Goal: Transaction & Acquisition: Purchase product/service

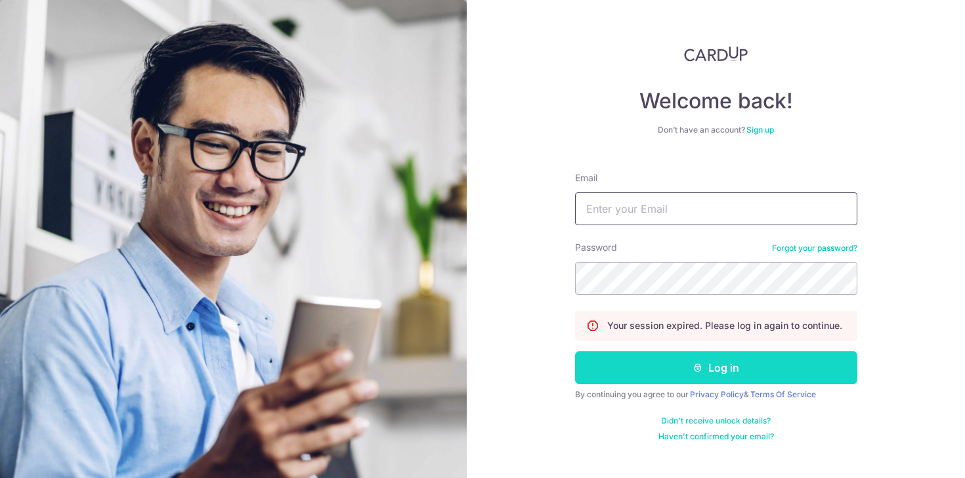
type input "[EMAIL_ADDRESS][DOMAIN_NAME]"
click at [662, 367] on button "Log in" at bounding box center [716, 367] width 282 height 33
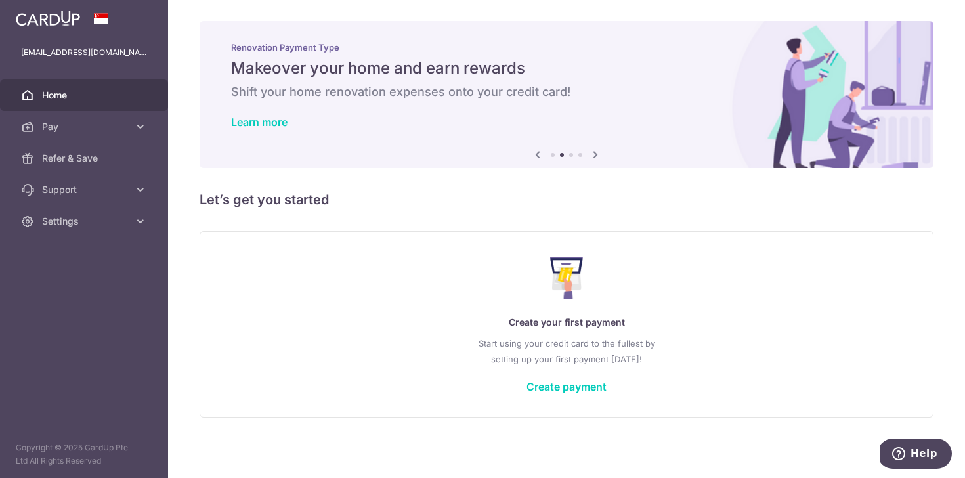
scroll to position [1, 0]
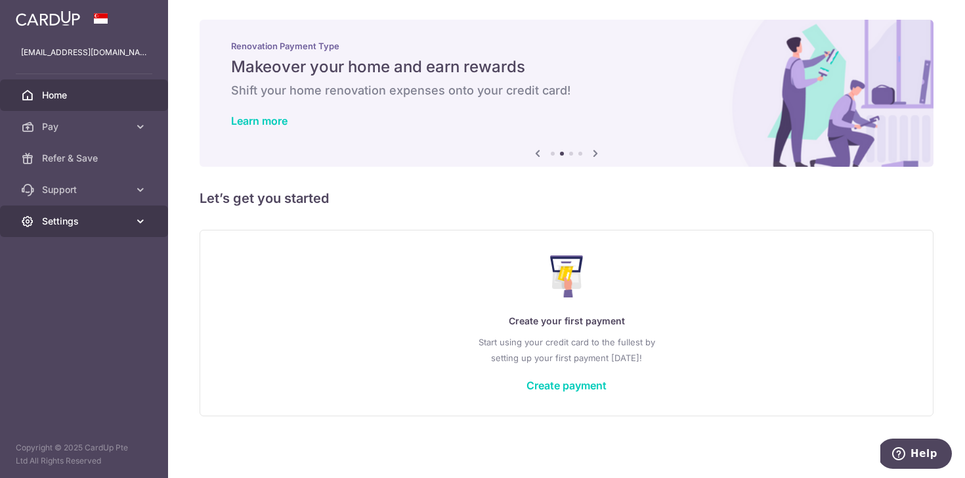
click at [72, 215] on span "Settings" at bounding box center [85, 221] width 87 height 13
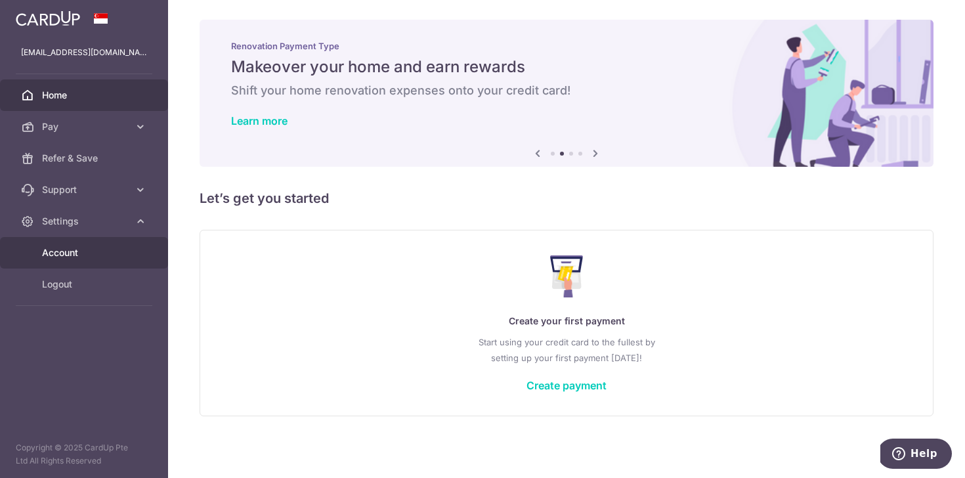
click at [69, 254] on span "Account" at bounding box center [85, 252] width 87 height 13
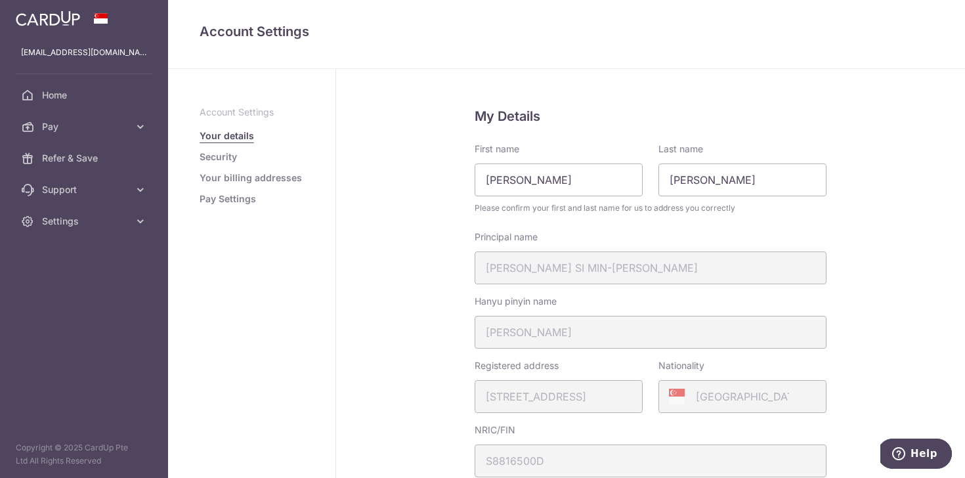
click at [239, 156] on li "Security" at bounding box center [251, 156] width 104 height 13
click at [222, 157] on link "Security" at bounding box center [217, 156] width 37 height 13
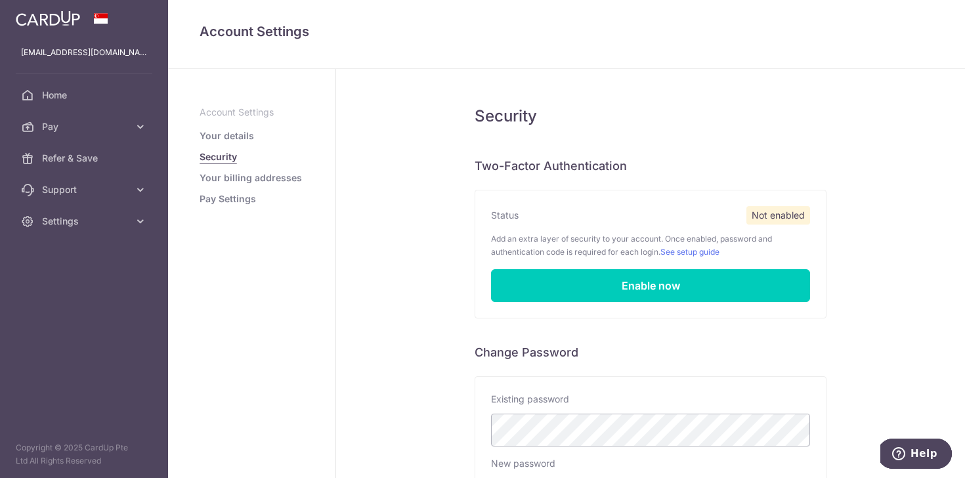
click at [229, 178] on link "Your billing addresses" at bounding box center [250, 177] width 102 height 13
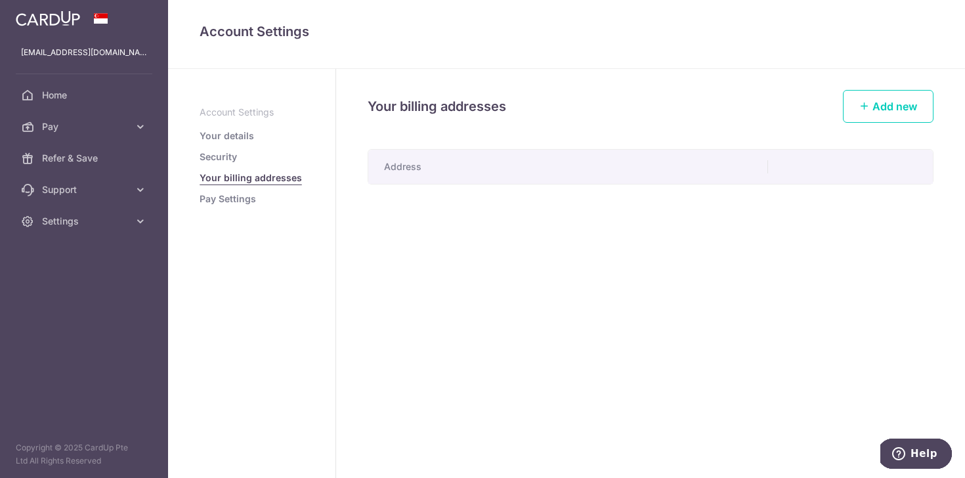
click at [230, 192] on link "Pay Settings" at bounding box center [227, 198] width 56 height 13
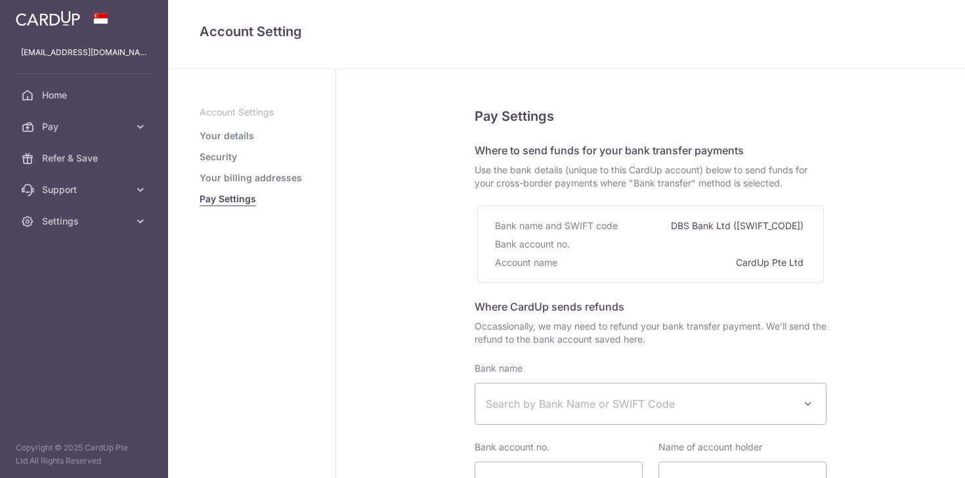
select select
click at [847, 308] on div "Pay Settings Where to send funds for your bank transfer payments Use the bank d…" at bounding box center [650, 394] width 629 height 650
drag, startPoint x: 602, startPoint y: 331, endPoint x: 602, endPoint y: 230, distance: 101.0
click at [602, 230] on fieldset "Pay Settings Where to send funds for your bank transfer payments Use the bank d…" at bounding box center [650, 363] width 352 height 514
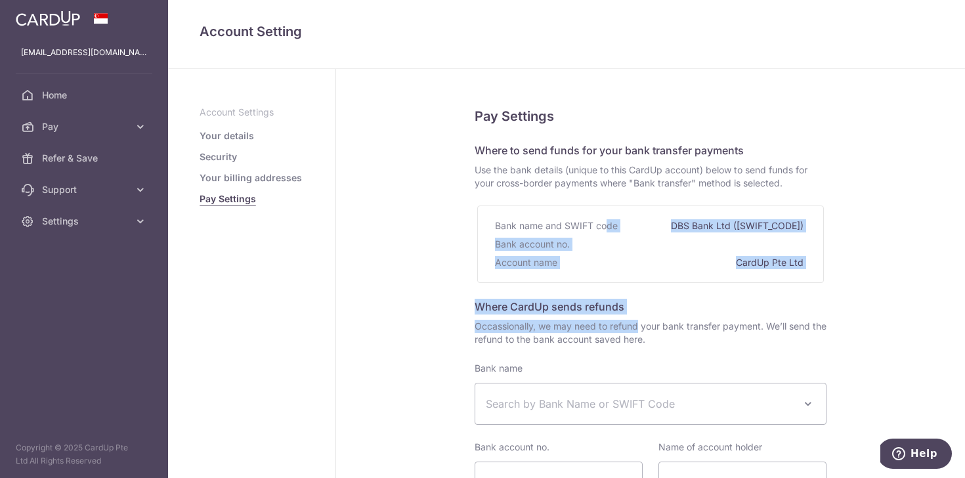
click at [602, 230] on div "Bank name and SWIFT code" at bounding box center [557, 226] width 125 height 18
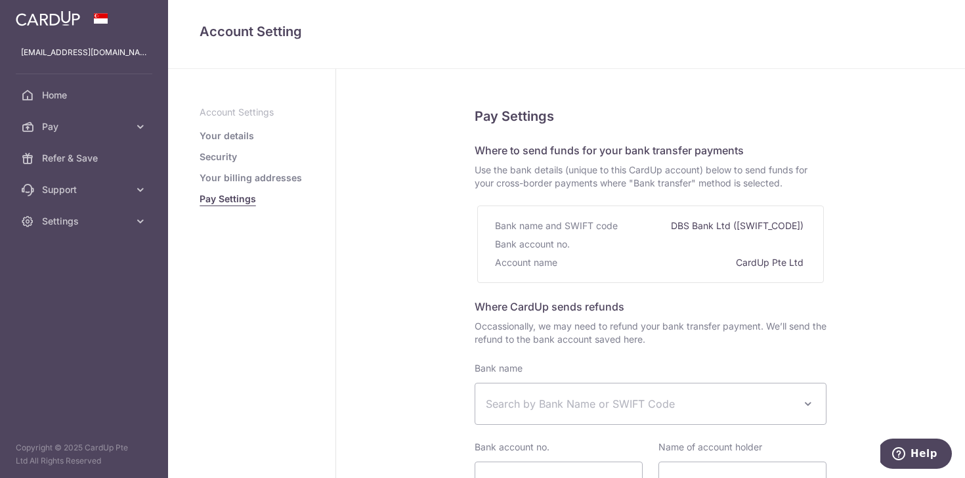
click at [440, 336] on div "Pay Settings Where to send funds for your bank transfer payments Use the bank d…" at bounding box center [650, 394] width 629 height 650
click at [236, 110] on p "Account Settings" at bounding box center [251, 112] width 104 height 13
click at [121, 116] on link "Pay" at bounding box center [84, 126] width 168 height 31
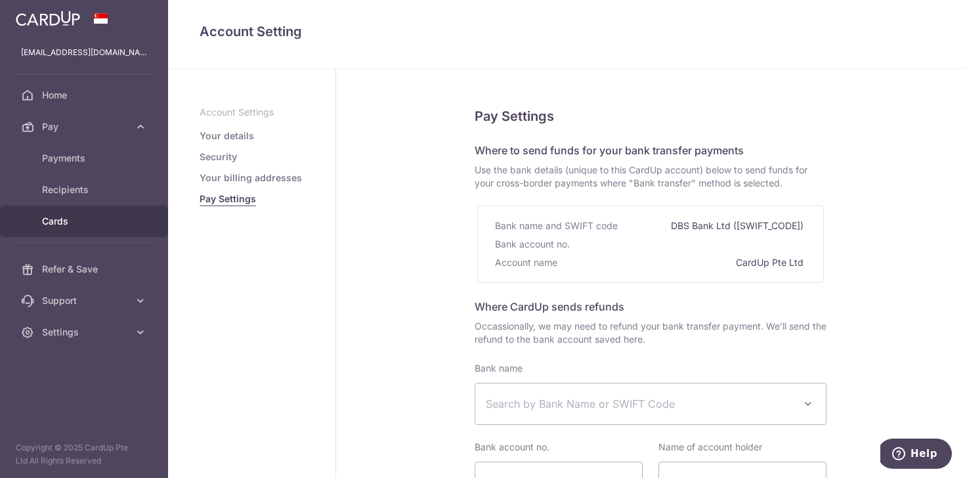
click at [63, 215] on span "Cards" at bounding box center [85, 221] width 87 height 13
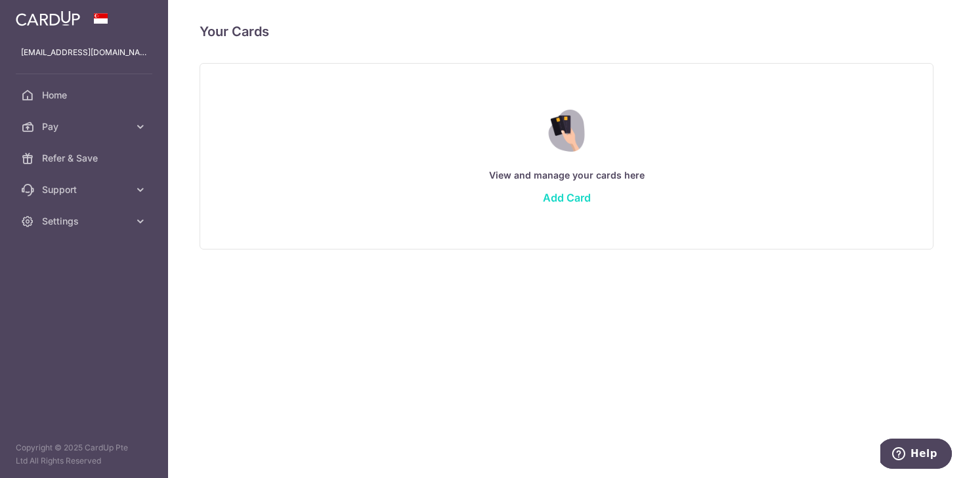
click at [561, 194] on link "Add Card" at bounding box center [567, 197] width 48 height 13
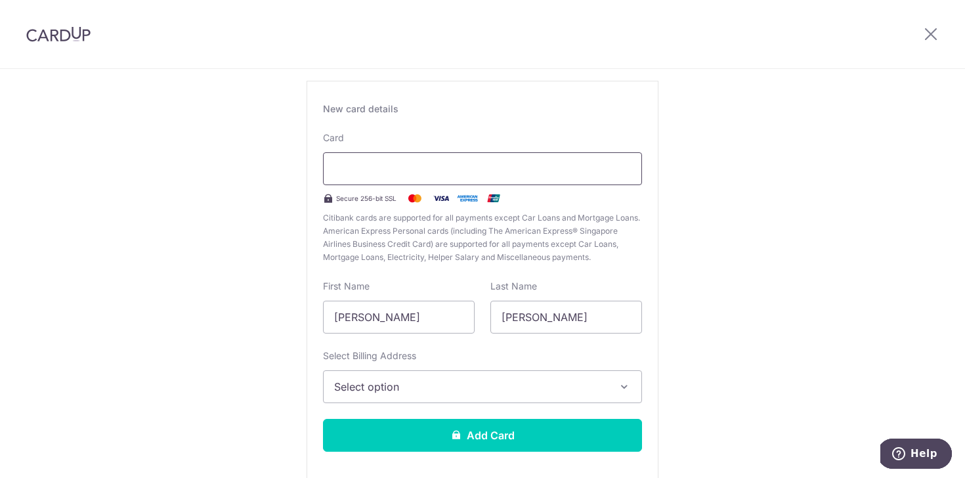
scroll to position [74, 0]
click at [434, 177] on div at bounding box center [482, 169] width 319 height 33
click at [486, 380] on span "Select option" at bounding box center [470, 387] width 273 height 16
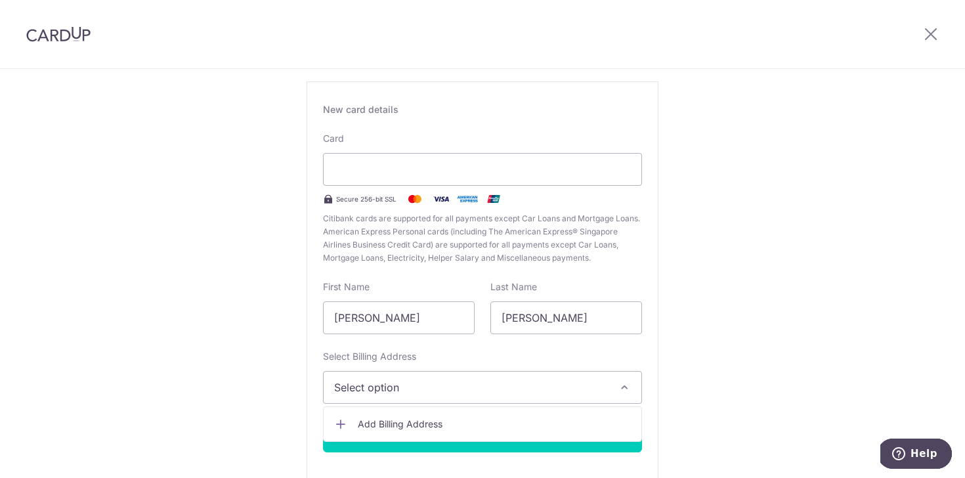
click at [463, 428] on span "Add Billing Address" at bounding box center [494, 423] width 273 height 13
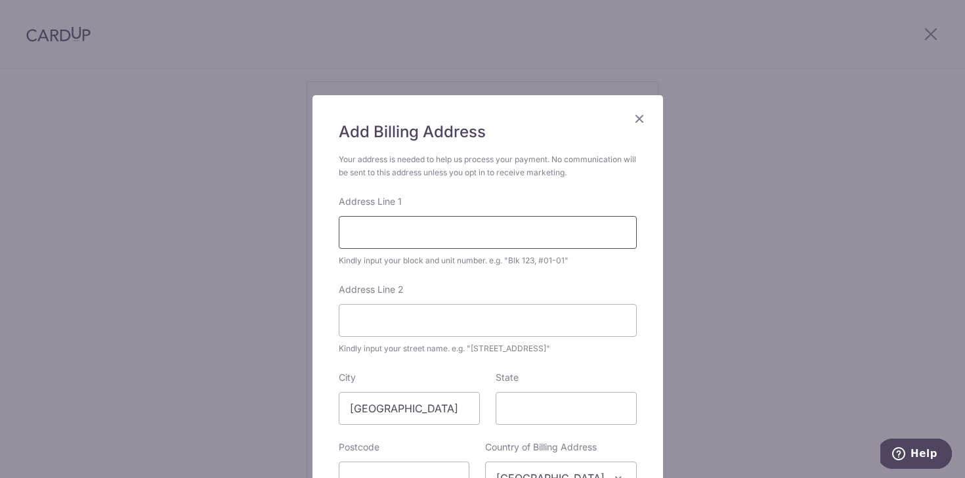
click at [462, 241] on input "Address Line 1" at bounding box center [488, 232] width 298 height 33
type input "20 Serangoon North Ave 1 #09-17"
click at [453, 268] on form "Your address is needed to help us process your payment. No communication will b…" at bounding box center [488, 348] width 298 height 390
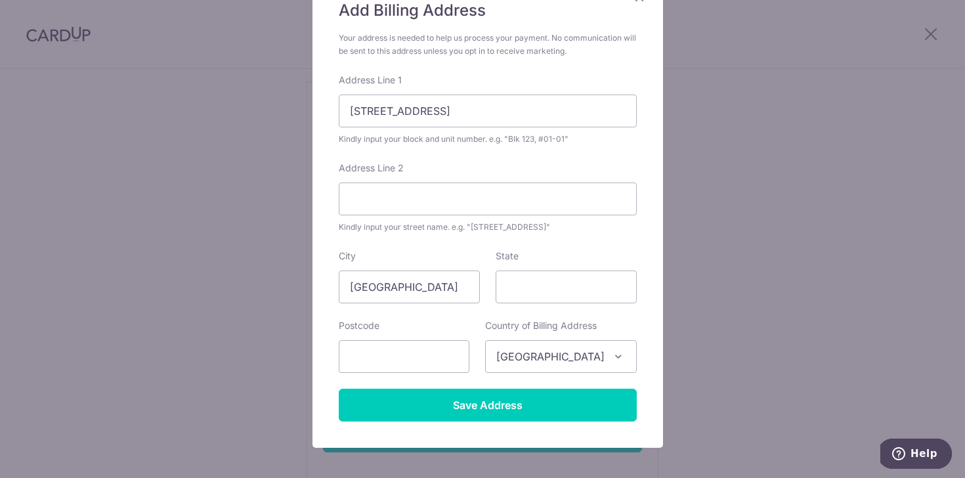
scroll to position [121, 0]
click at [440, 352] on input "text" at bounding box center [404, 356] width 131 height 33
type input "554337"
click at [315, 335] on div "Add Billing Address Your address is needed to help us process your payment. No …" at bounding box center [487, 211] width 350 height 474
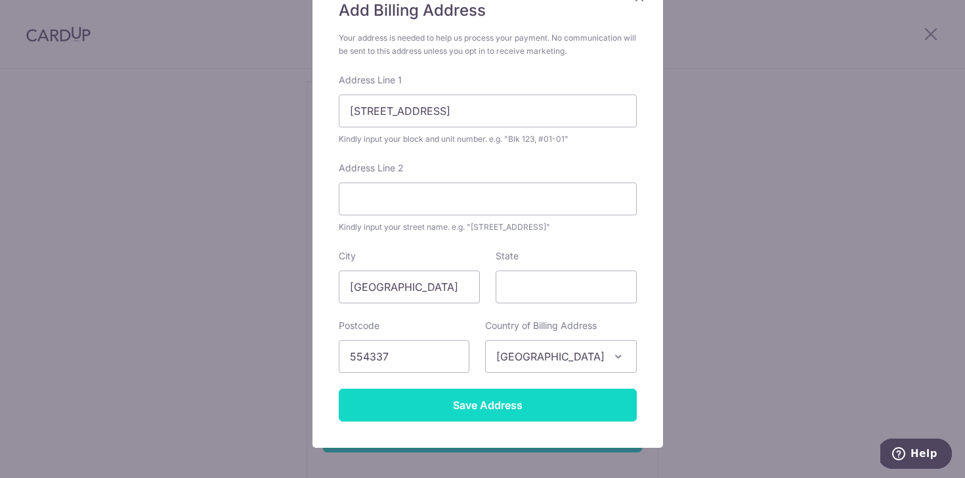
click at [467, 411] on input "Save Address" at bounding box center [488, 404] width 298 height 33
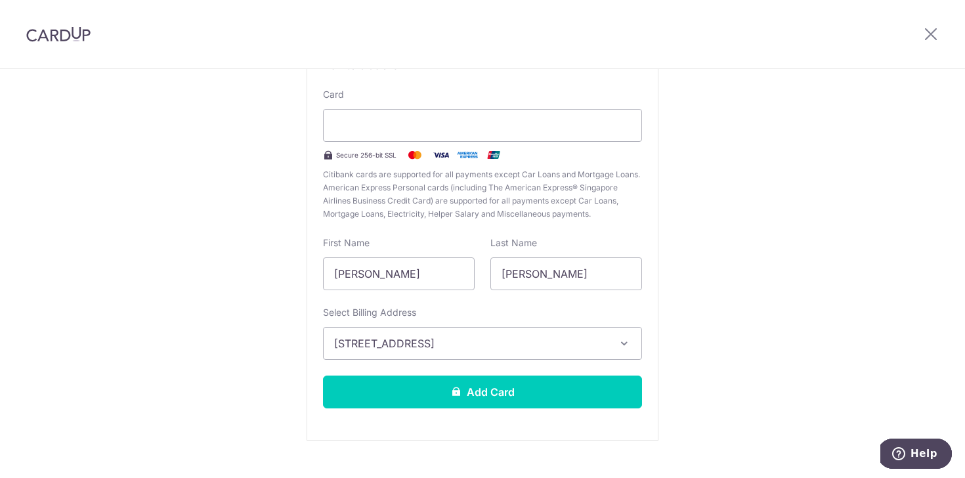
scroll to position [142, 0]
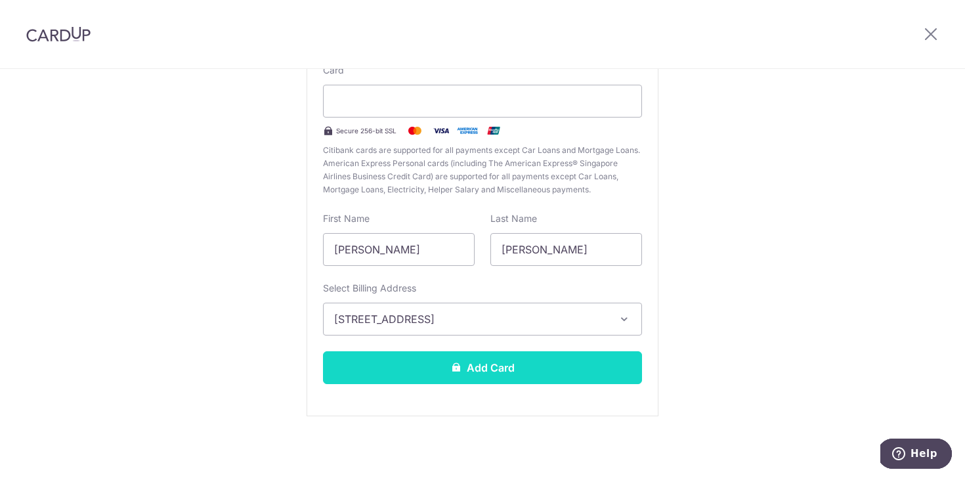
click at [464, 370] on button "Add Card" at bounding box center [482, 367] width 319 height 33
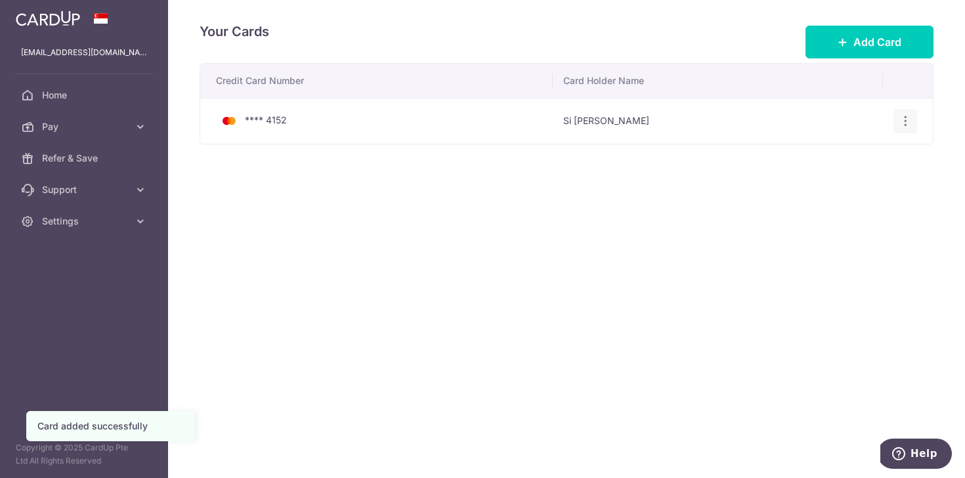
click at [907, 121] on icon "button" at bounding box center [905, 121] width 14 height 14
click at [734, 207] on div "Credit Card Number Card Holder Name **** 4152 Si [PERSON_NAME] View/Edit [GEOGR…" at bounding box center [566, 144] width 734 height 163
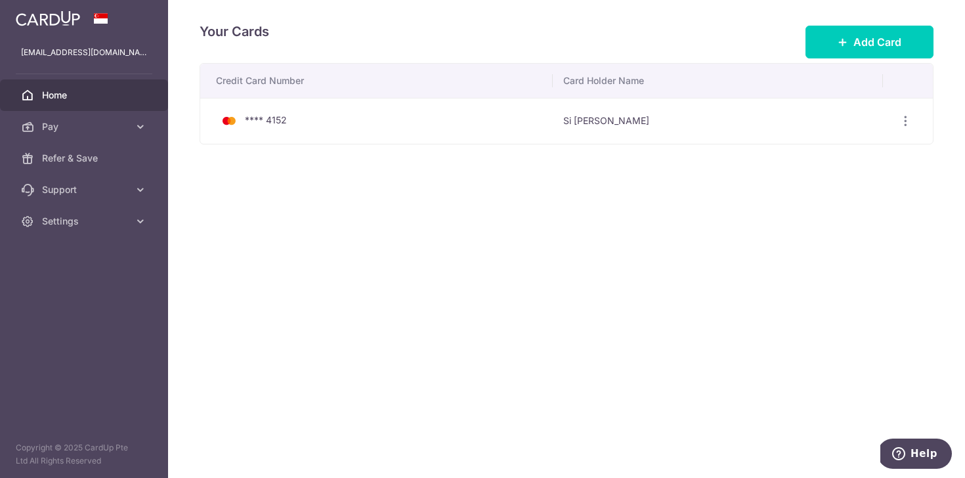
click at [93, 88] on link "Home" at bounding box center [84, 94] width 168 height 31
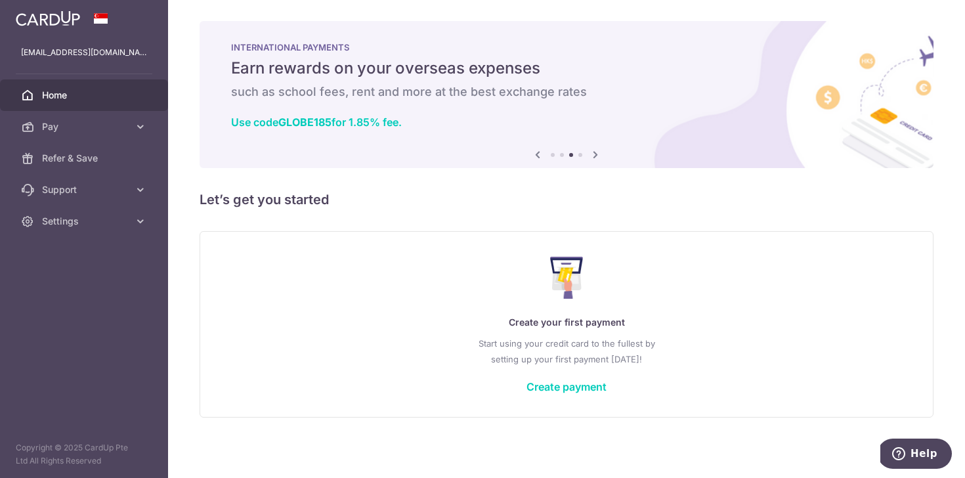
click at [547, 157] on div "Previous Next" at bounding box center [566, 155] width 73 height 16
click at [551, 156] on li at bounding box center [553, 155] width 4 height 4
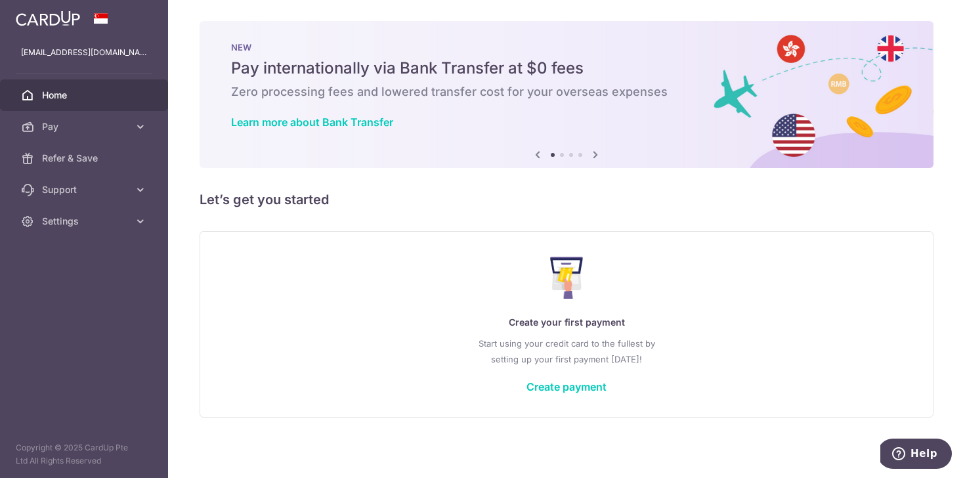
click at [551, 156] on li at bounding box center [553, 155] width 4 height 4
click at [557, 156] on ol at bounding box center [566, 155] width 31 height 4
click at [560, 155] on li at bounding box center [562, 155] width 4 height 4
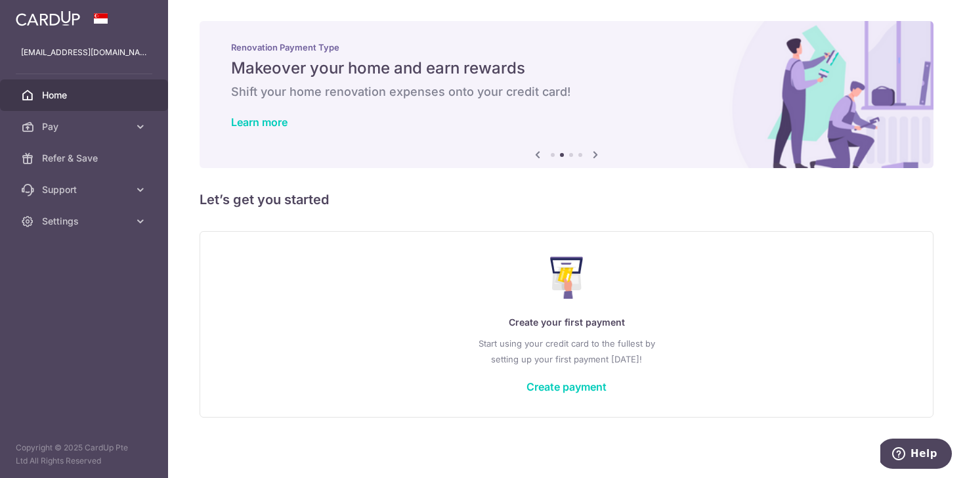
click at [572, 155] on ol at bounding box center [566, 155] width 31 height 4
click at [578, 154] on li at bounding box center [580, 155] width 4 height 4
click at [551, 154] on li at bounding box center [553, 155] width 4 height 4
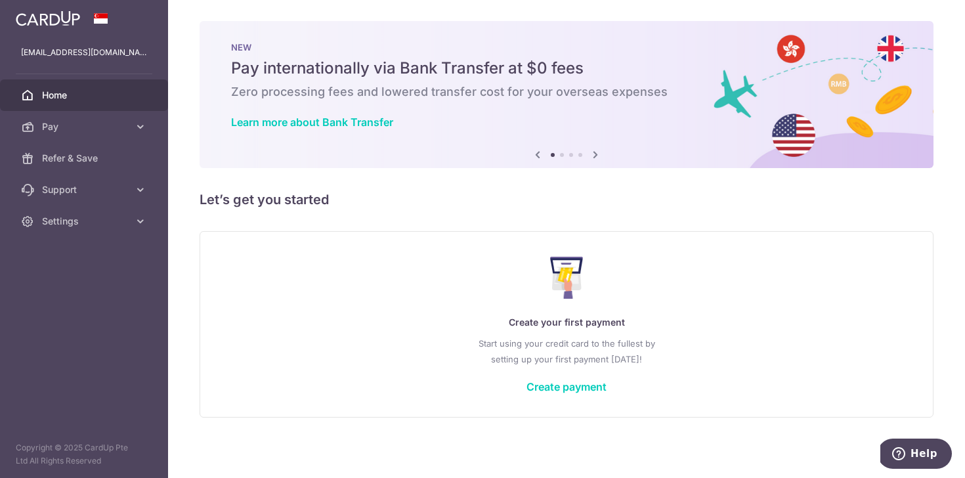
click at [560, 156] on li at bounding box center [562, 155] width 4 height 4
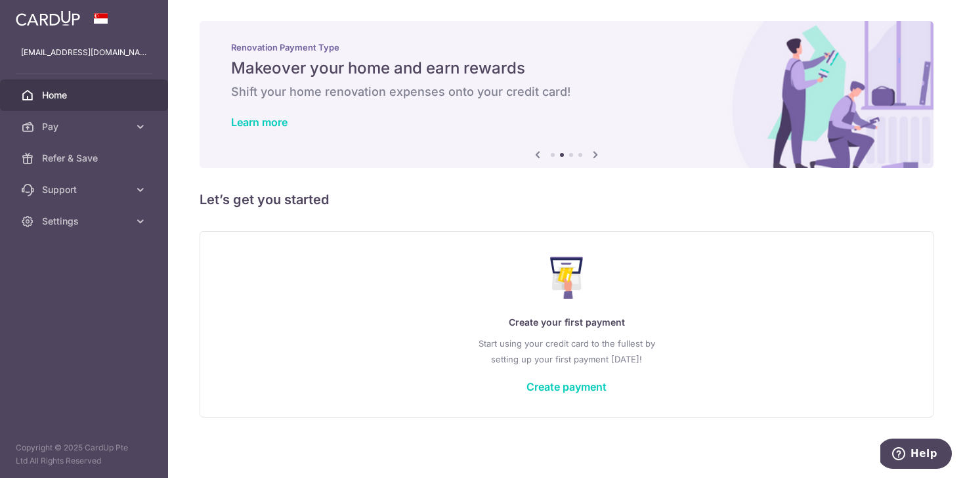
click at [570, 156] on ol at bounding box center [566, 155] width 31 height 4
click at [568, 153] on ol at bounding box center [566, 155] width 31 height 4
click at [569, 156] on li at bounding box center [571, 155] width 4 height 4
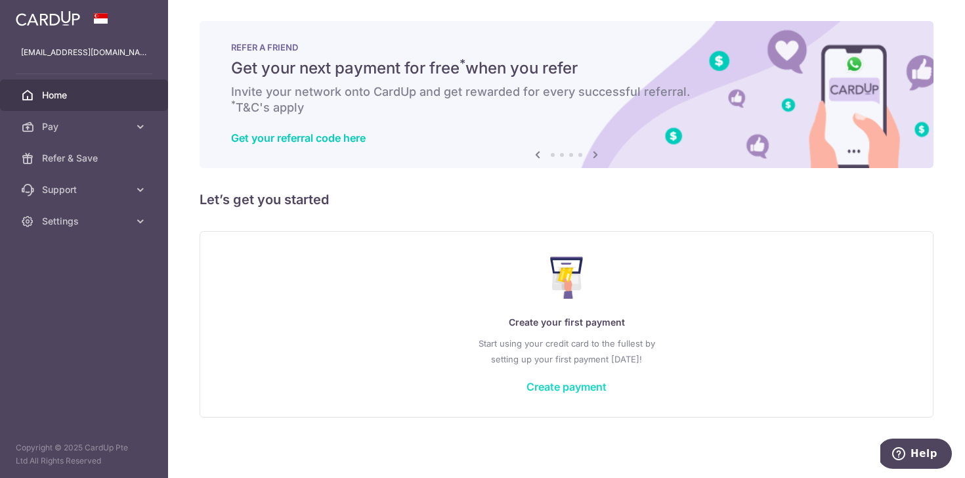
click at [542, 385] on link "Create payment" at bounding box center [566, 386] width 80 height 13
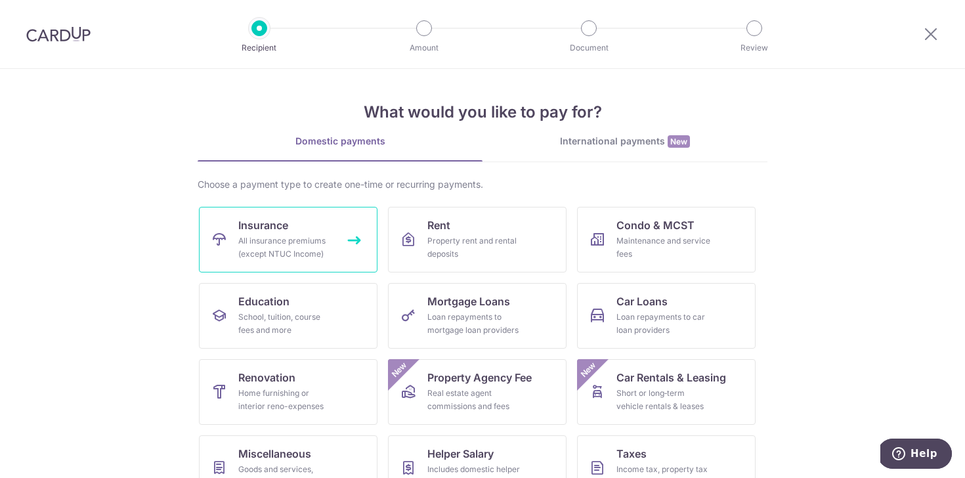
click at [317, 232] on link "Insurance All insurance premiums (except NTUC Income)" at bounding box center [288, 240] width 178 height 66
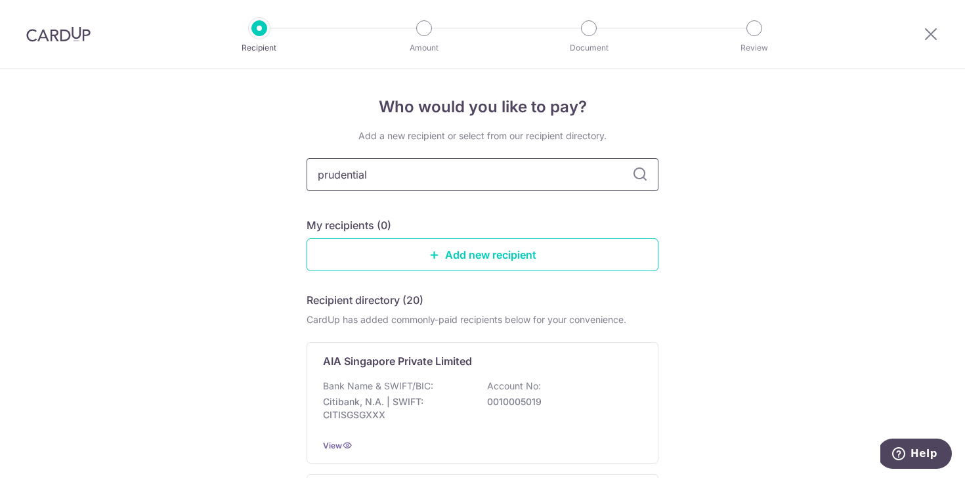
type input "prudential"
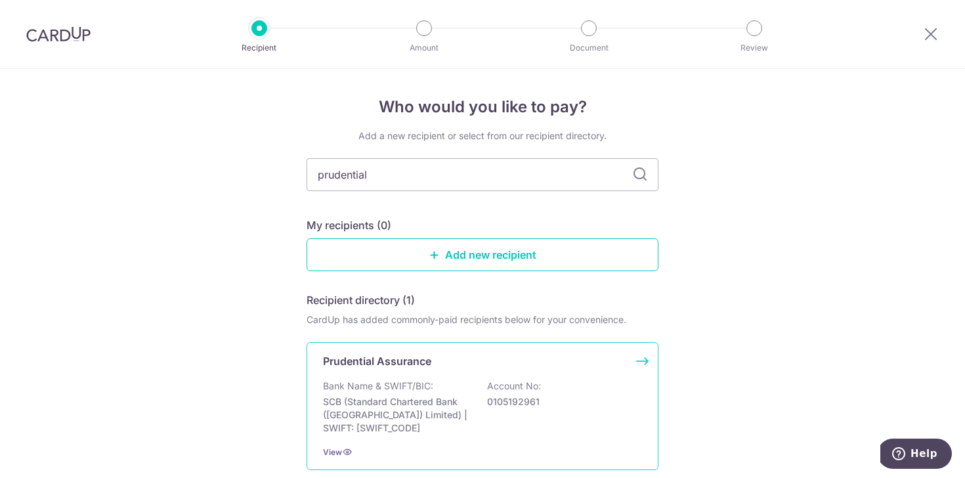
click at [640, 359] on div "Prudential Assurance Bank Name & SWIFT/BIC: SCB (Standard Chartered Bank (Singa…" at bounding box center [482, 406] width 352 height 128
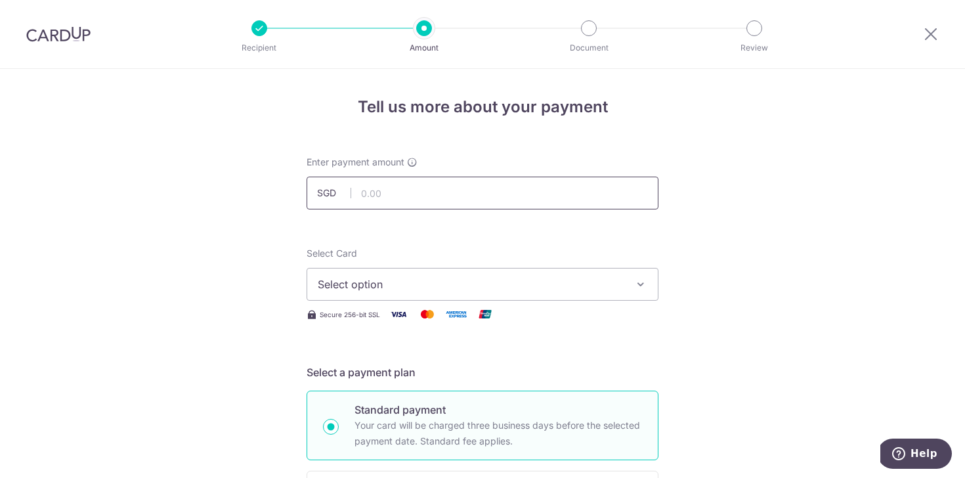
click at [528, 197] on input "text" at bounding box center [482, 193] width 352 height 33
type input "297.84"
click at [481, 274] on button "Select option" at bounding box center [482, 284] width 352 height 33
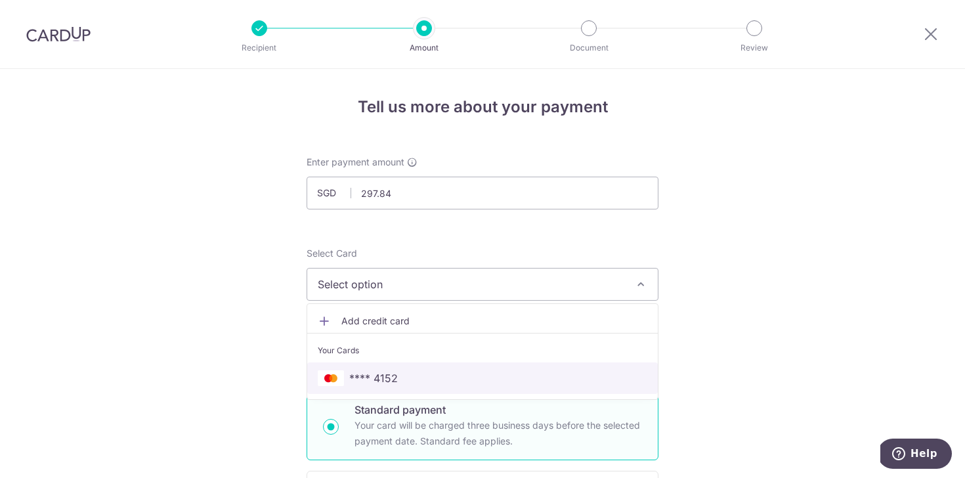
click at [451, 374] on span "**** 4152" at bounding box center [482, 378] width 329 height 16
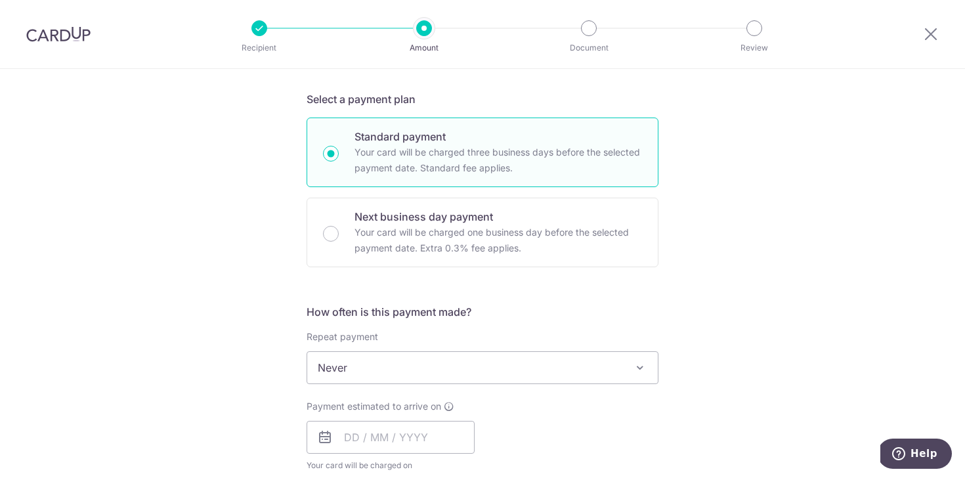
scroll to position [285, 0]
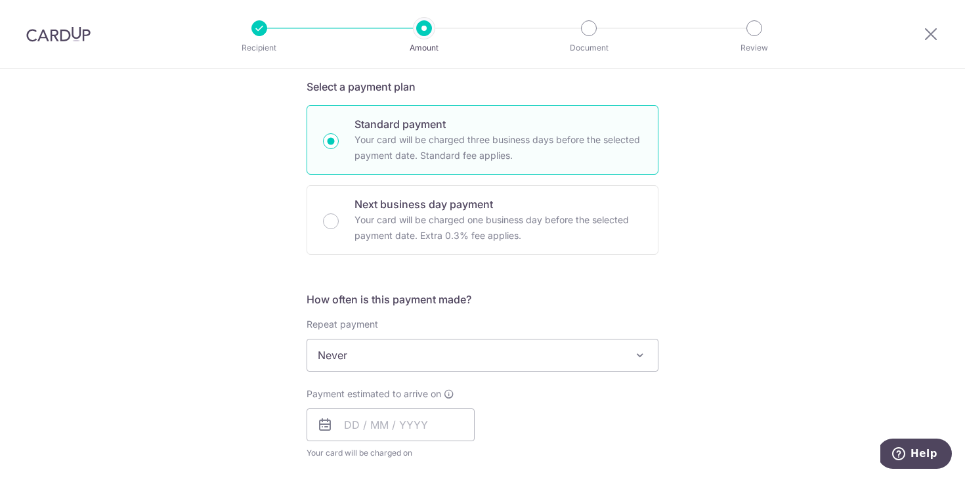
click at [608, 354] on span "Never" at bounding box center [482, 354] width 350 height 31
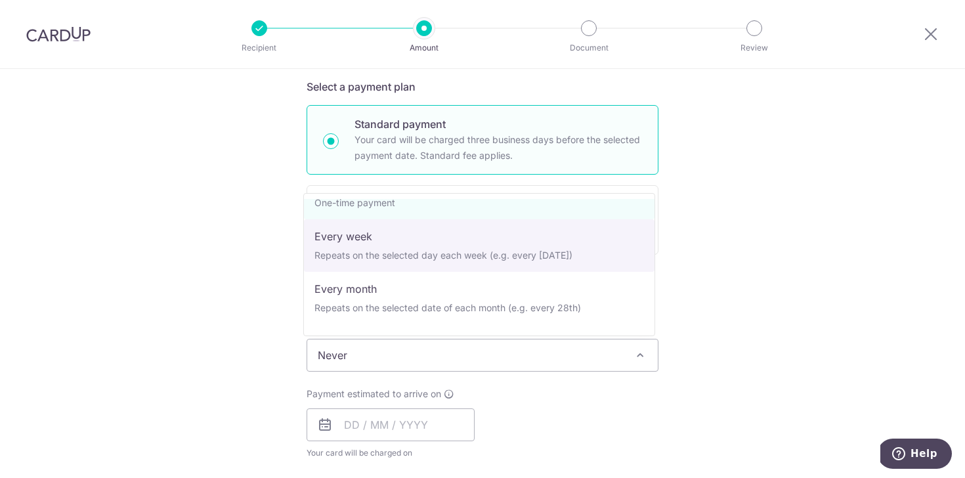
scroll to position [31, 0]
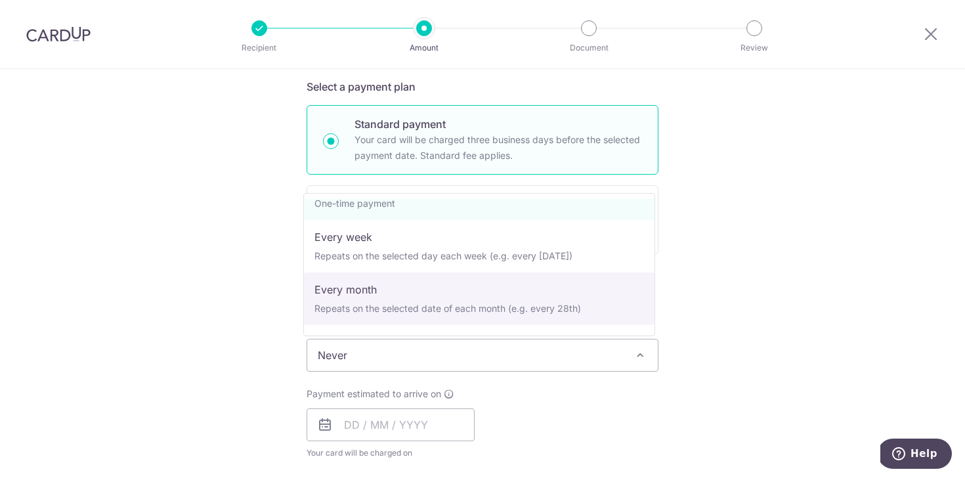
select select "3"
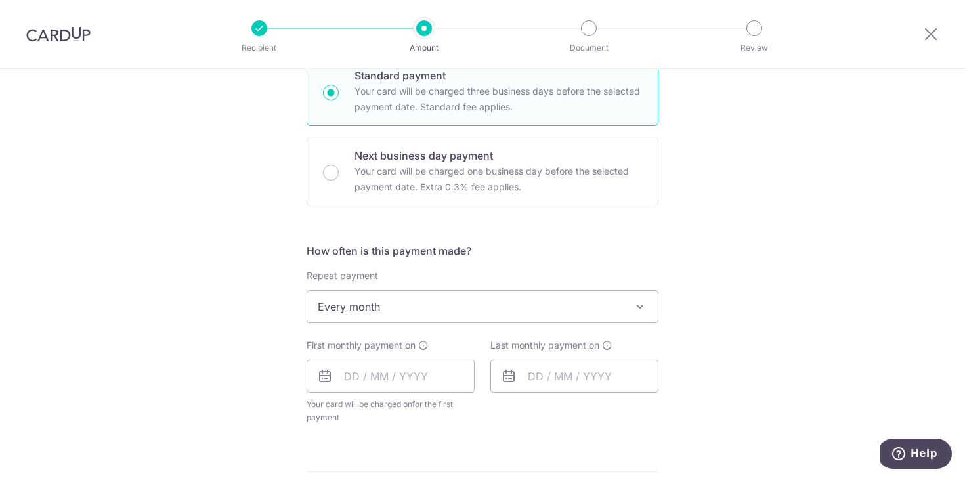
scroll to position [344, 0]
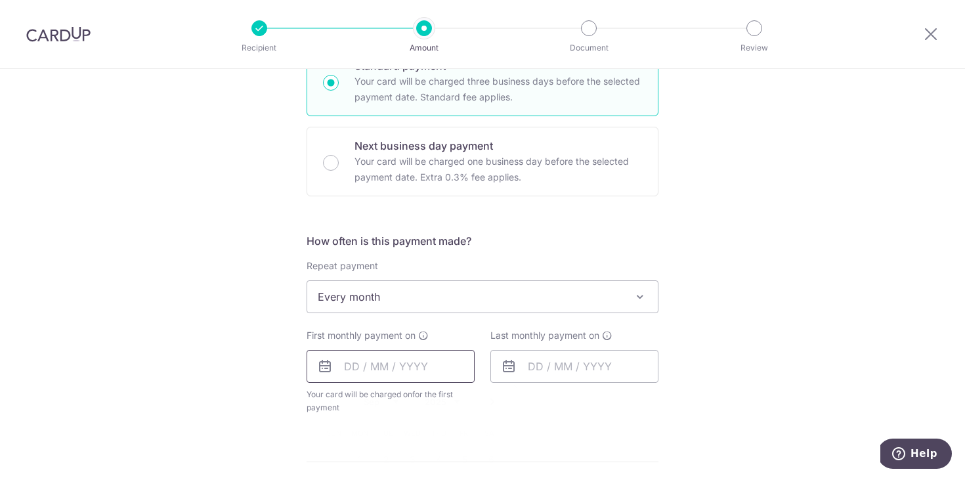
click at [419, 362] on input "text" at bounding box center [390, 366] width 168 height 33
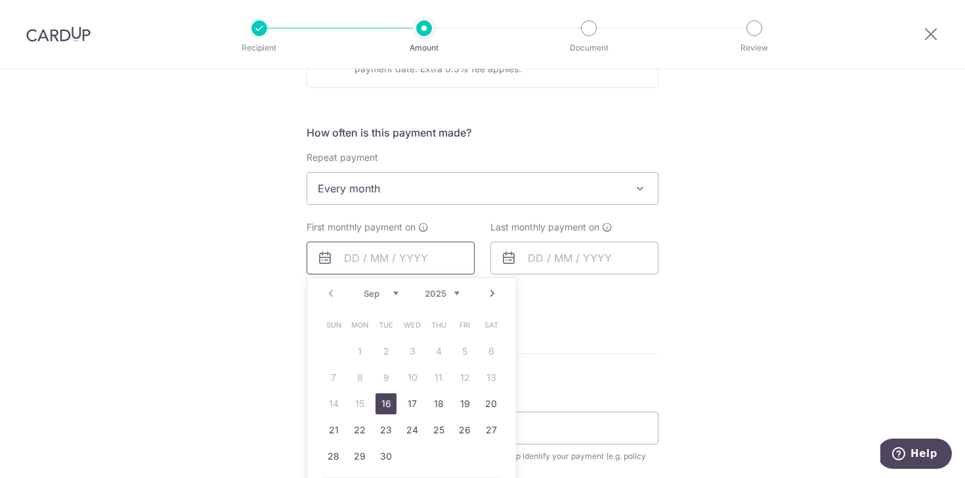
scroll to position [492, 0]
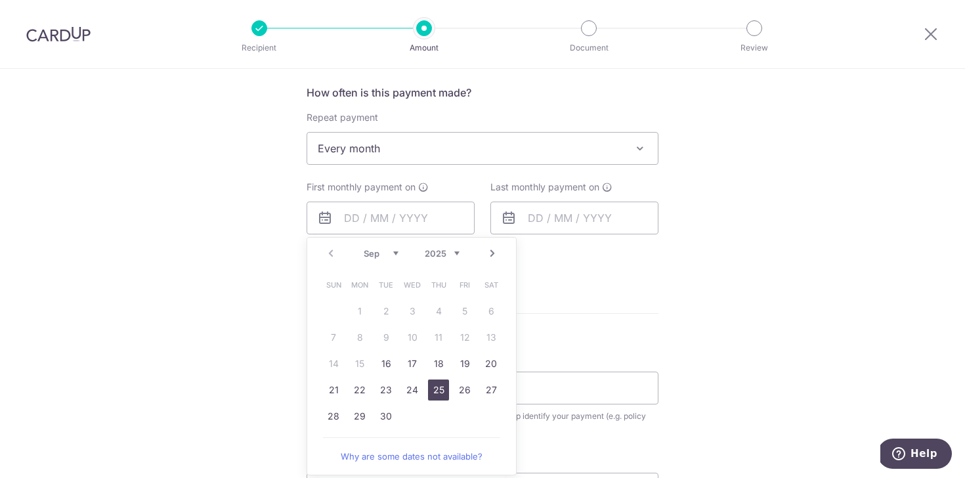
click at [443, 389] on link "25" at bounding box center [438, 389] width 21 height 21
type input "[DATE]"
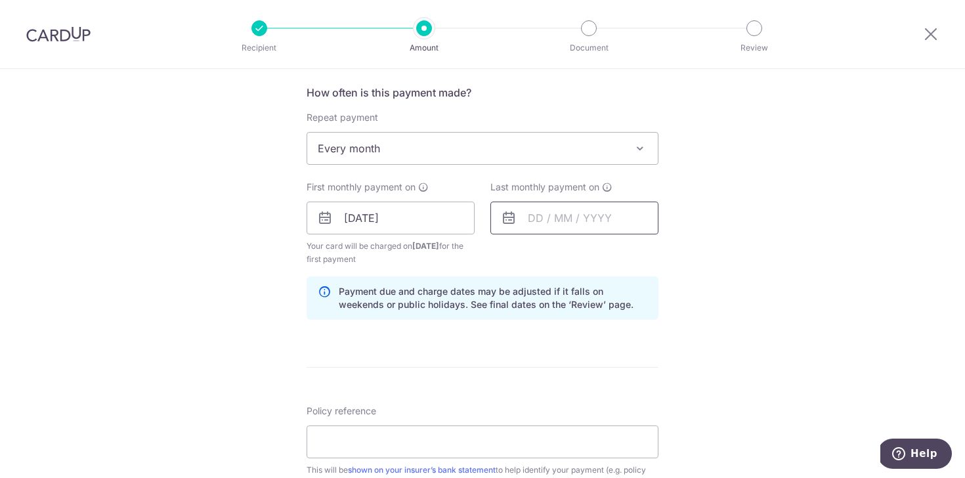
click at [597, 220] on input "text" at bounding box center [574, 217] width 168 height 33
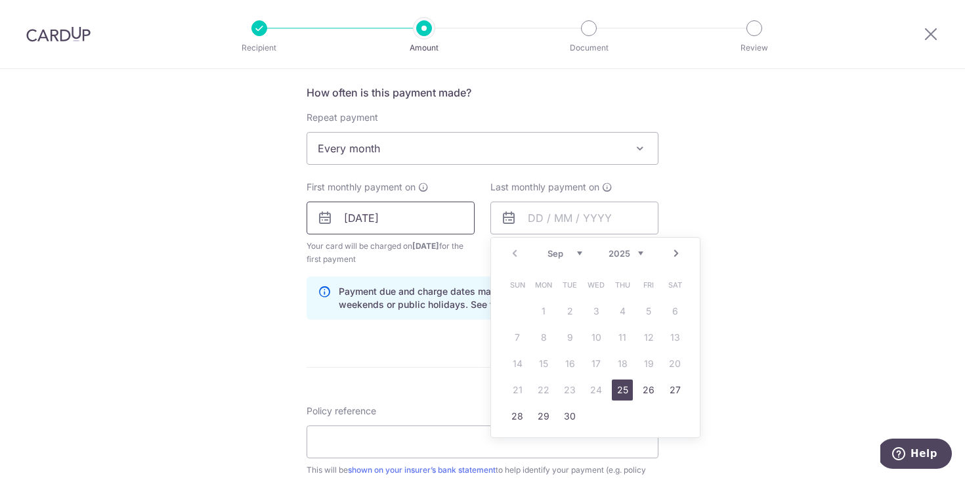
click at [436, 217] on input "[DATE]" at bounding box center [390, 217] width 168 height 33
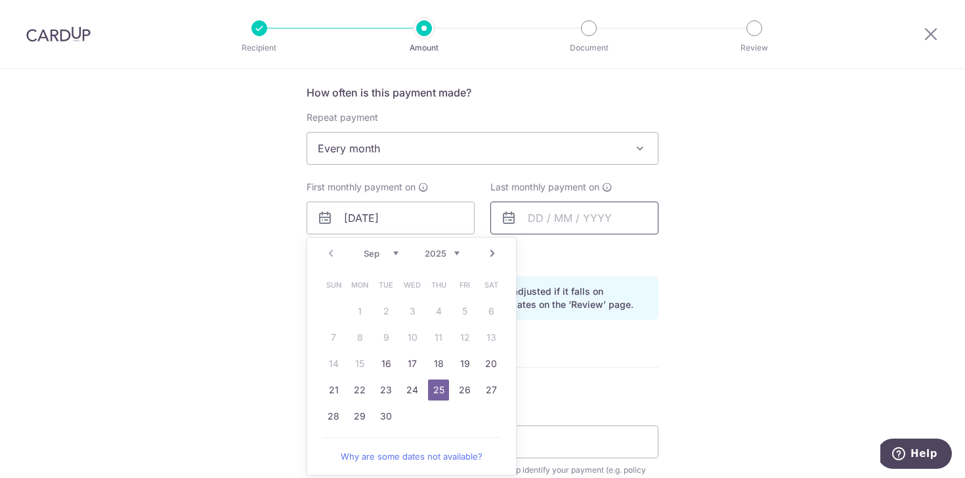
click at [568, 228] on input "text" at bounding box center [574, 217] width 168 height 33
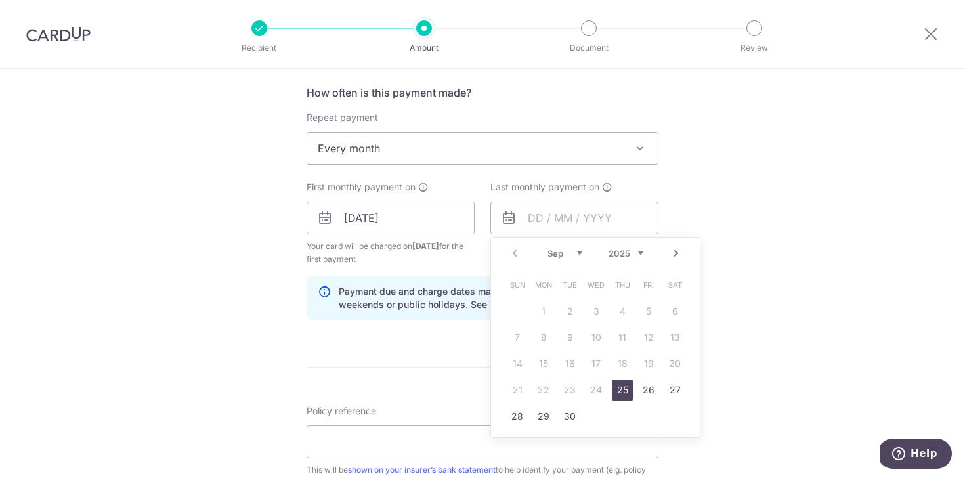
click at [639, 247] on div "Prev Next Sep Oct Nov Dec 2025 2026 2027 2028 2029 2030 2031 2032 2033 2034 2035" at bounding box center [595, 253] width 209 height 31
click at [630, 260] on div "Prev Next Sep Oct Nov Dec 2025 2026 2027 2028 2029 2030 2031 2032 2033 2034 2035" at bounding box center [595, 253] width 209 height 31
click at [637, 253] on select "2025 2026 2027 2028 2029 2030 2031 2032 2033 2034 2035" at bounding box center [625, 253] width 35 height 10
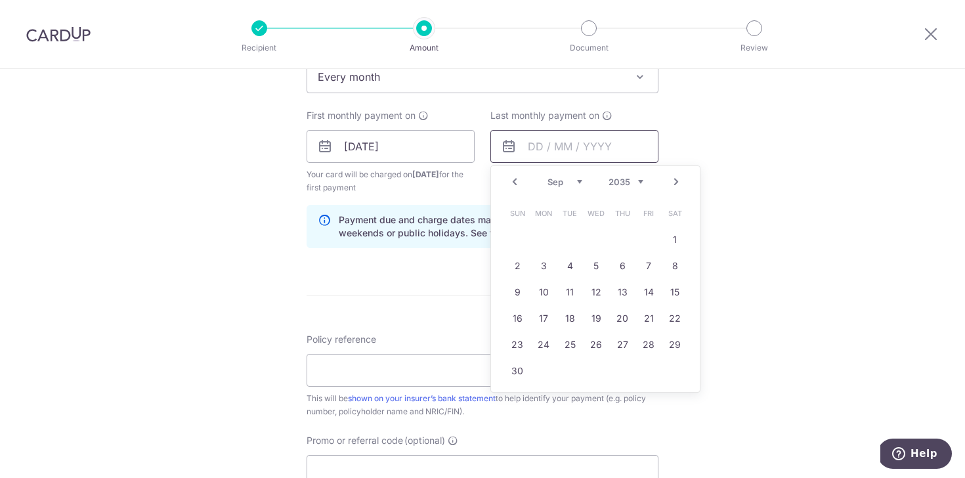
scroll to position [563, 0]
click at [568, 341] on link "25" at bounding box center [569, 345] width 21 height 21
type input "25/09/2035"
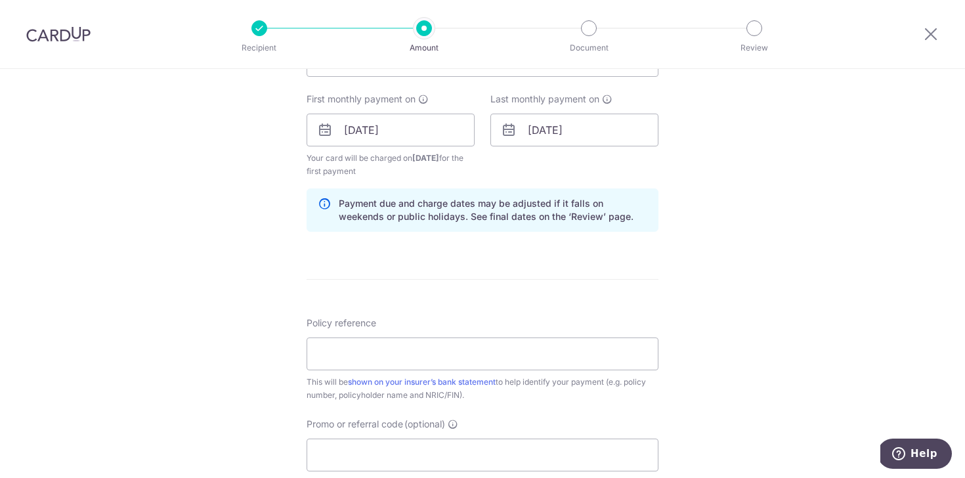
scroll to position [594, 0]
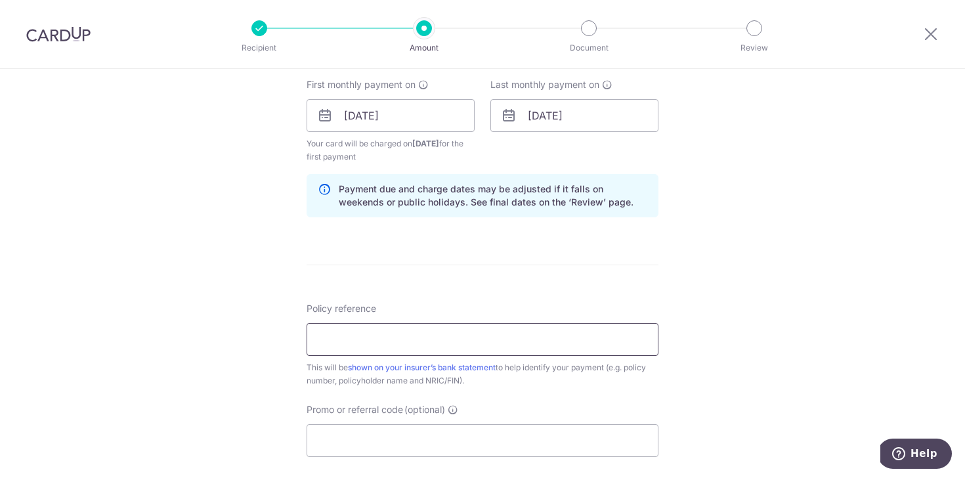
click at [553, 331] on input "Policy reference" at bounding box center [482, 339] width 352 height 33
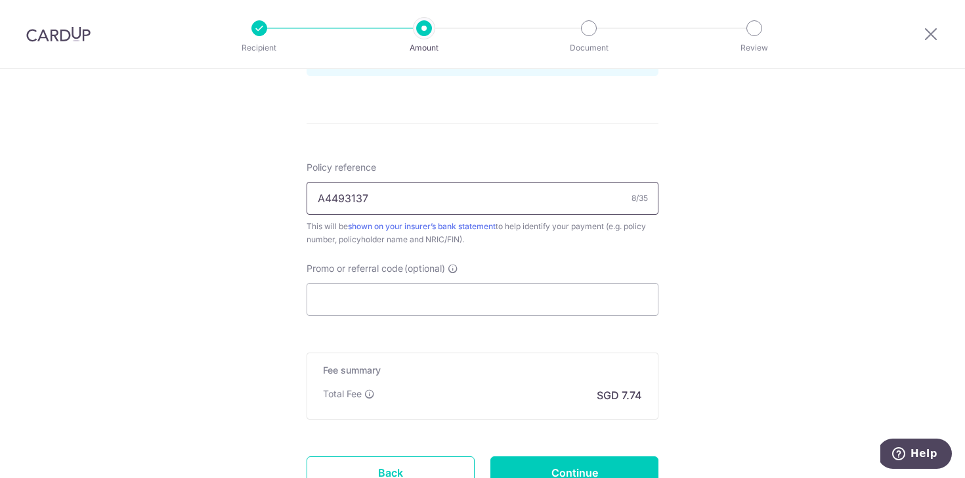
scroll to position [722, 0]
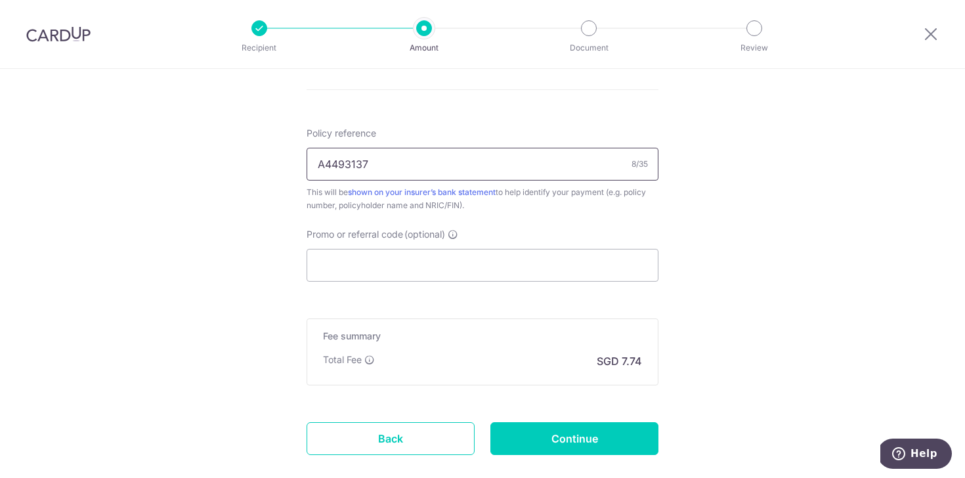
type input "A4493137"
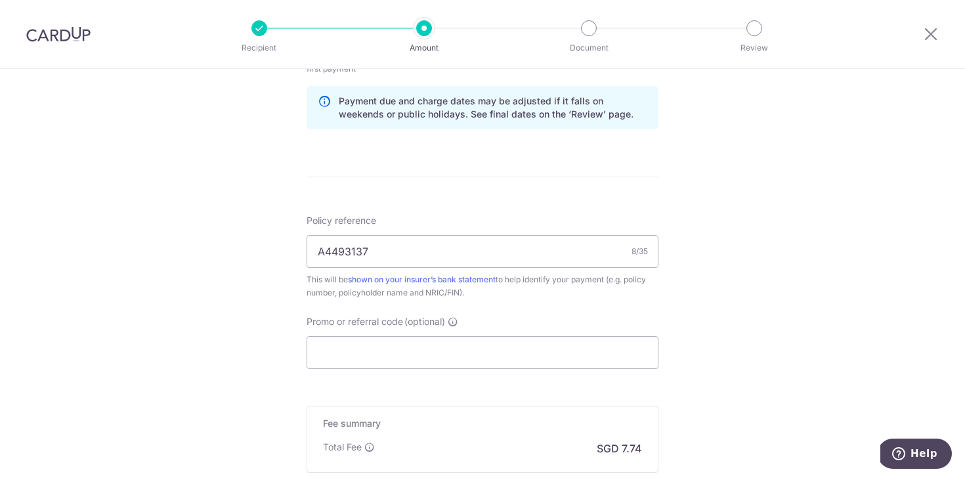
scroll to position [845, 0]
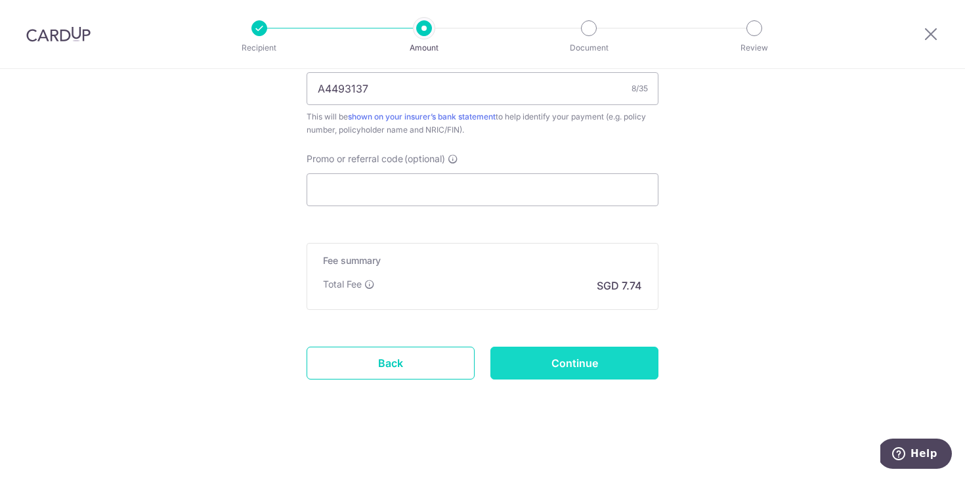
click at [549, 365] on input "Continue" at bounding box center [574, 362] width 168 height 33
type input "Create Schedule"
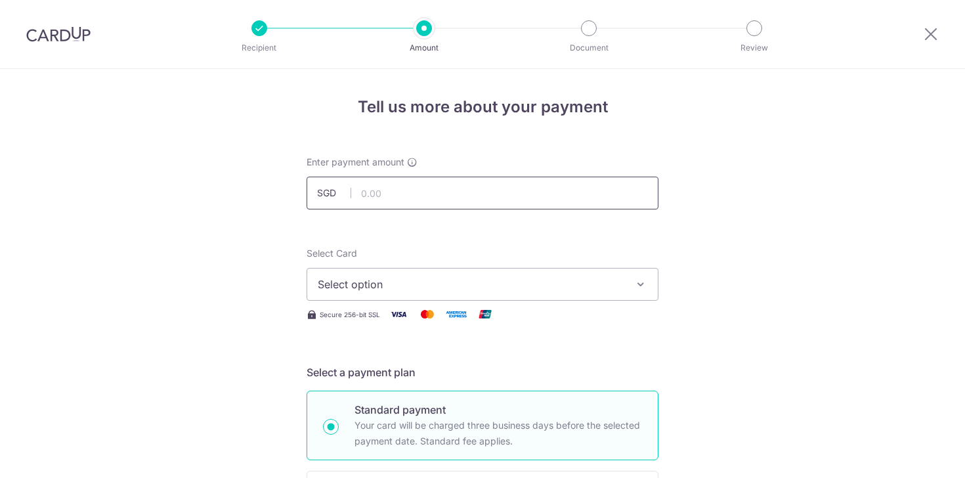
click at [475, 180] on input "text" at bounding box center [482, 193] width 352 height 33
type input "297.84"
click at [449, 297] on button "Select option" at bounding box center [482, 284] width 352 height 33
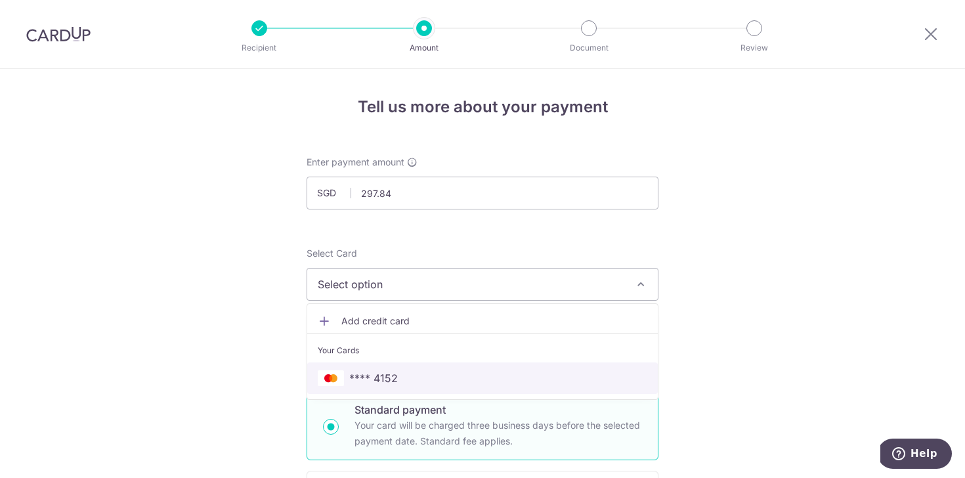
click at [453, 367] on link "**** 4152" at bounding box center [482, 377] width 350 height 31
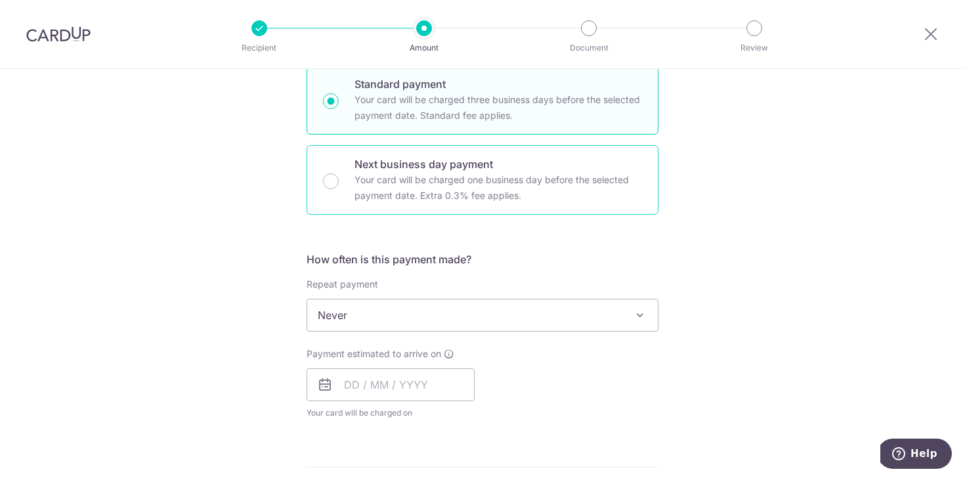
scroll to position [335, 0]
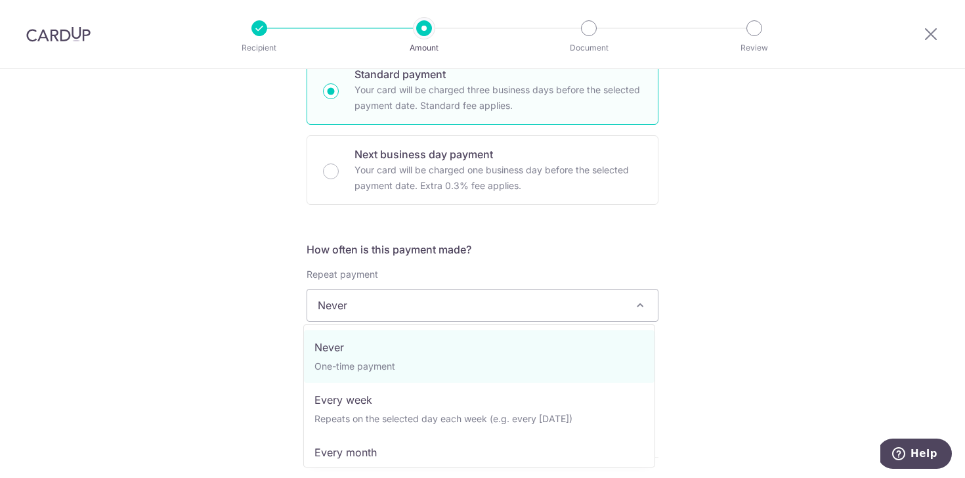
click at [444, 309] on span "Never" at bounding box center [482, 304] width 350 height 31
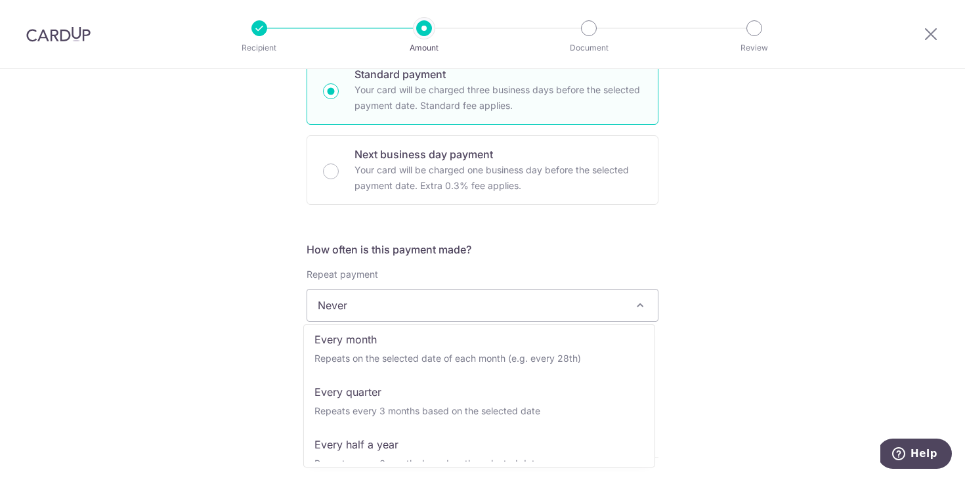
scroll to position [121, 0]
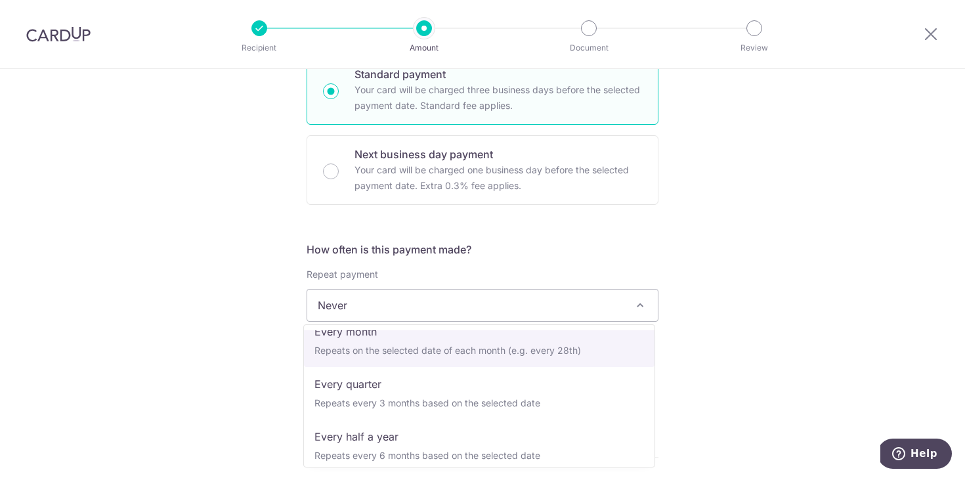
select select "3"
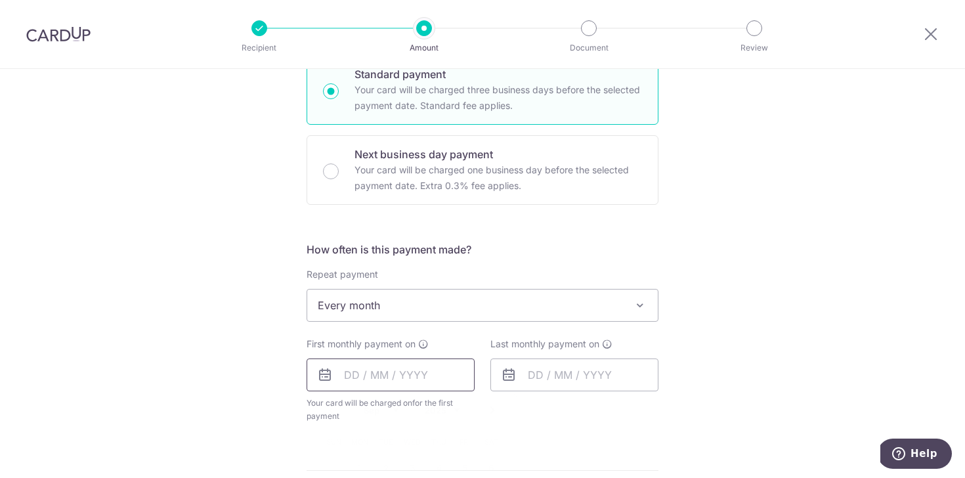
click at [428, 382] on input "text" at bounding box center [390, 374] width 168 height 33
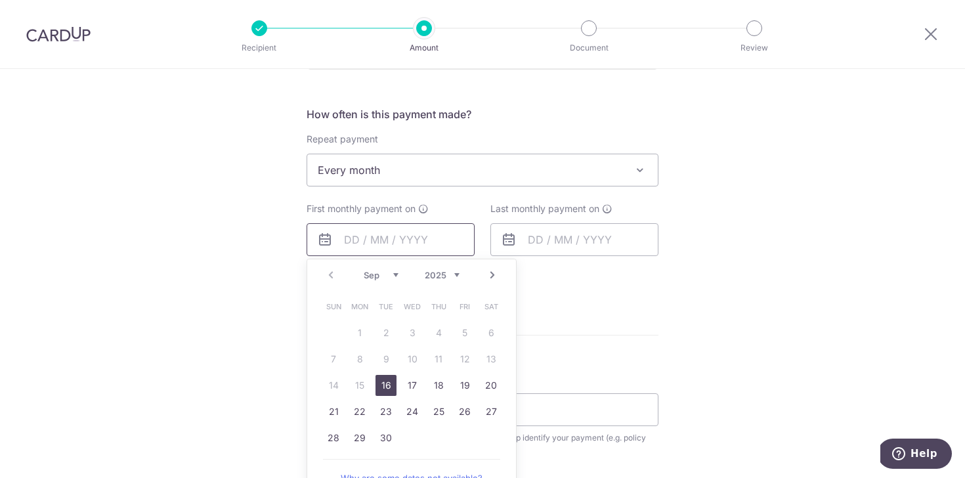
scroll to position [470, 0]
click at [438, 405] on link "25" at bounding box center [438, 411] width 21 height 21
type input "[DATE]"
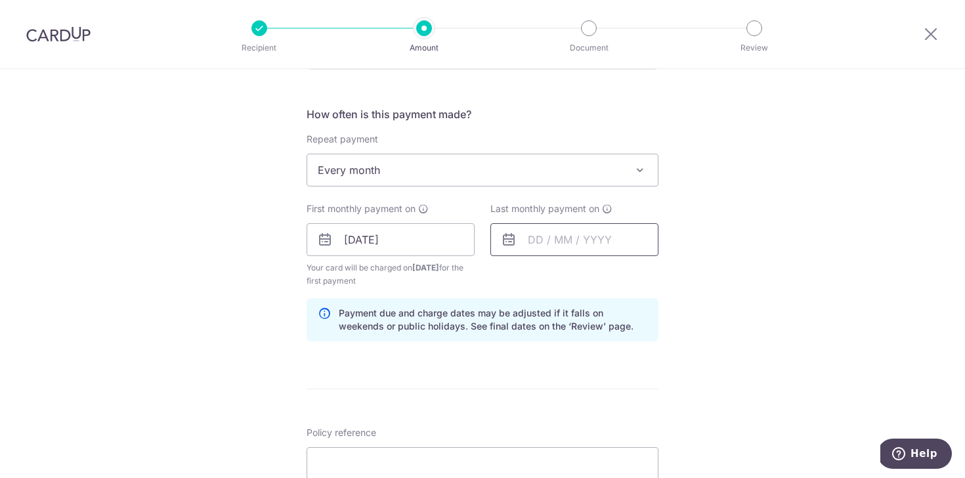
click at [533, 236] on input "text" at bounding box center [574, 239] width 168 height 33
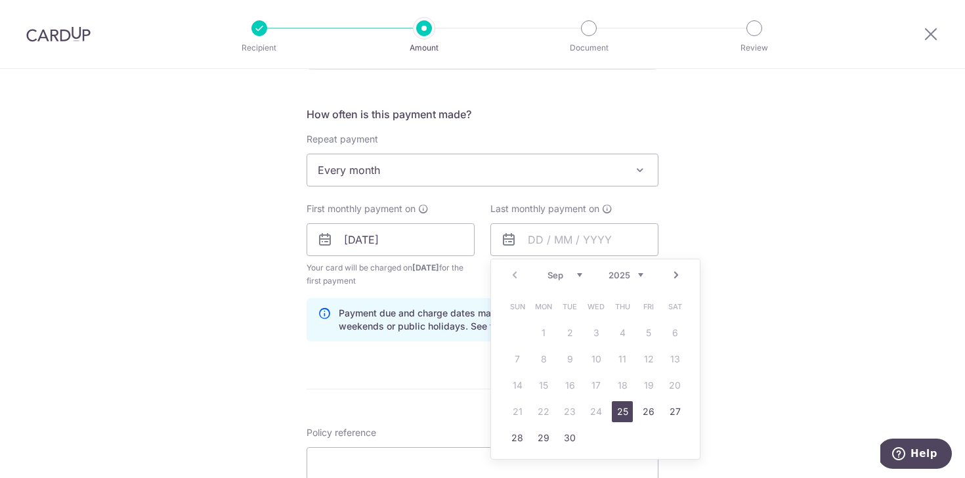
click at [654, 204] on div "Last monthly payment on Prev Next Sep Oct Nov Dec 2025 2026 2027 2028 2029 2030…" at bounding box center [574, 229] width 168 height 54
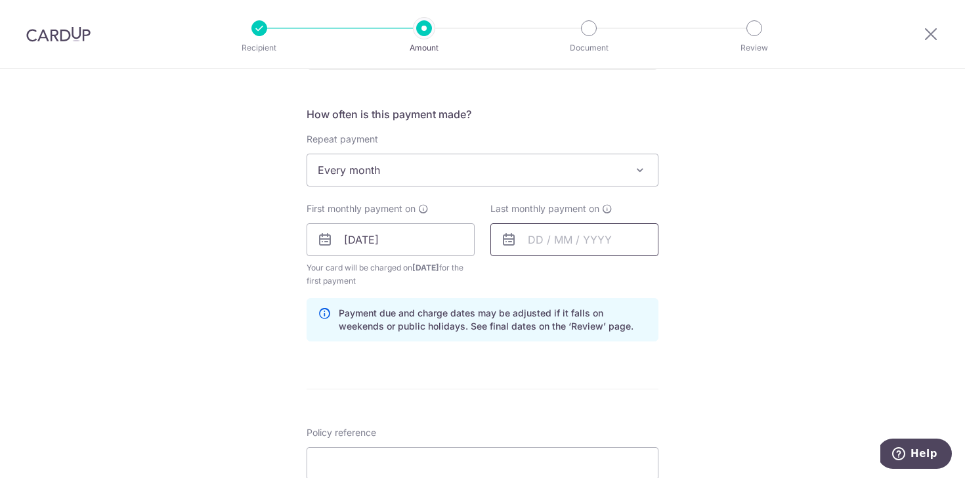
click at [610, 240] on input "text" at bounding box center [574, 239] width 168 height 33
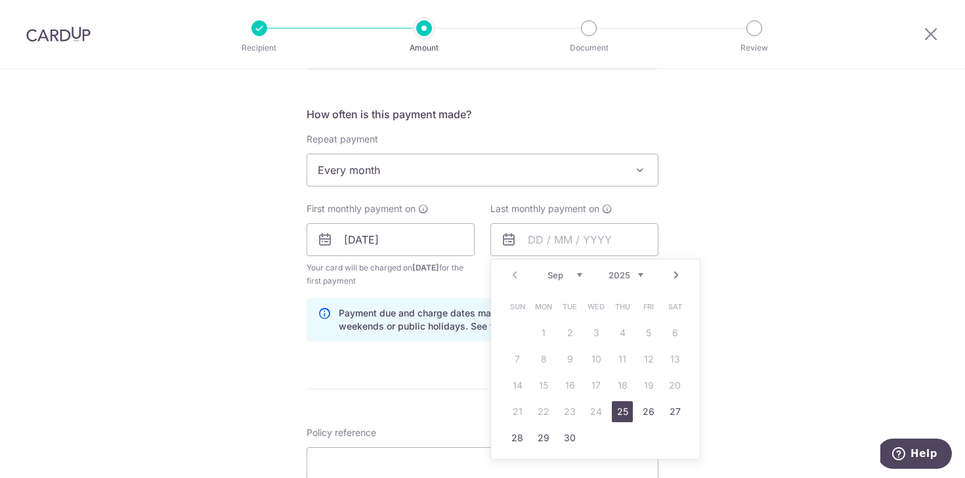
click at [673, 275] on link "Next" at bounding box center [676, 275] width 16 height 16
click at [635, 278] on select "2025 2026 2027 2028 2029 2030 2031 2032 2033 2034 2035" at bounding box center [625, 275] width 35 height 10
click at [510, 273] on link "Prev" at bounding box center [515, 275] width 16 height 16
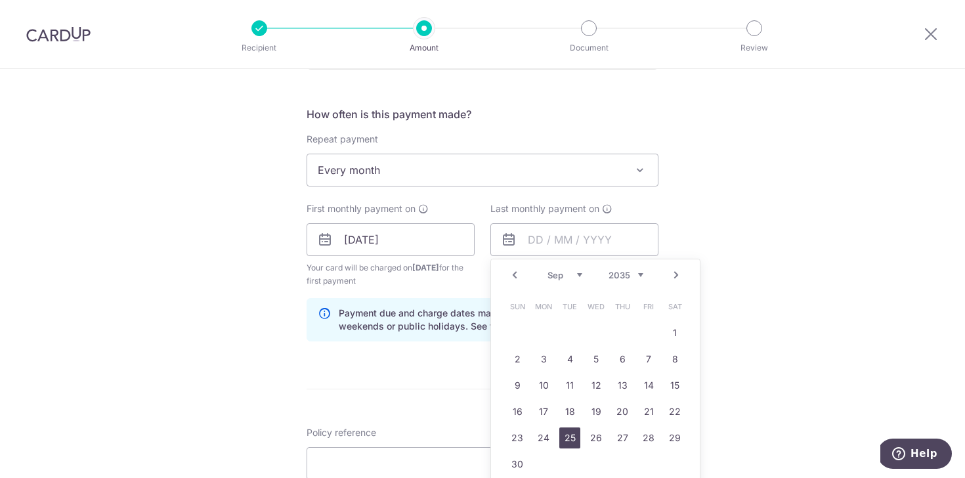
click at [561, 434] on link "25" at bounding box center [569, 437] width 21 height 21
type input "[DATE]"
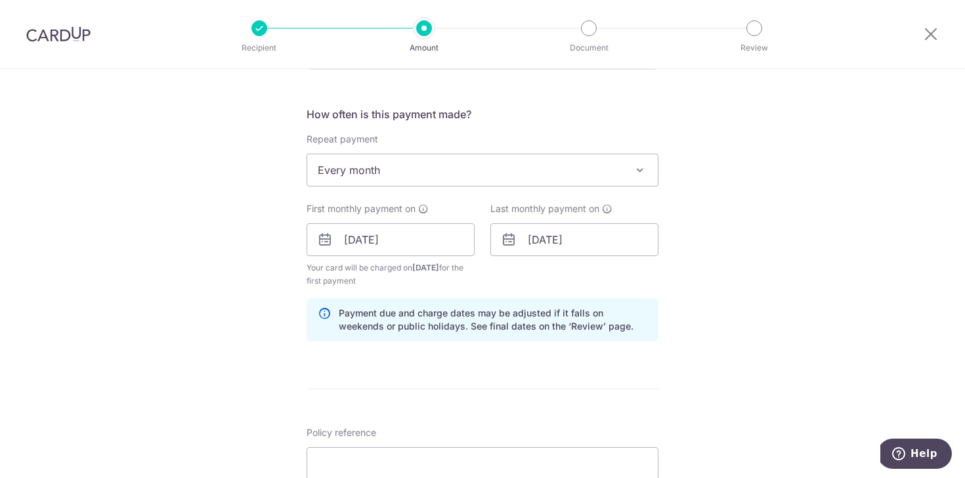
click at [707, 297] on div "Tell us more about your payment Enter payment amount SGD 297.84 297.84 Select C…" at bounding box center [482, 225] width 965 height 1254
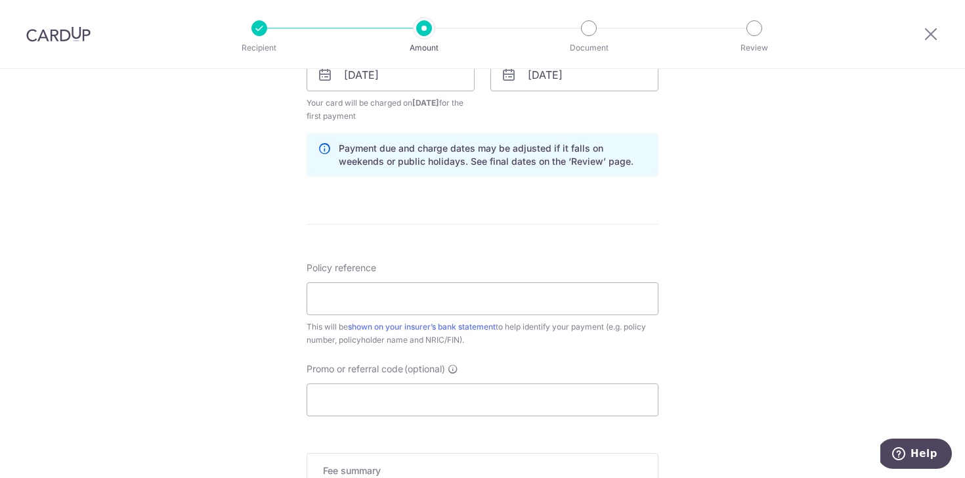
scroll to position [640, 0]
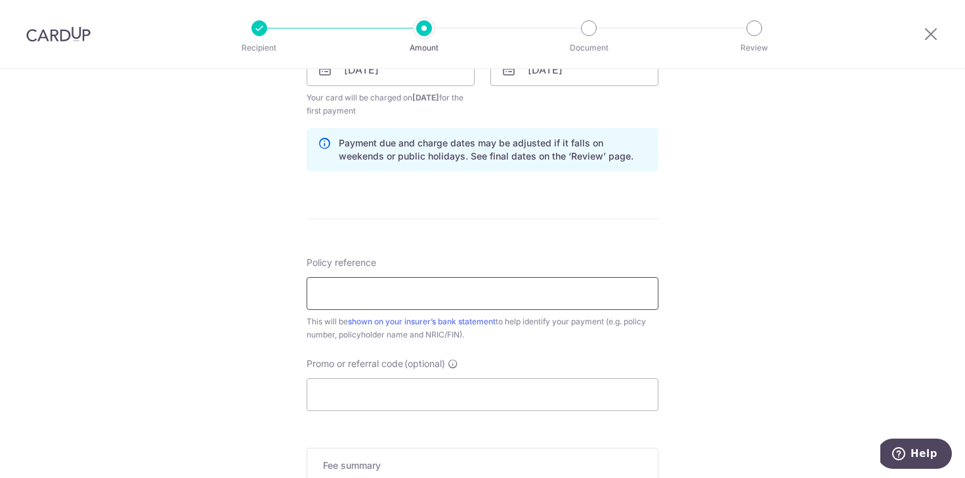
click at [557, 293] on input "Policy reference" at bounding box center [482, 293] width 352 height 33
click at [540, 233] on form "Enter payment amount SGD 297.84 297.84 Select Card **** 4152 Add credit card Yo…" at bounding box center [482, 68] width 352 height 1106
click at [540, 301] on input "Policy reference" at bounding box center [482, 293] width 352 height 33
type input "A4493137"
click at [453, 253] on form "Enter payment amount SGD 297.84 297.84 Select Card **** 4152 Add credit card Yo…" at bounding box center [482, 68] width 352 height 1106
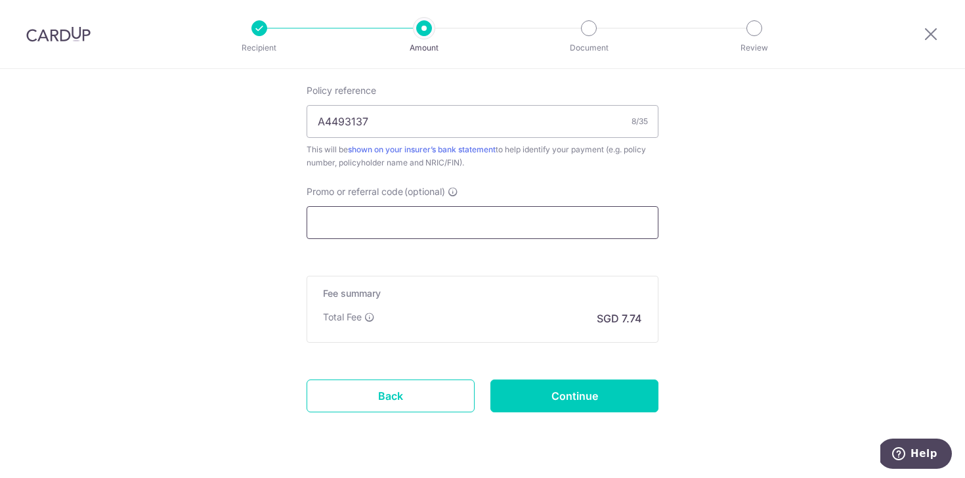
scroll to position [818, 0]
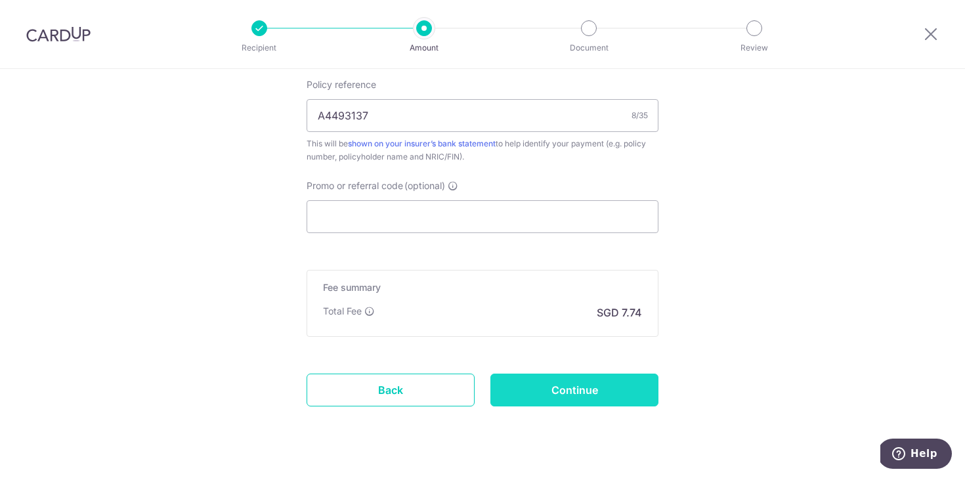
click at [589, 385] on input "Continue" at bounding box center [574, 389] width 168 height 33
type input "Create Schedule"
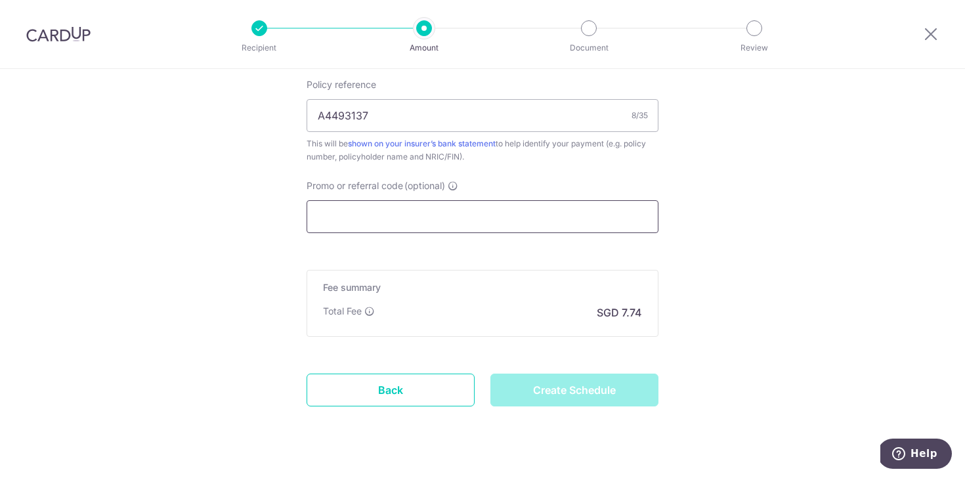
click at [424, 219] on input "Promo or referral code (optional)" at bounding box center [482, 216] width 352 height 33
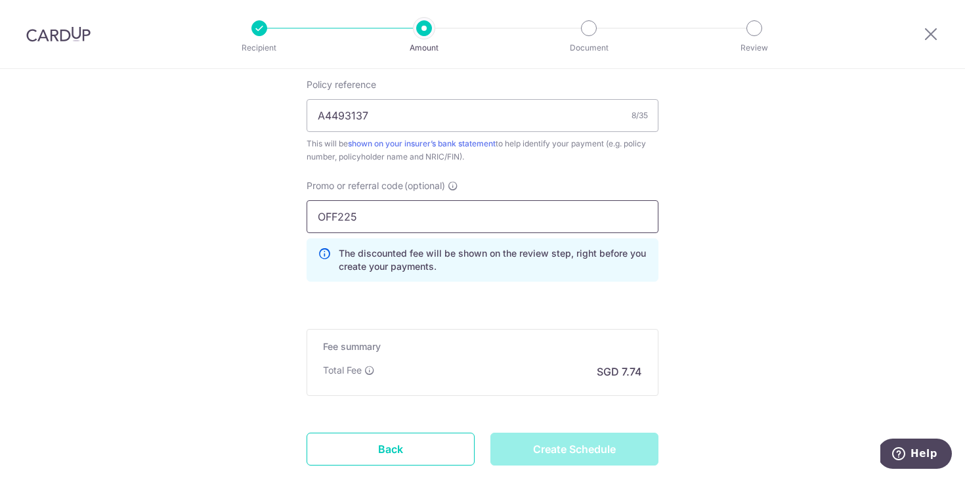
type input "OFF225"
click at [438, 219] on input "OFF225" at bounding box center [482, 216] width 352 height 33
click at [452, 242] on div "The discounted fee will be shown on the review step, right before you create yo…" at bounding box center [482, 259] width 352 height 43
click at [469, 271] on p "The discounted fee will be shown on the review step, right before you create yo…" at bounding box center [493, 260] width 308 height 26
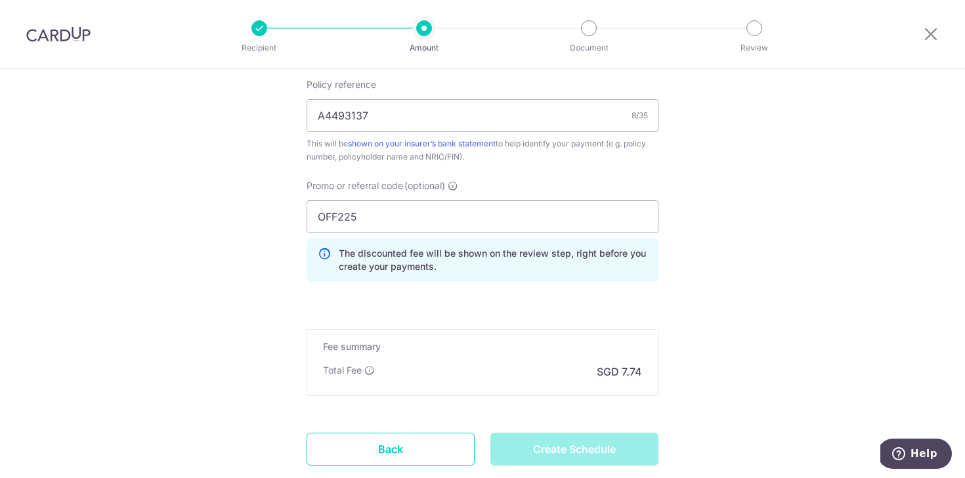
click at [458, 329] on div "Fee summary Base fee Extend fee Next-day fee Total Fee SGD 7.74" at bounding box center [482, 362] width 352 height 67
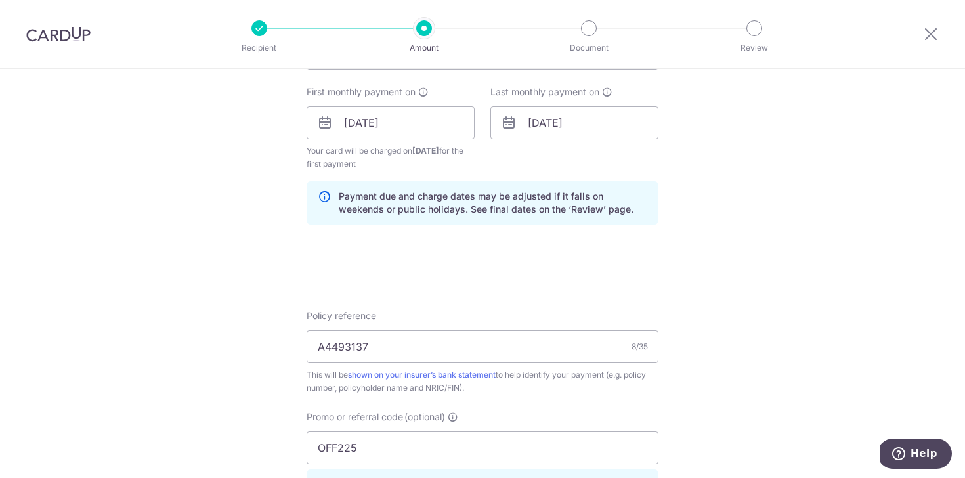
scroll to position [904, 0]
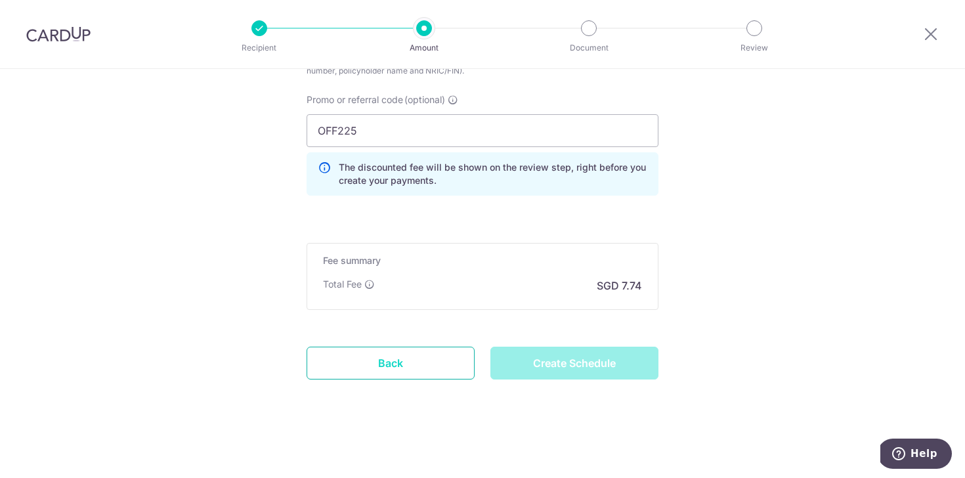
click at [380, 365] on link "Back" at bounding box center [390, 362] width 168 height 33
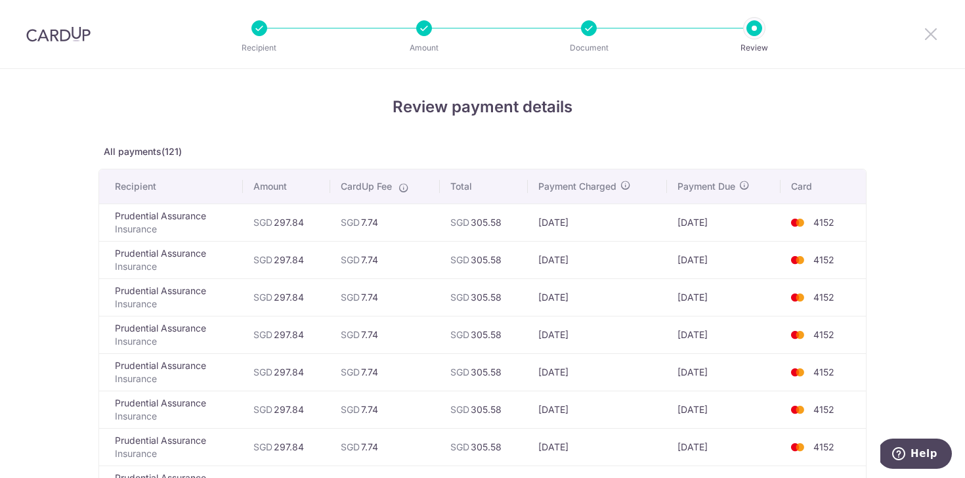
click at [936, 37] on icon at bounding box center [931, 34] width 16 height 16
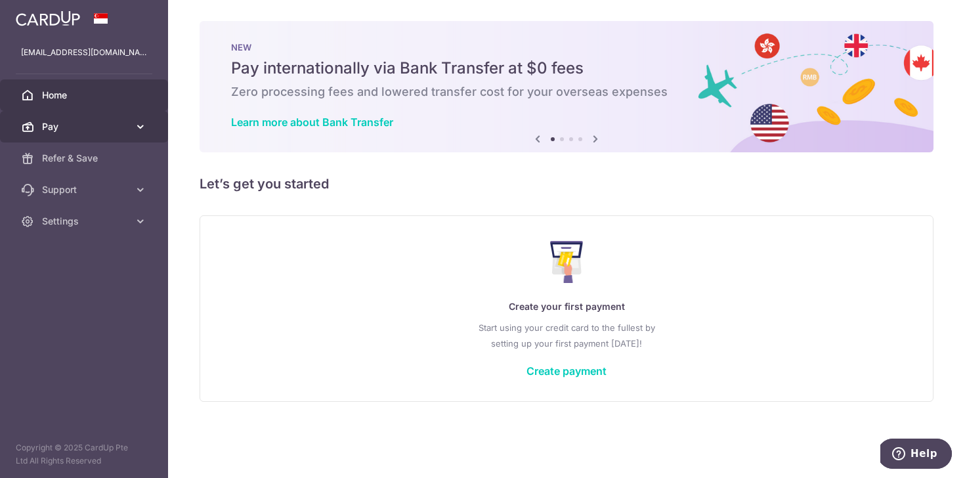
click at [93, 126] on span "Pay" at bounding box center [85, 126] width 87 height 13
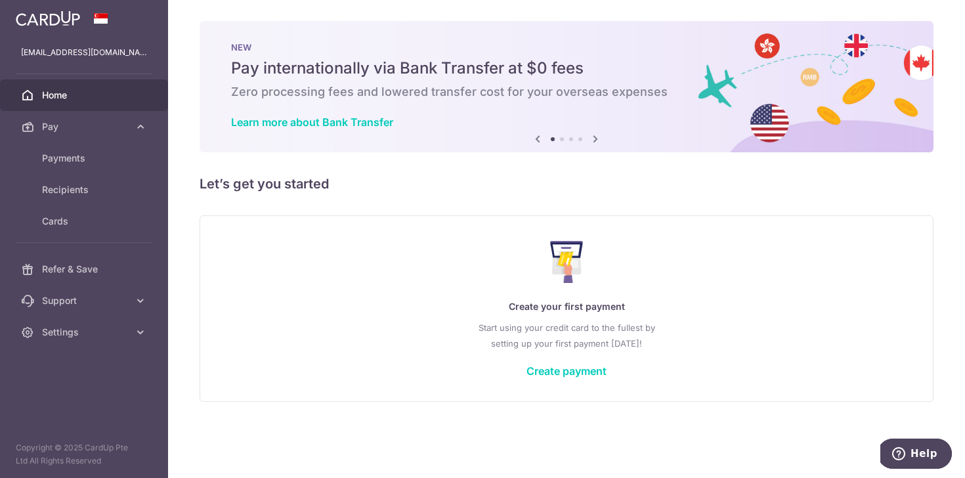
click at [435, 352] on div "Create your first payment Start using your credit card to the fullest by settin…" at bounding box center [566, 308] width 701 height 156
click at [589, 386] on div "Create your first payment Start using your credit card to the fullest by settin…" at bounding box center [566, 308] width 734 height 186
click at [589, 375] on link "Create payment" at bounding box center [566, 370] width 80 height 13
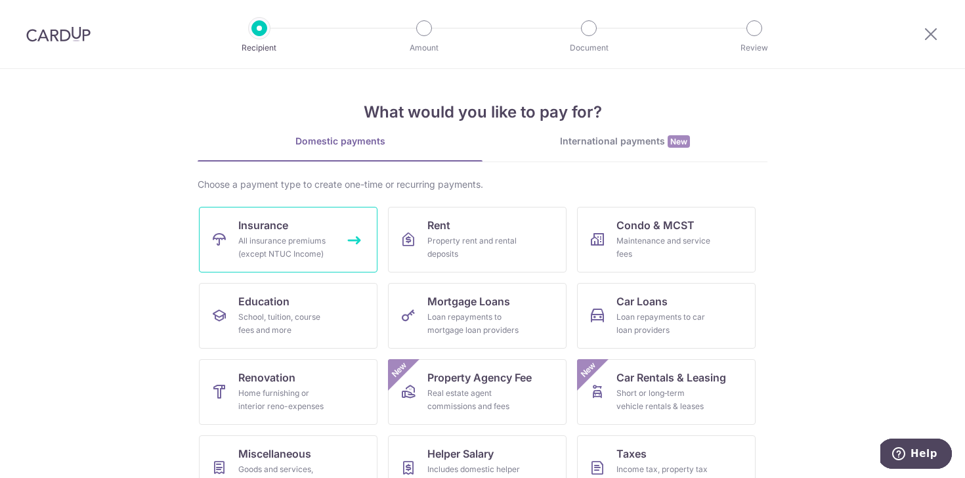
click at [329, 251] on div "All insurance premiums (except NTUC Income)" at bounding box center [285, 247] width 94 height 26
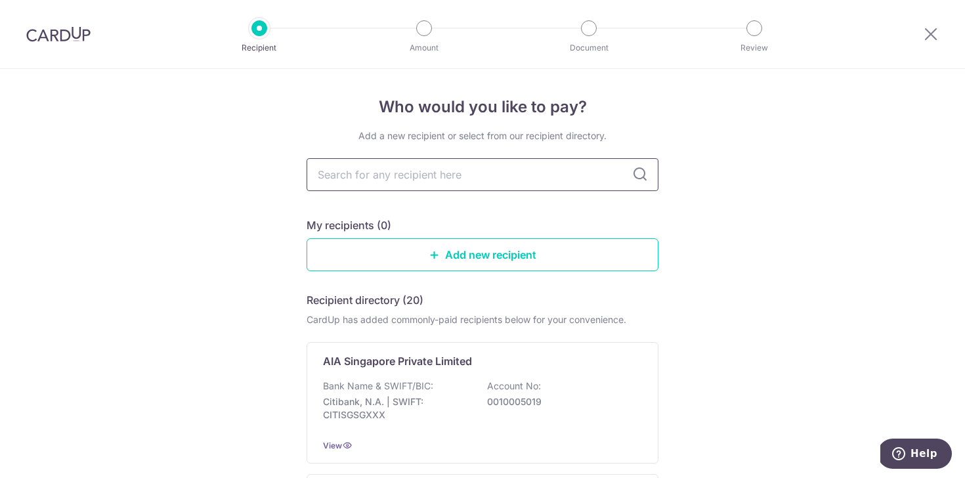
click at [410, 177] on input "text" at bounding box center [482, 174] width 352 height 33
type input "[PERSON_NAME]"
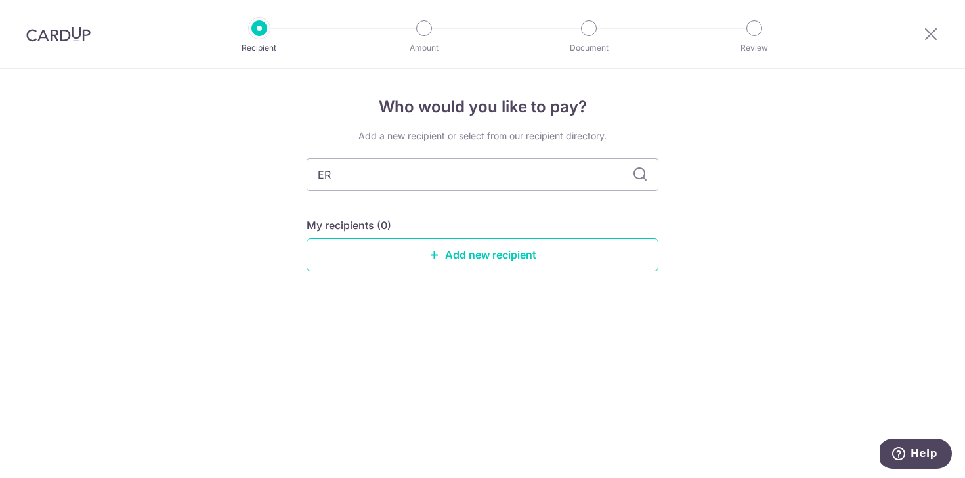
type input "E"
click at [306, 214] on div "Add a new recipient or select from our recipient directory. My recipients (0) A…" at bounding box center [482, 210] width 352 height 163
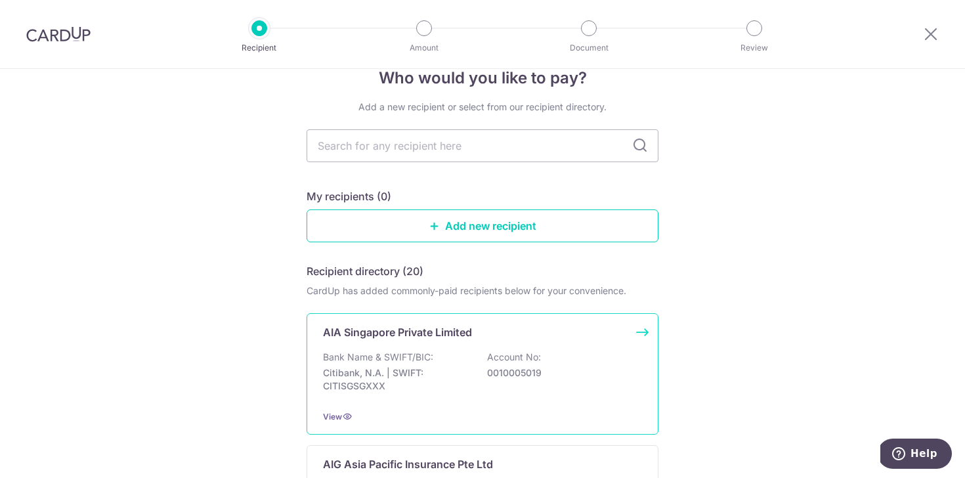
scroll to position [25, 0]
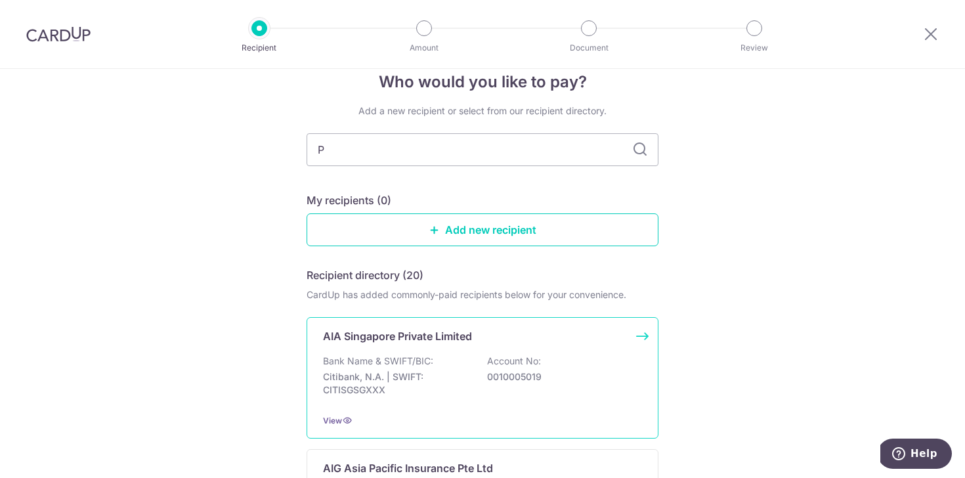
type input "PR"
click at [380, 151] on input "PR" at bounding box center [482, 149] width 352 height 33
type input "prudential"
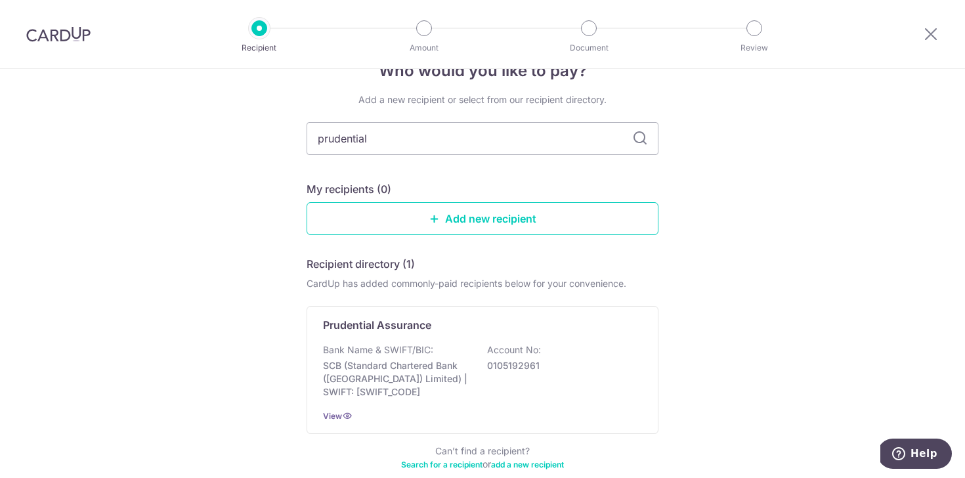
scroll to position [35, 0]
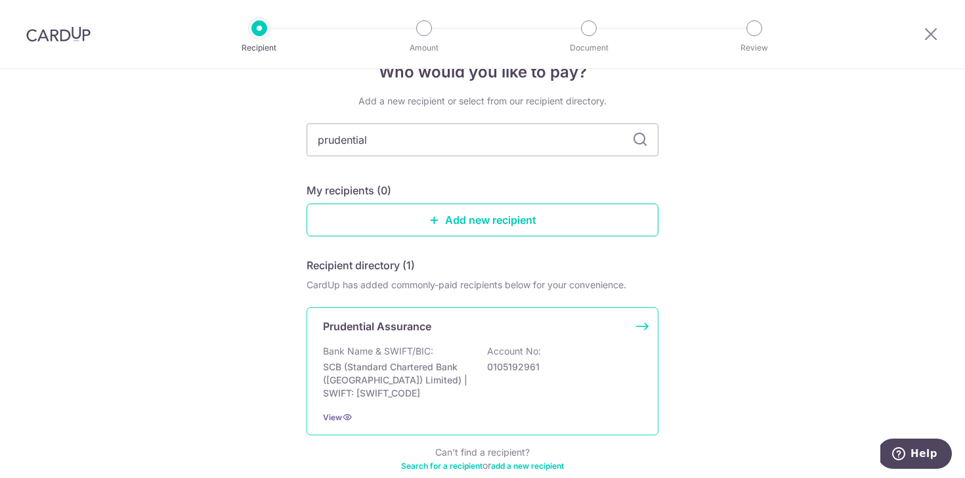
click at [444, 386] on p "SCB (Standard Chartered Bank ([GEOGRAPHIC_DATA]) Limited) | SWIFT: [SWIFT_CODE]" at bounding box center [396, 379] width 147 height 39
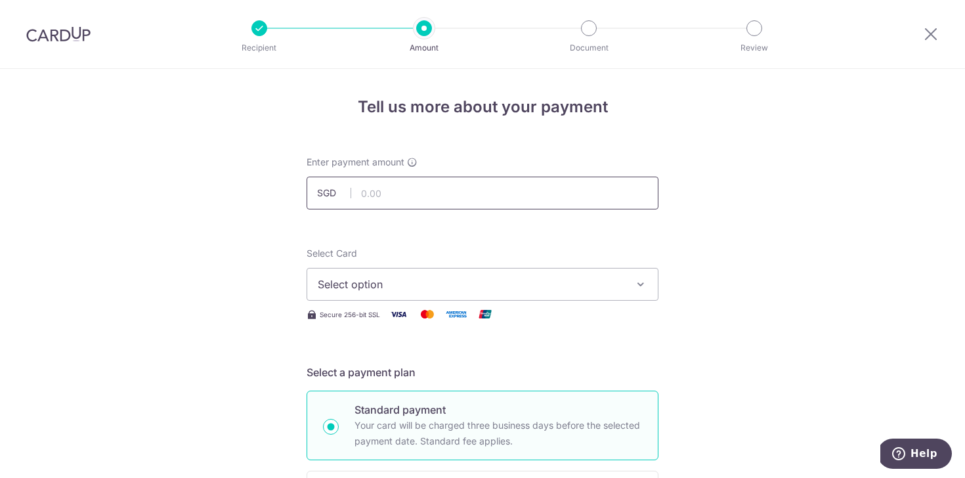
click at [425, 191] on input "text" at bounding box center [482, 193] width 352 height 33
type input "297.84"
click at [406, 268] on button "Select option" at bounding box center [482, 284] width 352 height 33
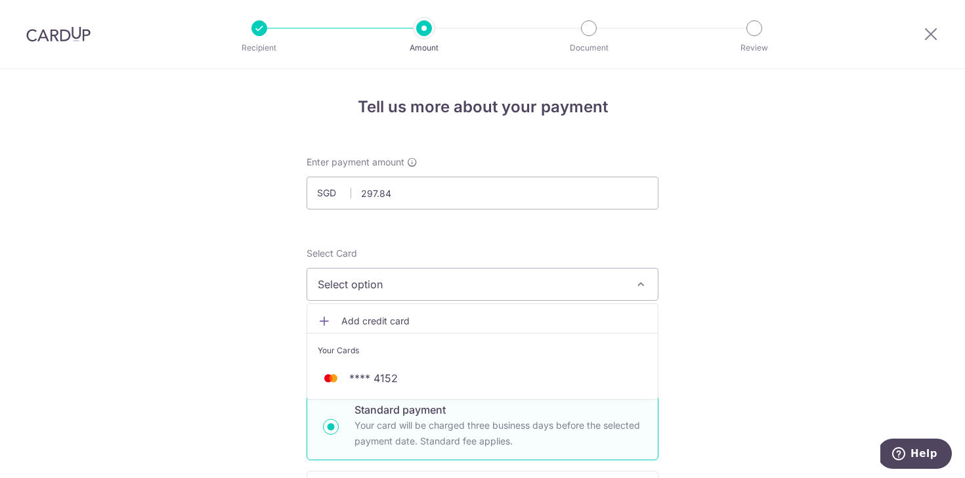
click at [406, 287] on span "Select option" at bounding box center [471, 284] width 306 height 16
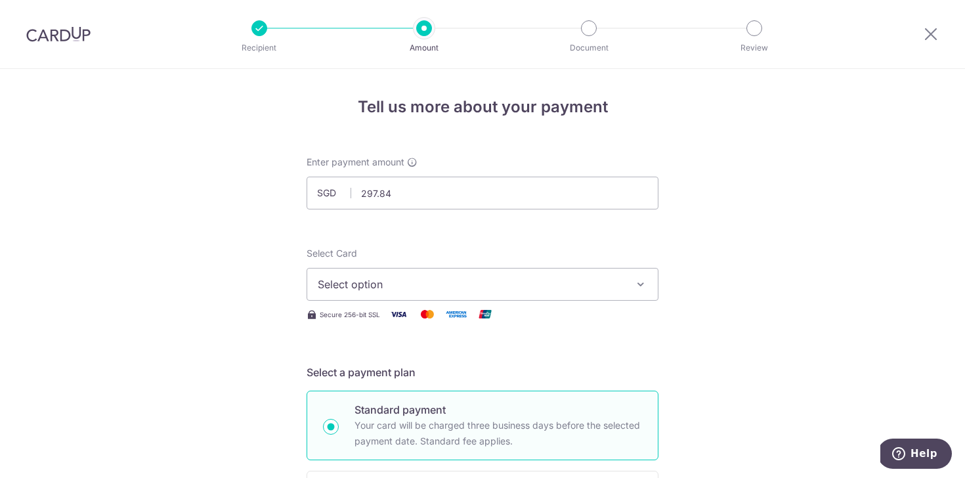
click at [406, 287] on span "Select option" at bounding box center [471, 284] width 306 height 16
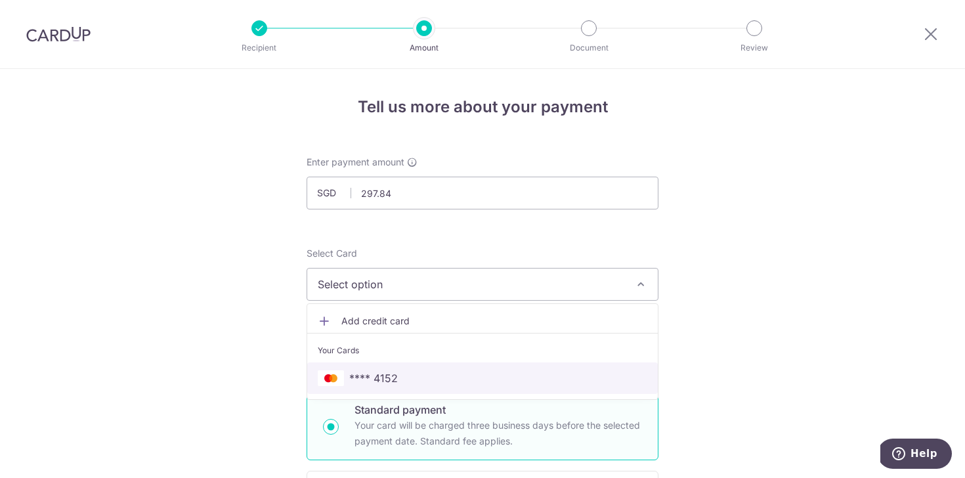
click at [398, 379] on span "**** 4152" at bounding box center [482, 378] width 329 height 16
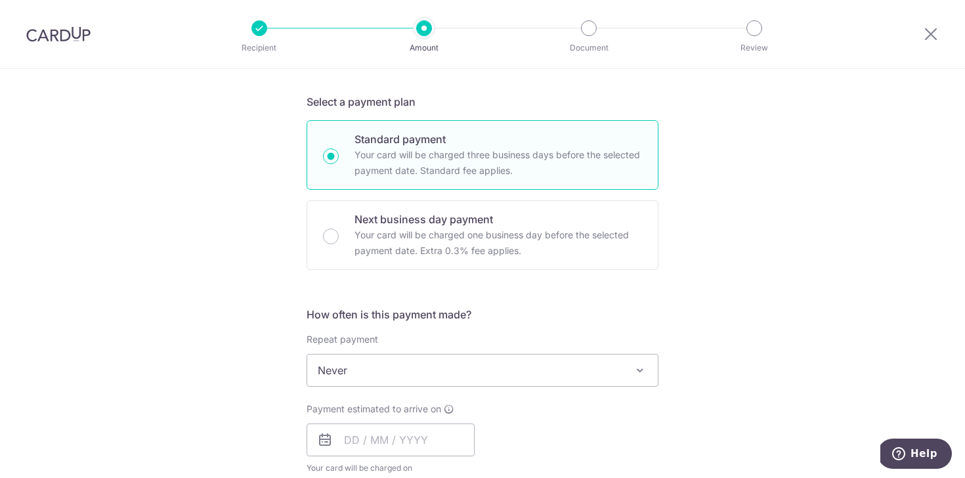
scroll to position [333, 0]
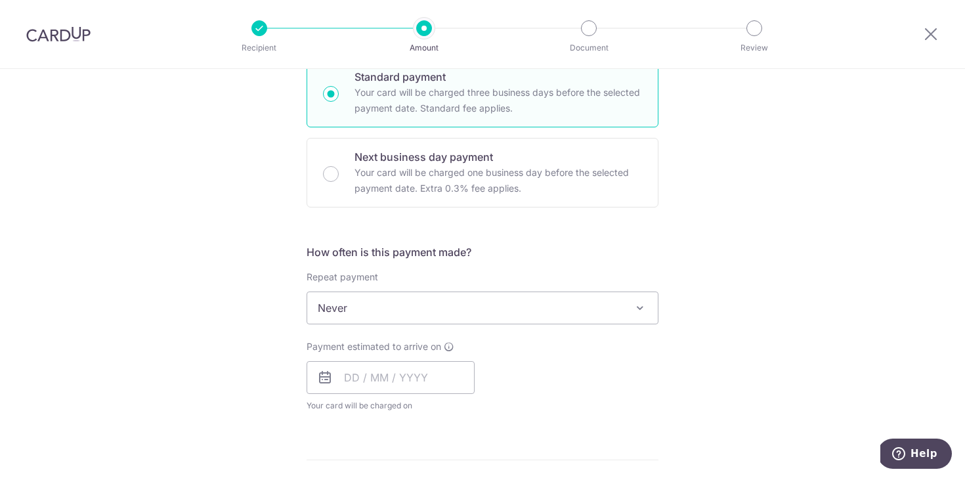
click at [383, 299] on span "Never" at bounding box center [482, 307] width 350 height 31
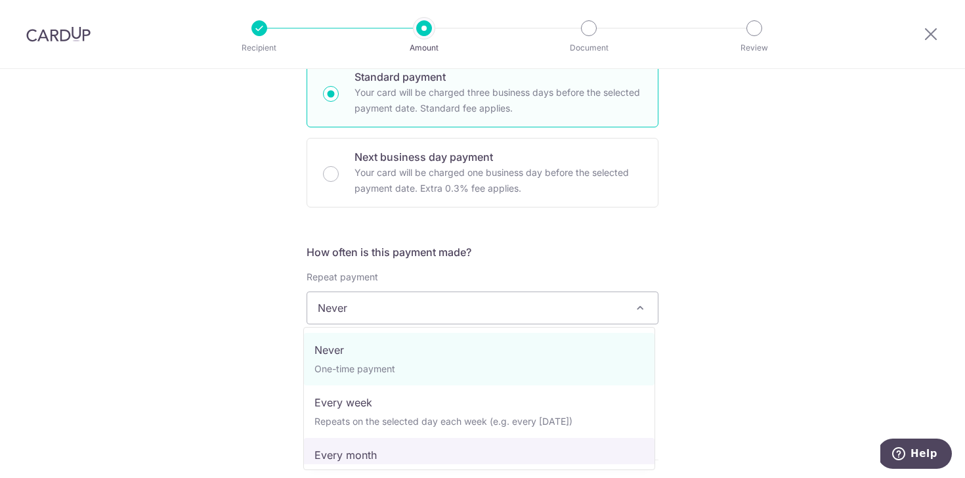
select select "3"
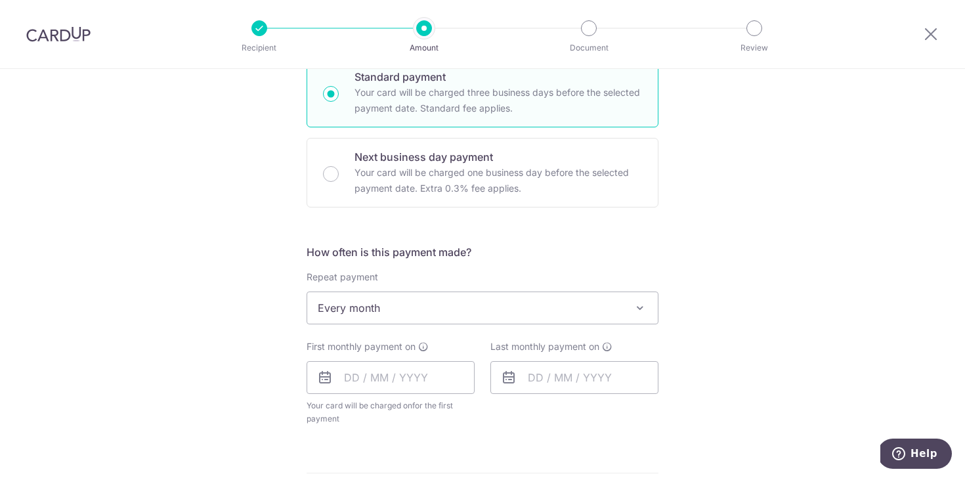
scroll to position [458, 0]
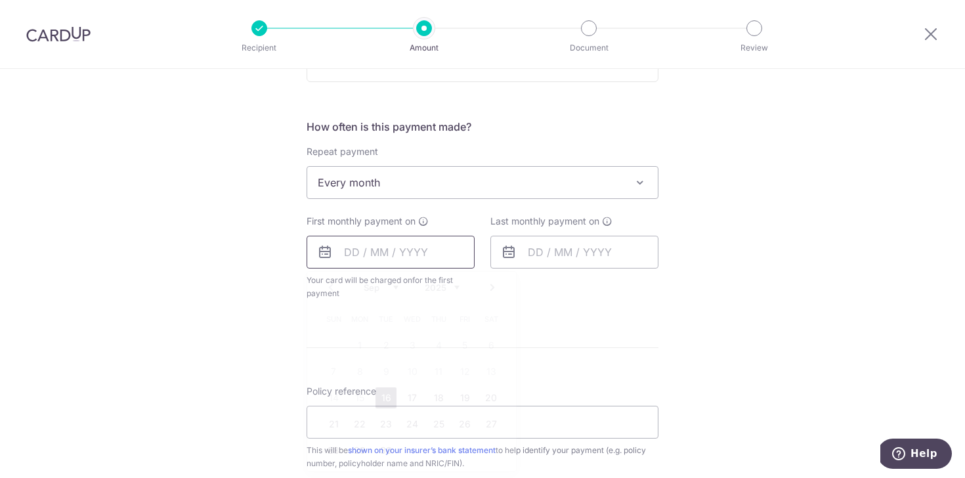
click at [345, 257] on input "text" at bounding box center [390, 252] width 168 height 33
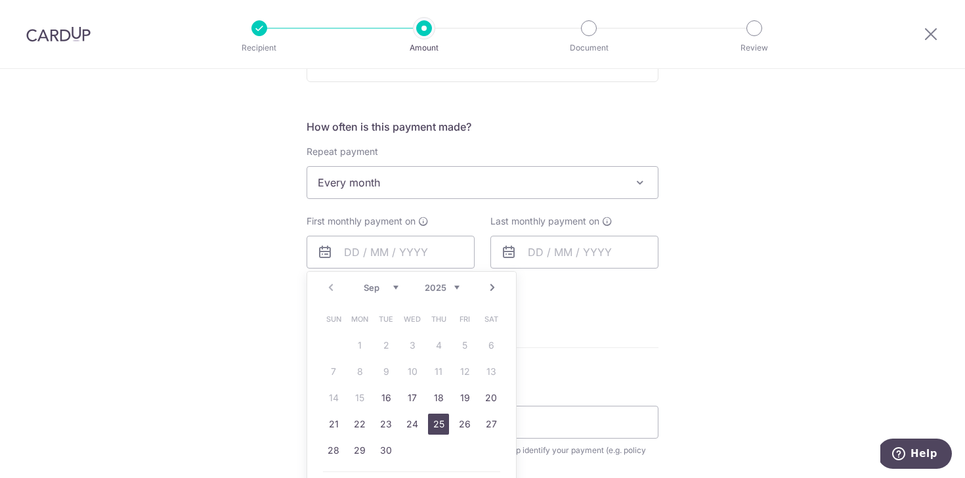
click at [436, 423] on link "25" at bounding box center [438, 423] width 21 height 21
type input "[DATE]"
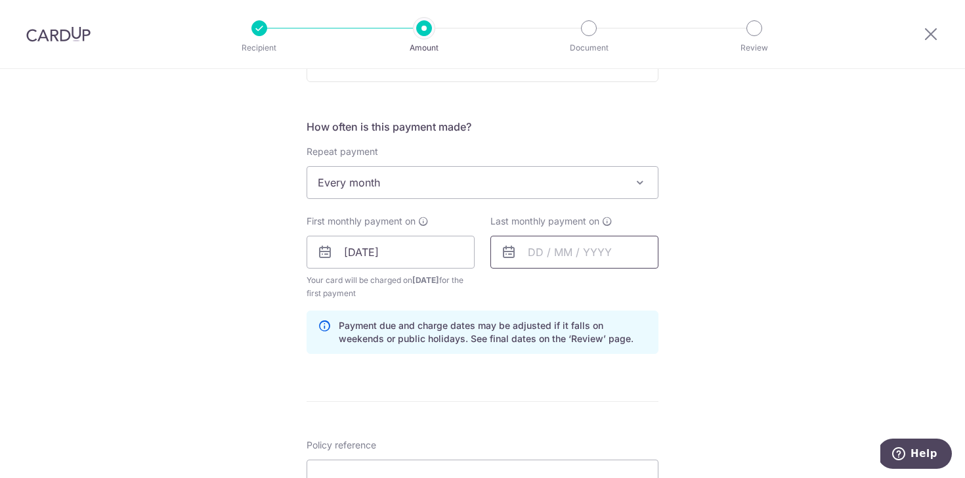
click at [547, 261] on input "text" at bounding box center [574, 252] width 168 height 33
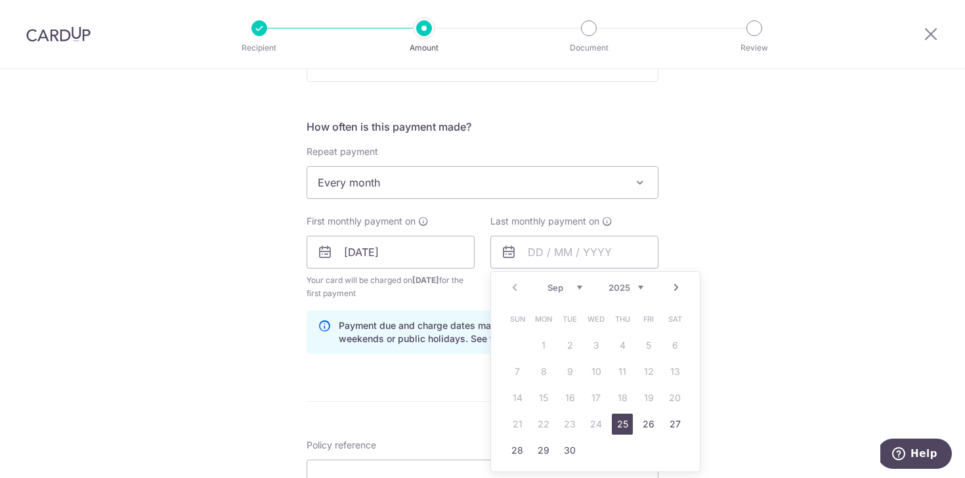
click at [617, 421] on link "25" at bounding box center [622, 423] width 21 height 21
type input "[DATE]"
click at [576, 250] on input "[DATE]" at bounding box center [574, 252] width 168 height 33
click at [621, 282] on select "2025 2026 2027 2028 2029 2030 2031 2032 2033 2034 2035" at bounding box center [625, 287] width 35 height 10
click at [770, 317] on div "Tell us more about your payment Enter payment amount SGD 297.84 297.84 Select C…" at bounding box center [482, 238] width 965 height 1254
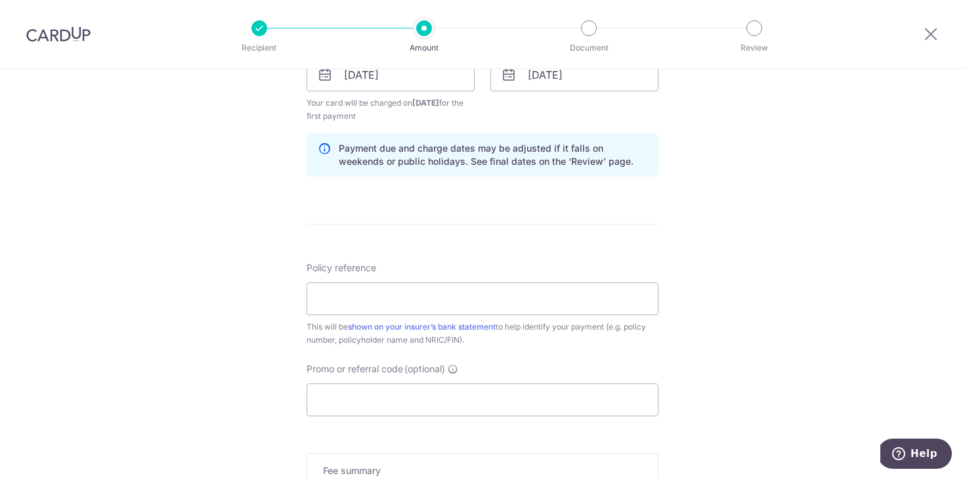
scroll to position [642, 0]
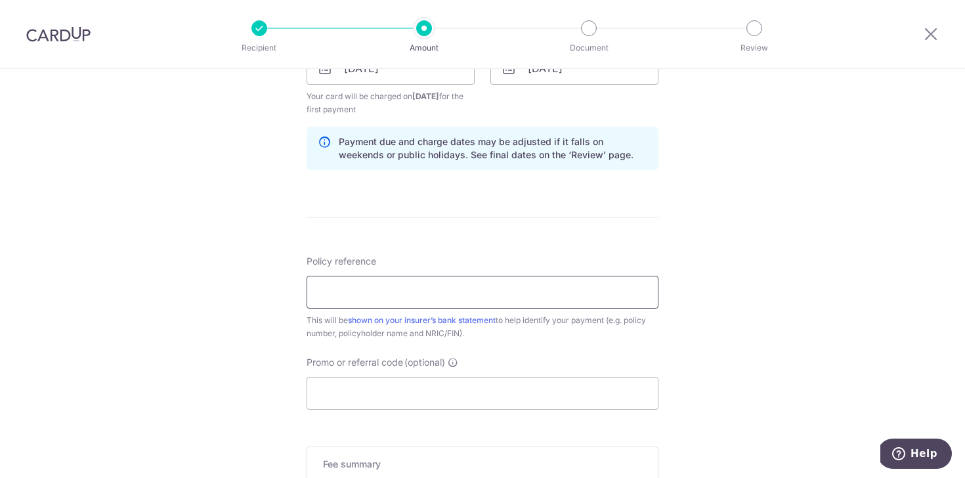
click at [543, 290] on input "Policy reference" at bounding box center [482, 292] width 352 height 33
type input "A4493137"
click at [421, 388] on input "Promo or referral code (optional)" at bounding box center [482, 393] width 352 height 33
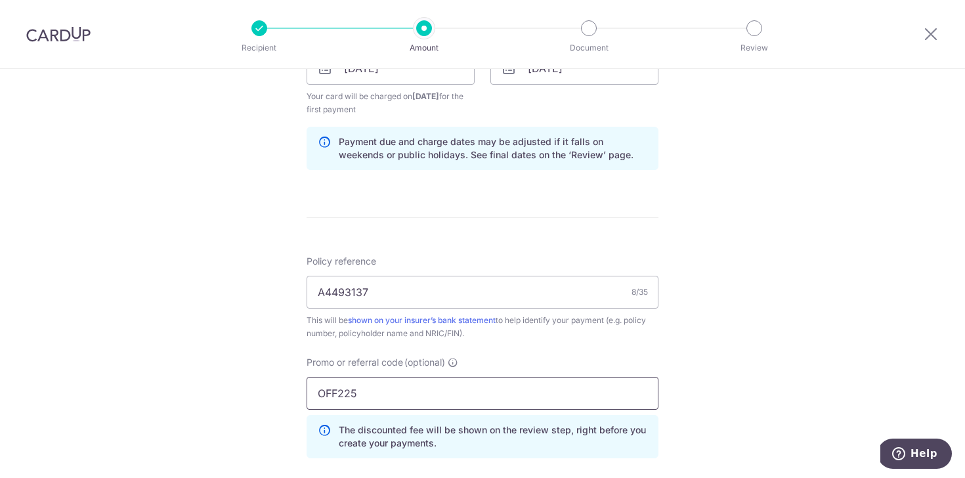
type input "OFF225"
click at [787, 287] on div "Tell us more about your payment Enter payment amount SGD 297.84 297.84 Select C…" at bounding box center [482, 83] width 965 height 1313
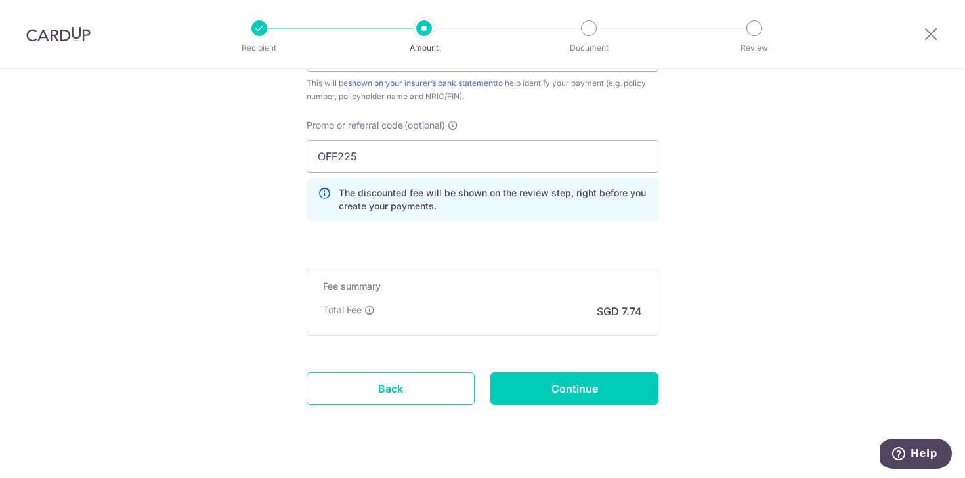
scroll to position [882, 0]
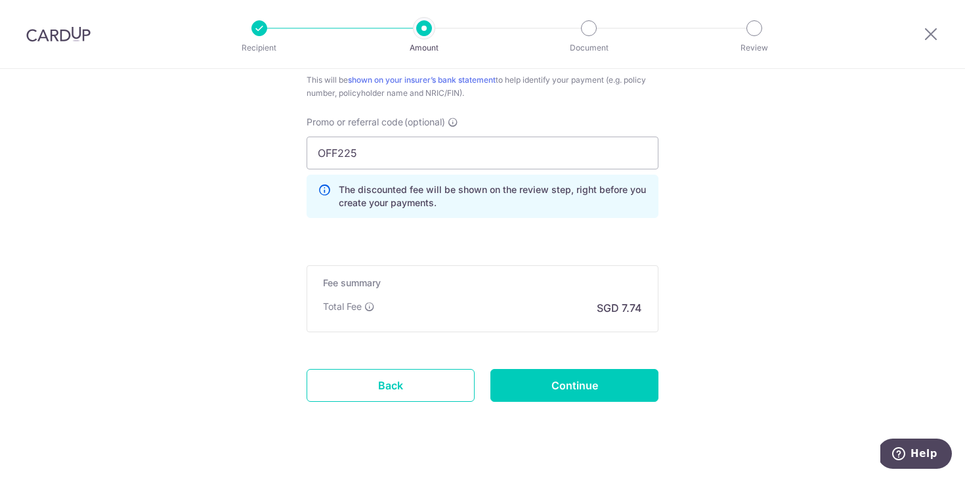
click at [544, 325] on div "Fee summary Base fee Extend fee Next-day fee Total Fee SGD 7.74" at bounding box center [482, 298] width 352 height 67
click at [579, 383] on input "Continue" at bounding box center [574, 385] width 168 height 33
type input "Create Schedule"
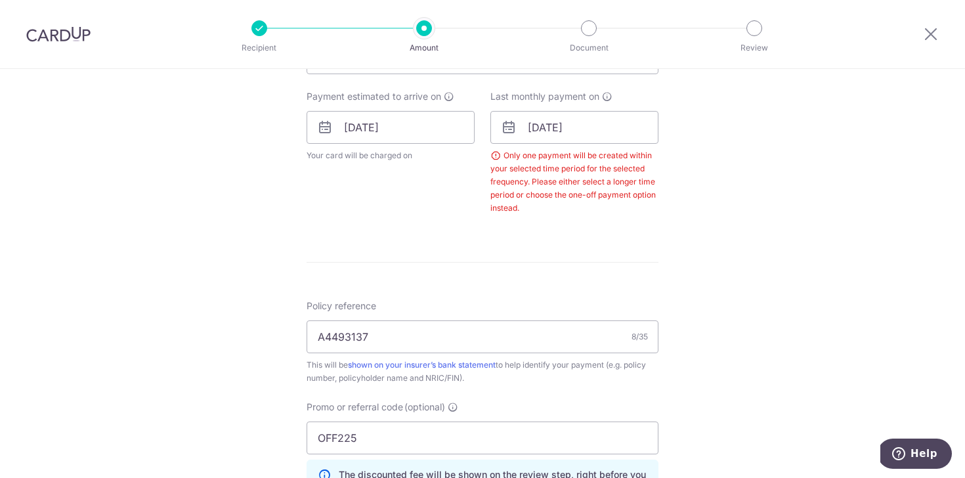
scroll to position [580, 0]
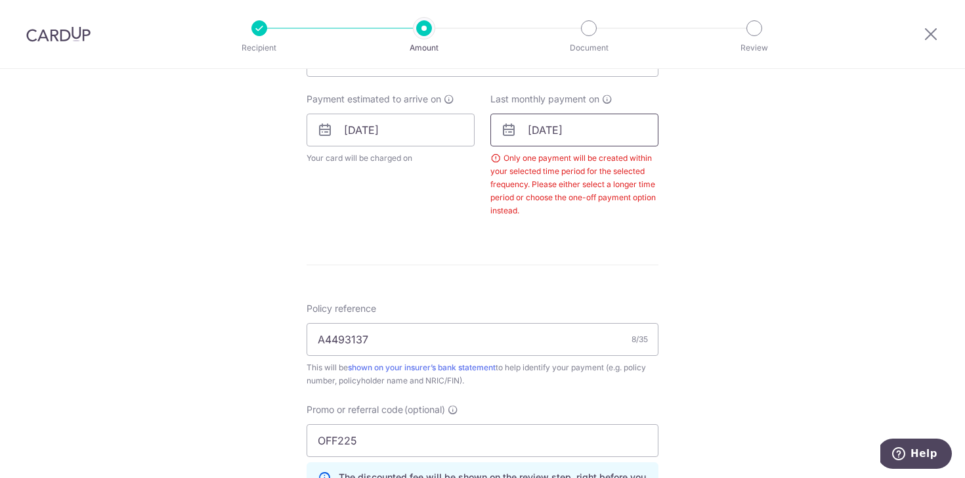
click at [562, 121] on input "25/09/2025" at bounding box center [574, 130] width 168 height 33
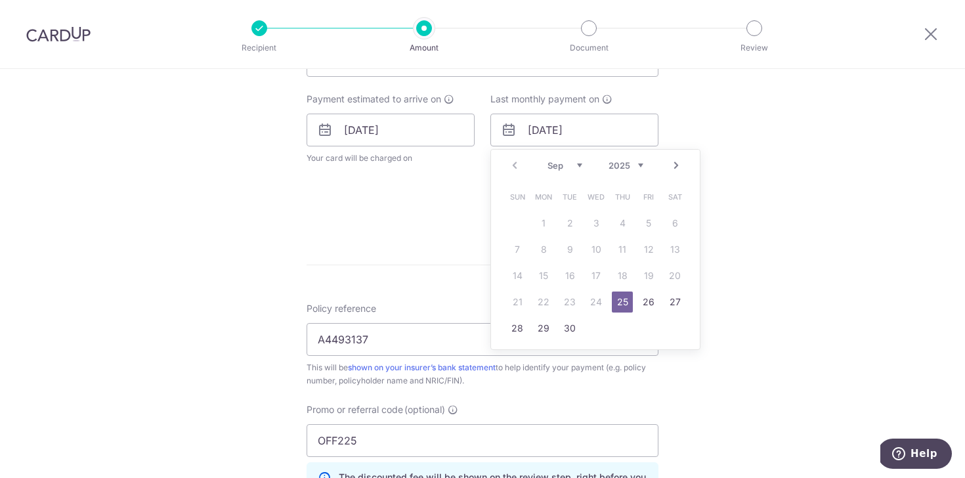
click at [610, 160] on select "2025 2026 2027 2028 2029 2030 2031 2032 2033 2034 2035" at bounding box center [625, 165] width 35 height 10
click at [479, 222] on div "How often is this payment made? Repeat payment Never Every week Every month Eve…" at bounding box center [482, 112] width 352 height 231
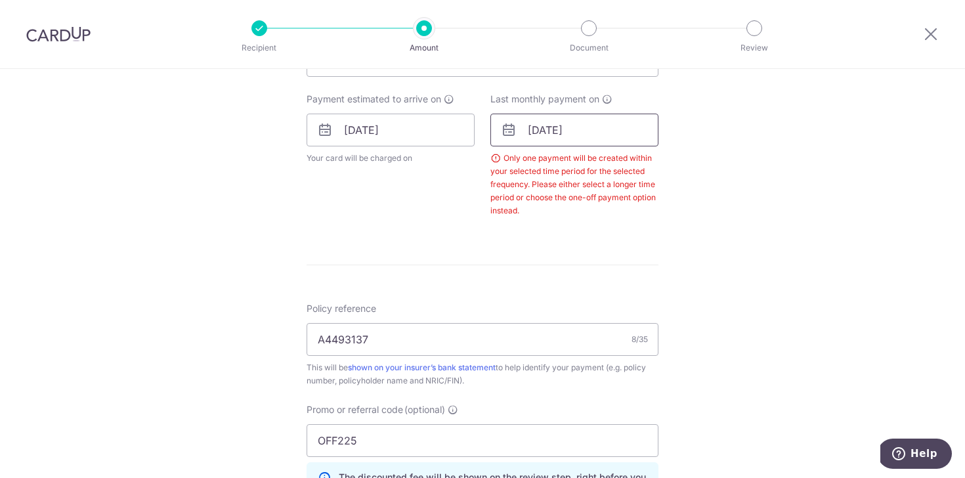
click at [582, 136] on input "25/09/2025" at bounding box center [574, 130] width 168 height 33
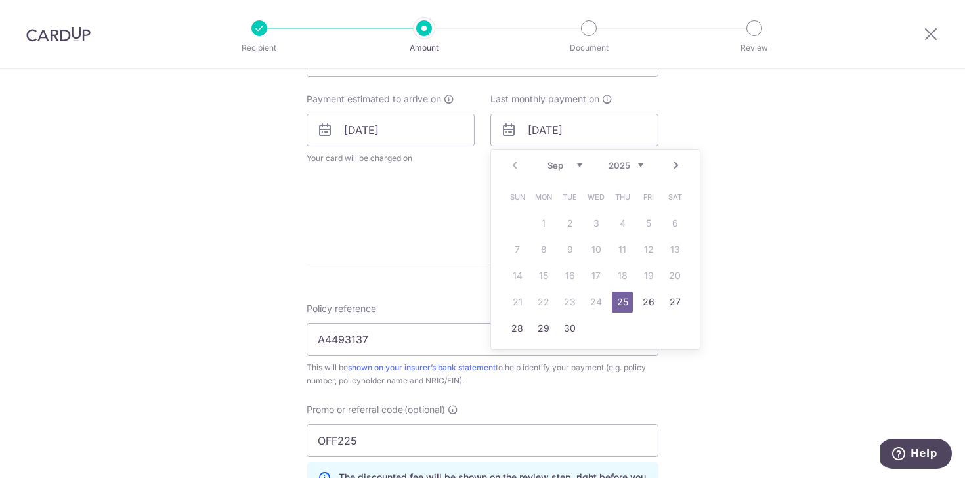
click at [635, 165] on select "2025 2026 2027 2028 2029 2030 2031 2032 2033 2034 2035" at bounding box center [625, 165] width 35 height 10
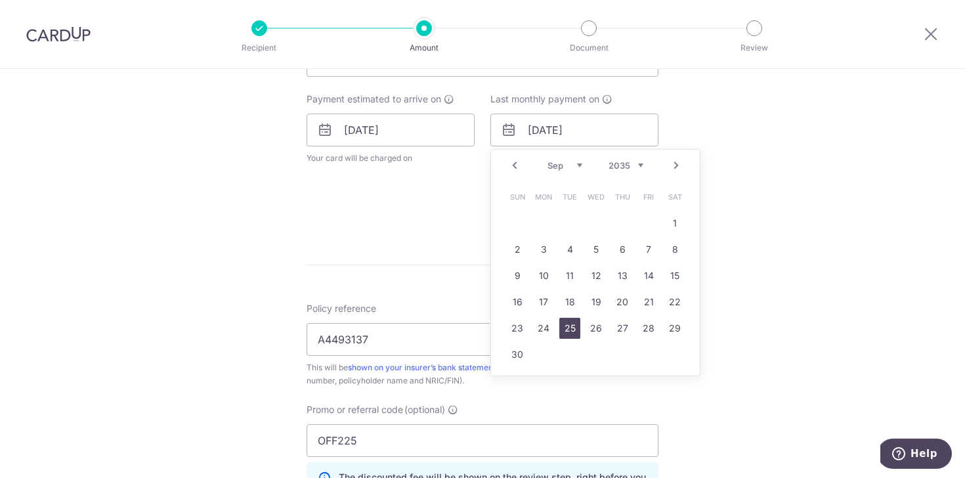
click at [564, 328] on link "25" at bounding box center [569, 328] width 21 height 21
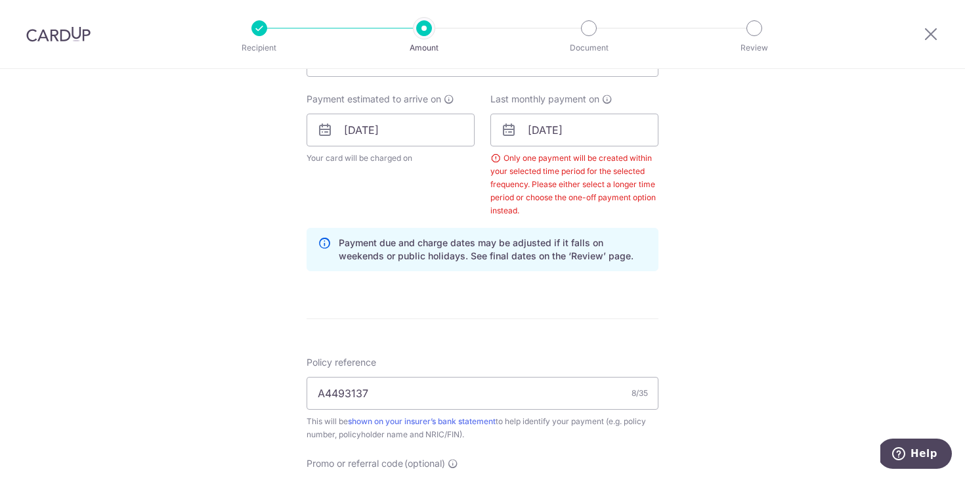
click at [436, 199] on div "Payment estimated to arrive on 25/09/2025 Your card will be charged on for the …" at bounding box center [391, 155] width 184 height 125
click at [535, 170] on div "Only one payment will be created within your selected time period for the selec…" at bounding box center [574, 185] width 168 height 66
click at [568, 133] on input "25/09/2035" at bounding box center [574, 130] width 168 height 33
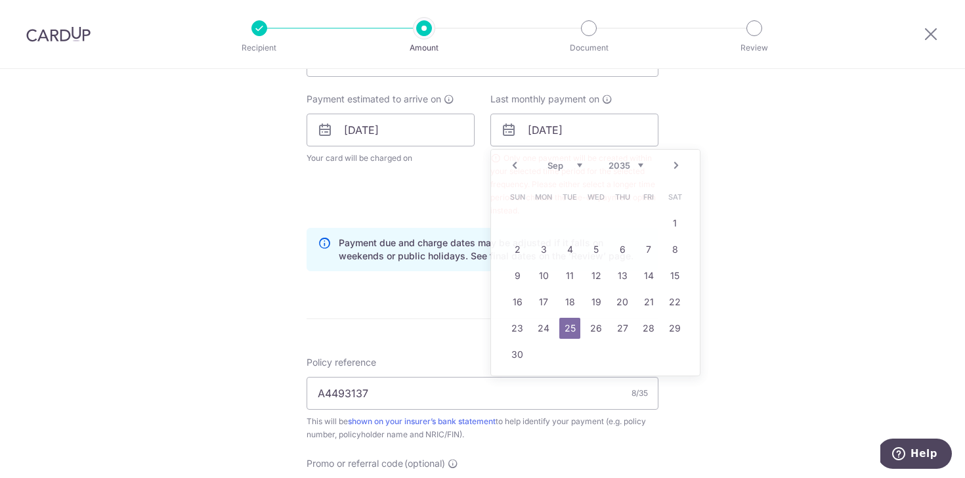
click at [448, 198] on div "Payment estimated to arrive on 25/09/2025 Your card will be charged on for the …" at bounding box center [391, 155] width 184 height 125
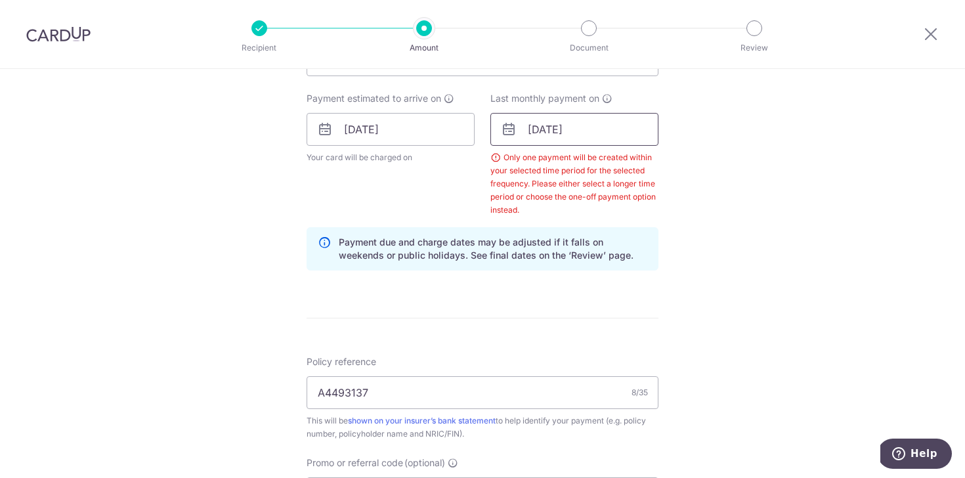
scroll to position [570, 0]
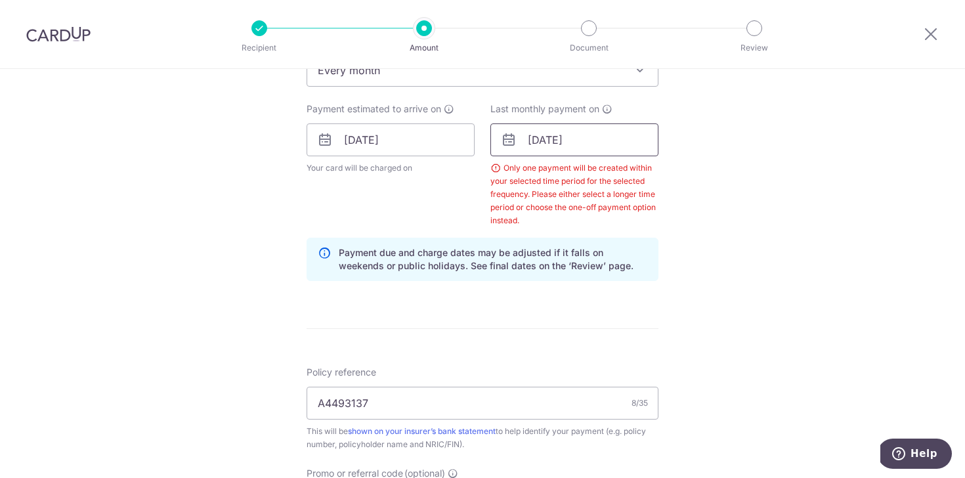
click at [572, 141] on input "25/09/2035" at bounding box center [574, 139] width 168 height 33
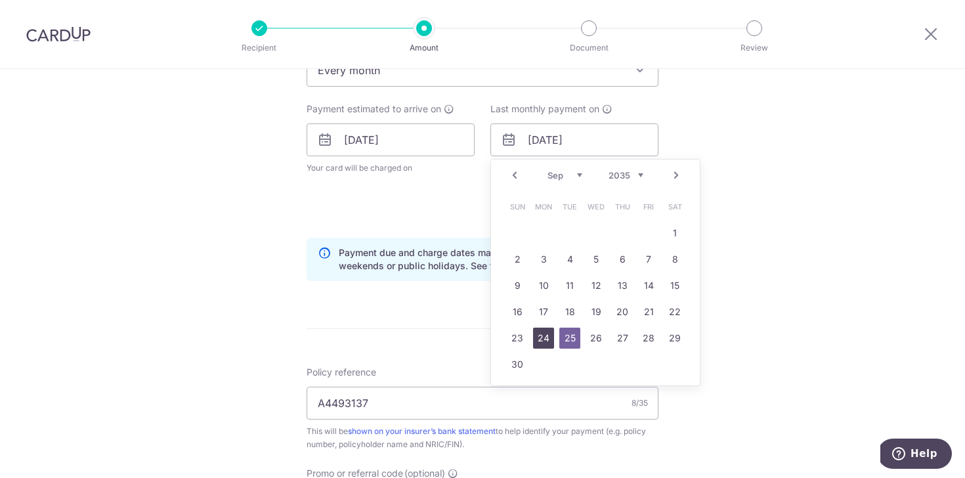
click at [543, 335] on link "24" at bounding box center [543, 337] width 21 height 21
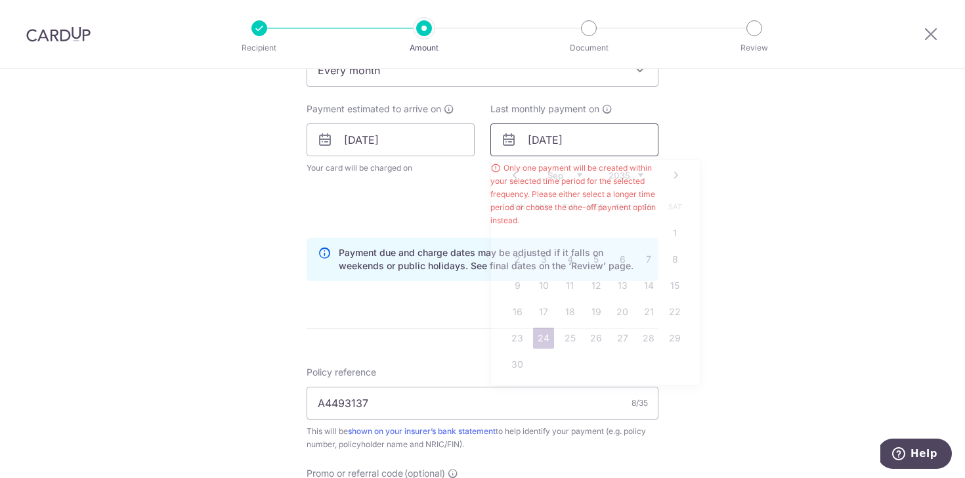
click at [539, 140] on input "24/09/2035" at bounding box center [574, 139] width 168 height 33
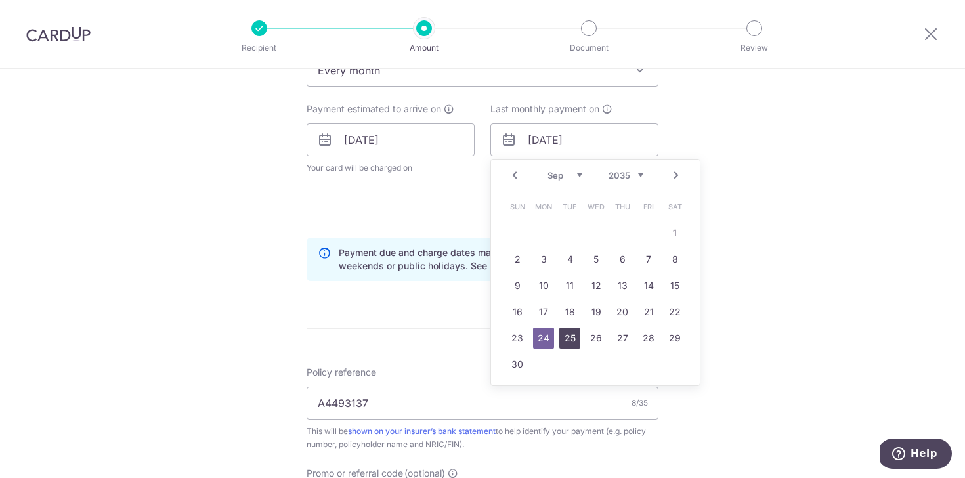
click at [566, 336] on link "25" at bounding box center [569, 337] width 21 height 21
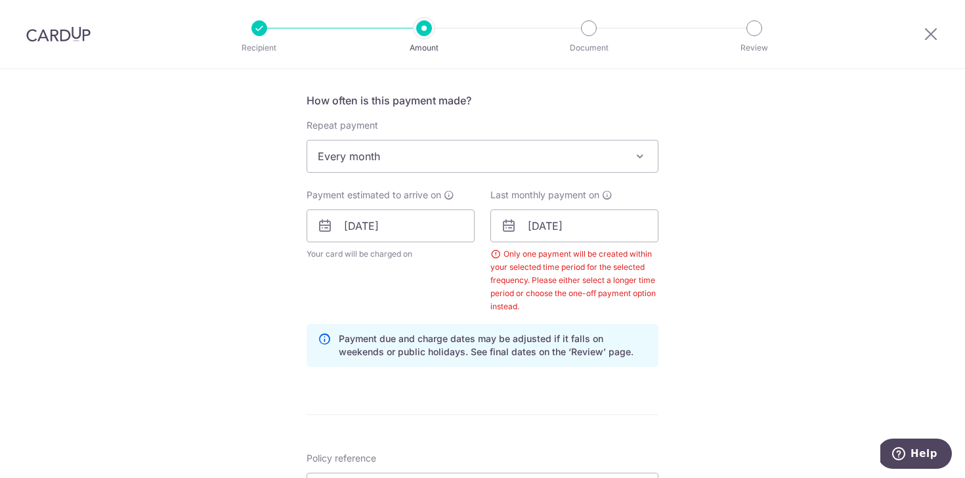
scroll to position [489, 0]
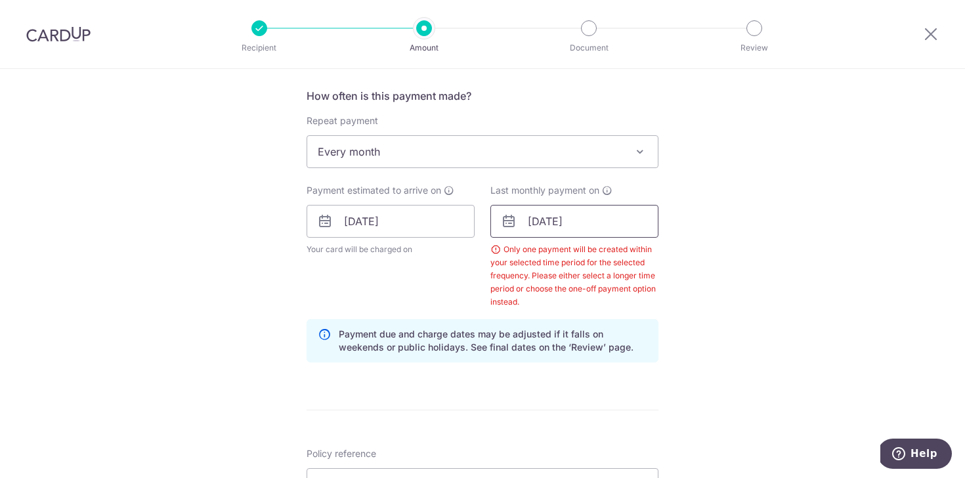
click at [553, 215] on input "25/09/2035" at bounding box center [574, 221] width 168 height 33
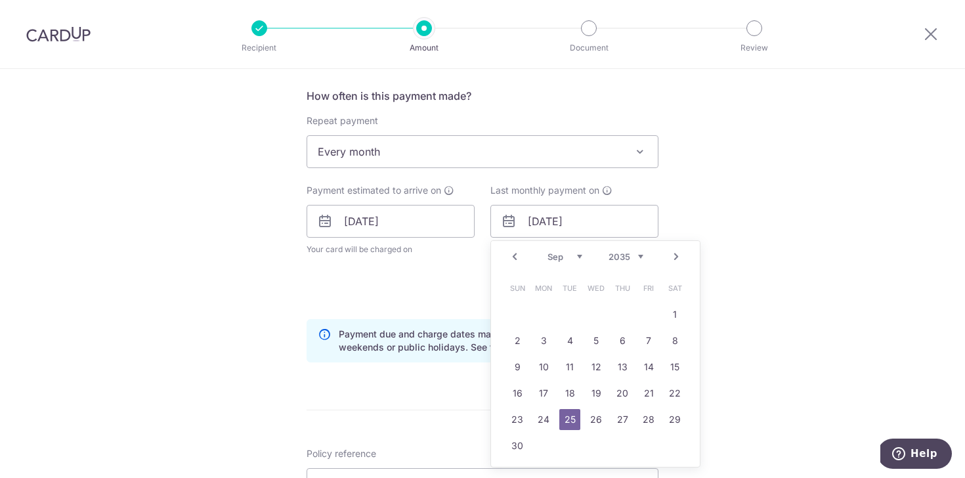
click at [559, 255] on select "Jan Feb Mar Apr May Jun Jul Aug Sep Oct Nov Dec" at bounding box center [564, 256] width 35 height 10
click at [664, 388] on link "25" at bounding box center [674, 393] width 21 height 21
type input "25/08/2035"
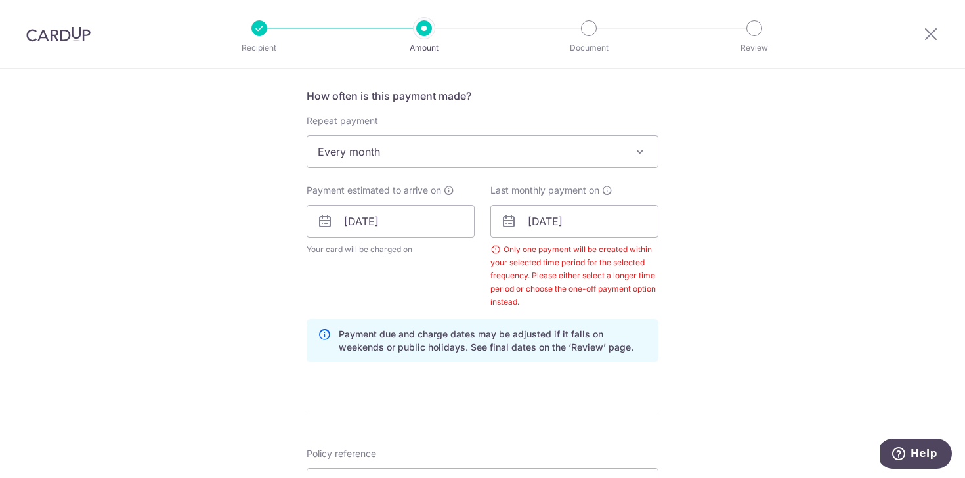
click at [665, 377] on div "Tell us more about your payment Enter payment amount SGD 297.84 297.84 Select C…" at bounding box center [482, 256] width 965 height 1352
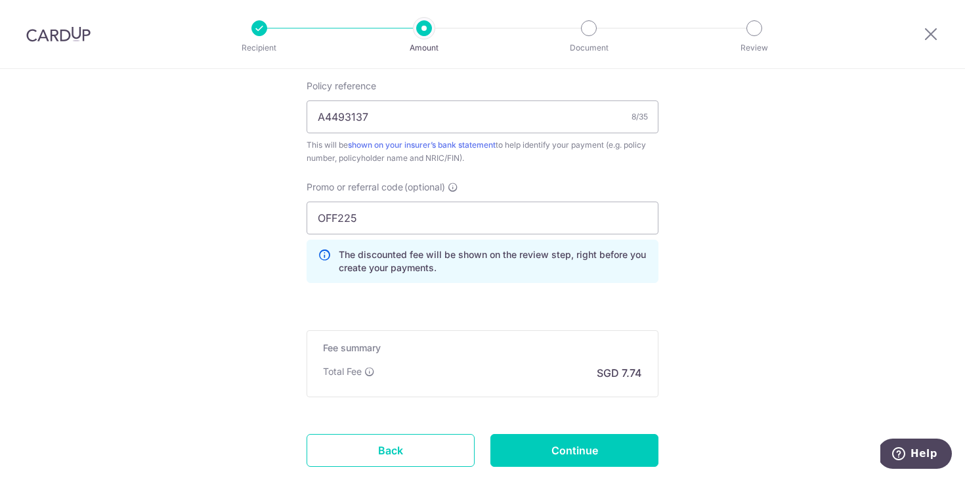
scroll to position [944, 0]
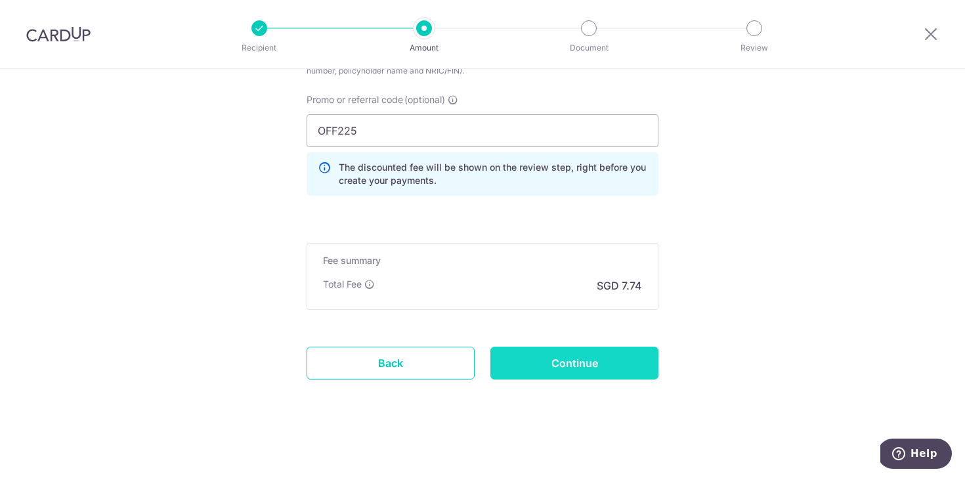
click at [558, 371] on input "Continue" at bounding box center [574, 362] width 168 height 33
type input "Create Schedule"
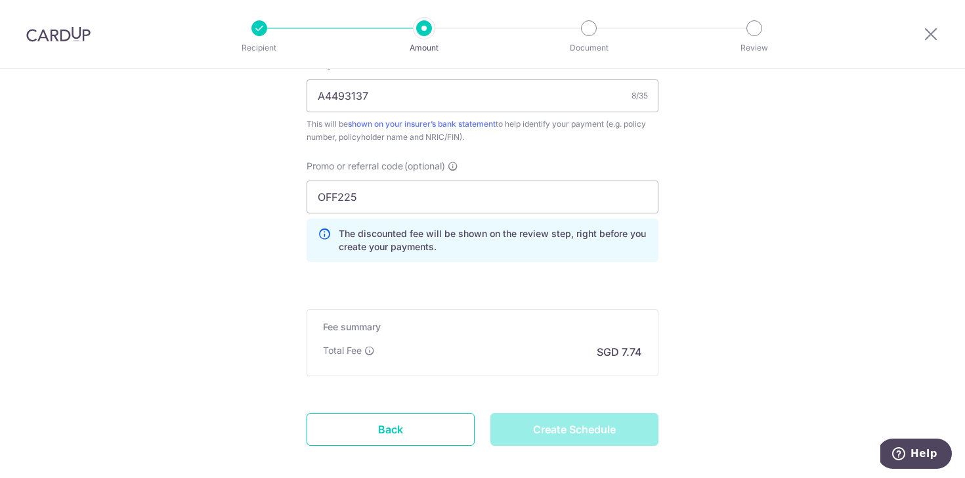
scroll to position [879, 0]
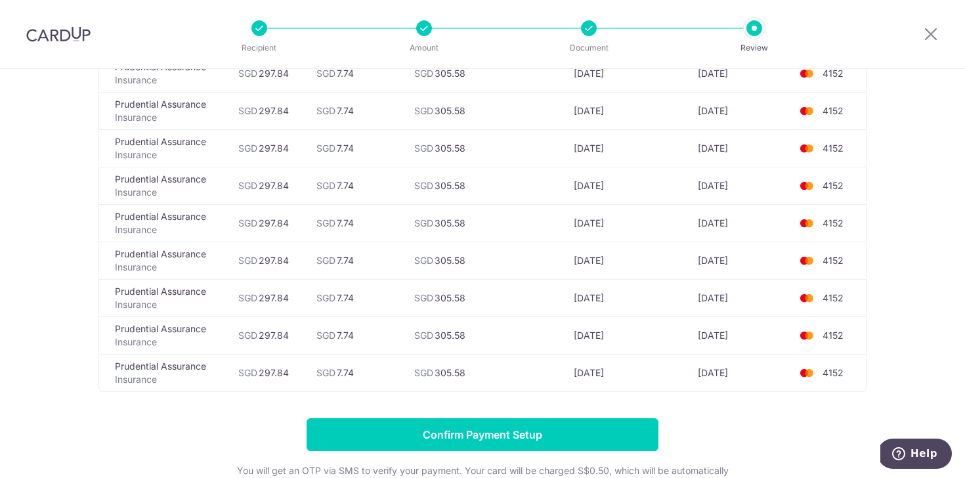
scroll to position [4435, 0]
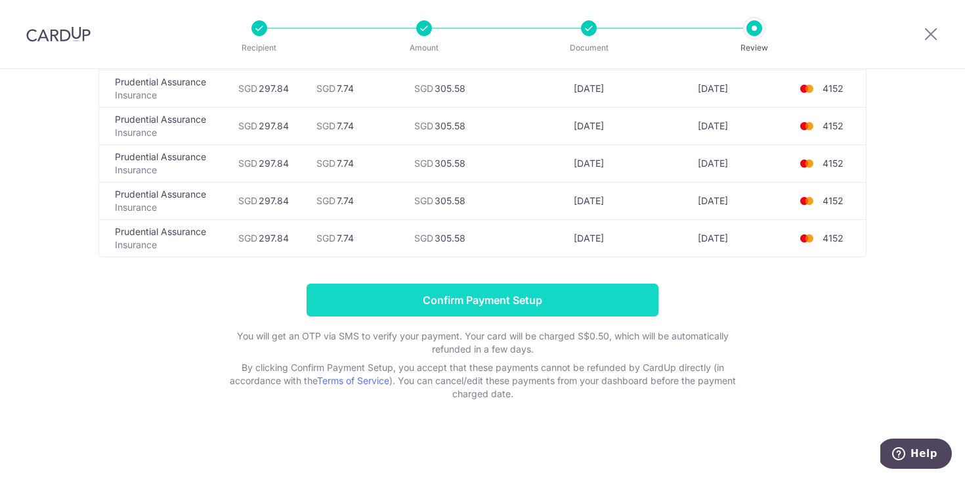
click at [526, 300] on input "Confirm Payment Setup" at bounding box center [482, 299] width 352 height 33
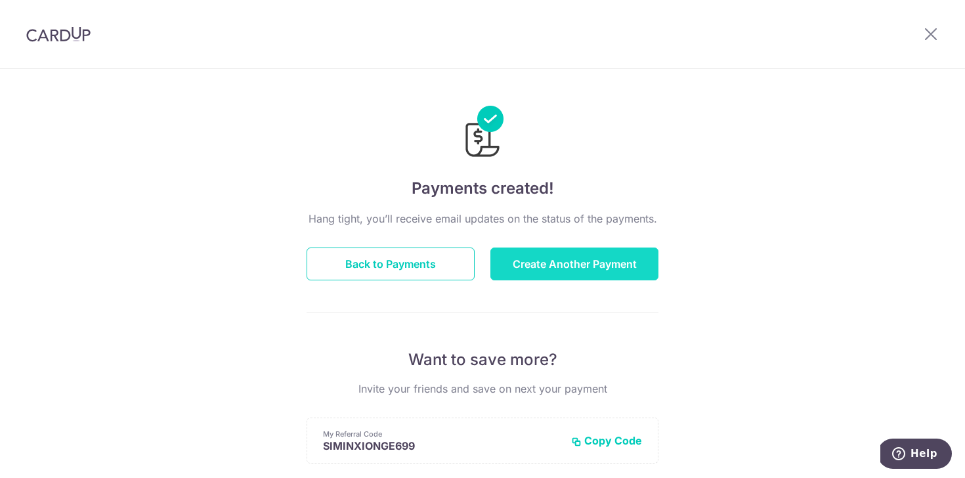
click at [541, 261] on button "Create Another Payment" at bounding box center [574, 263] width 168 height 33
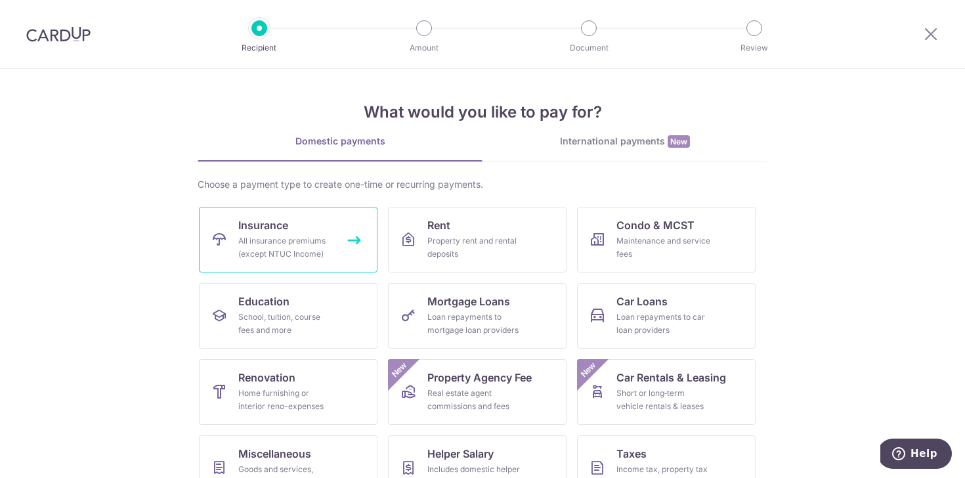
click at [232, 245] on link "Insurance All insurance premiums (except NTUC Income)" at bounding box center [288, 240] width 178 height 66
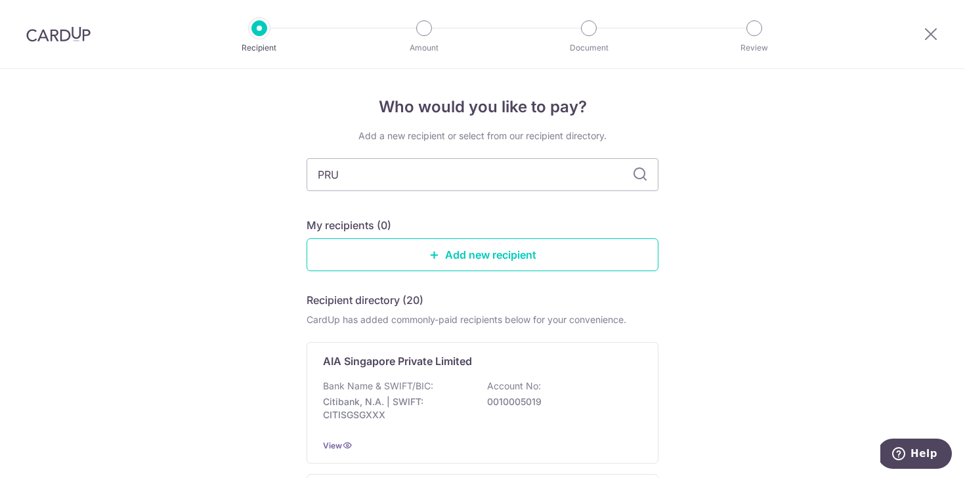
type input "prudential"
click at [375, 169] on input "PRU" at bounding box center [482, 174] width 352 height 33
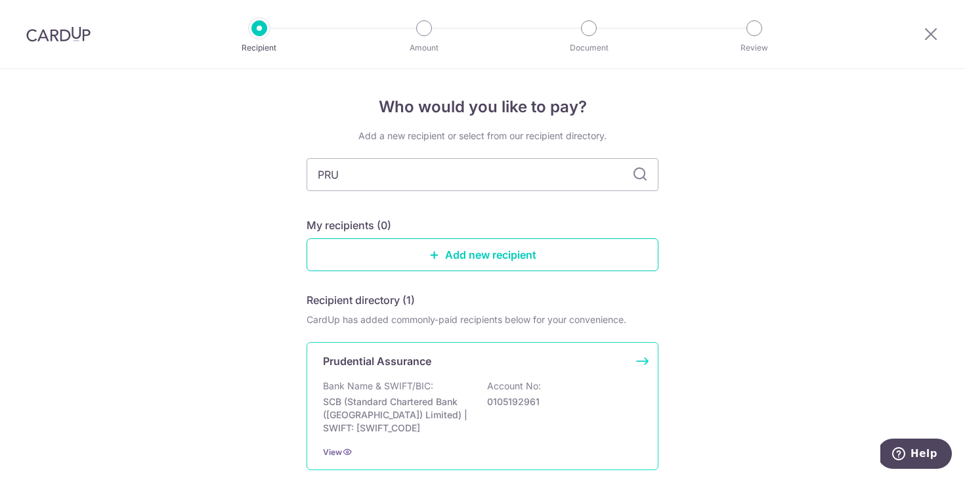
scroll to position [106, 0]
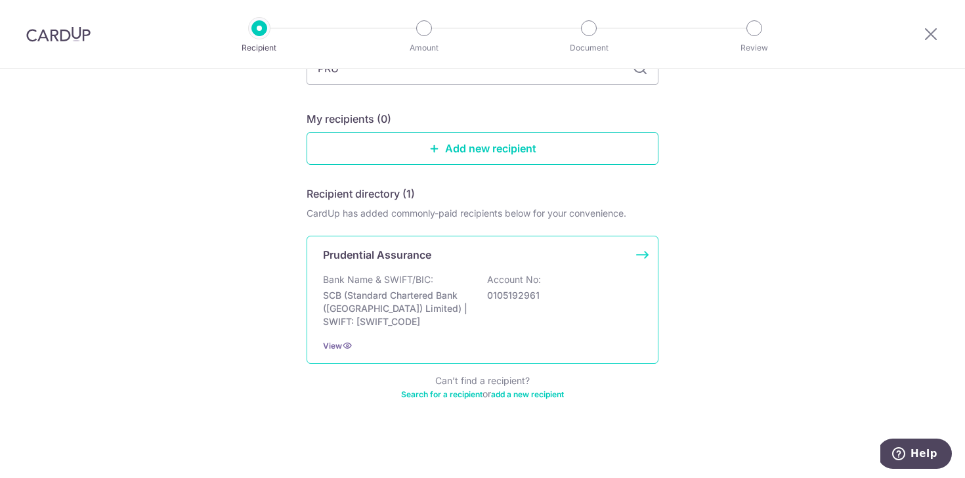
click at [427, 306] on p "SCB (Standard Chartered Bank ([GEOGRAPHIC_DATA]) Limited) | SWIFT: [SWIFT_CODE]" at bounding box center [396, 308] width 147 height 39
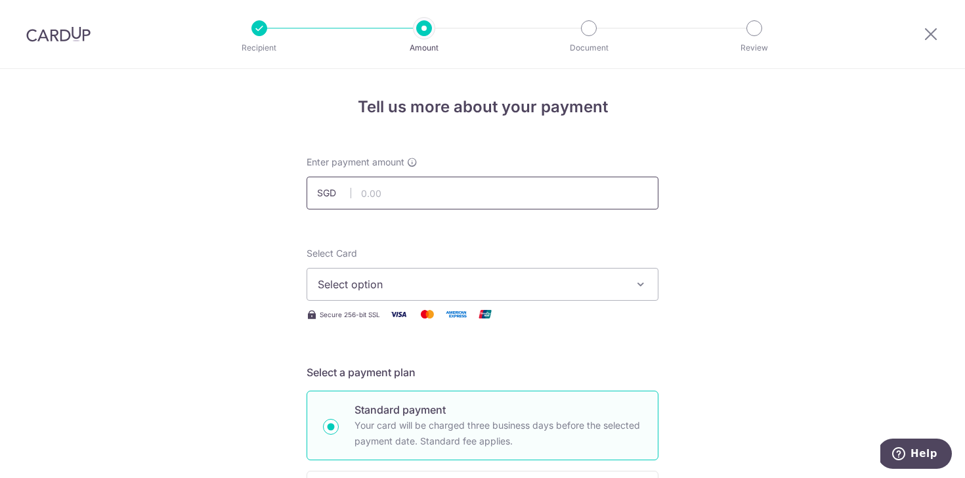
click at [396, 192] on input "text" at bounding box center [482, 193] width 352 height 33
type input "958.03"
click at [526, 250] on div "Select Card Select option Add credit card Your Cards **** 4152" at bounding box center [482, 274] width 352 height 54
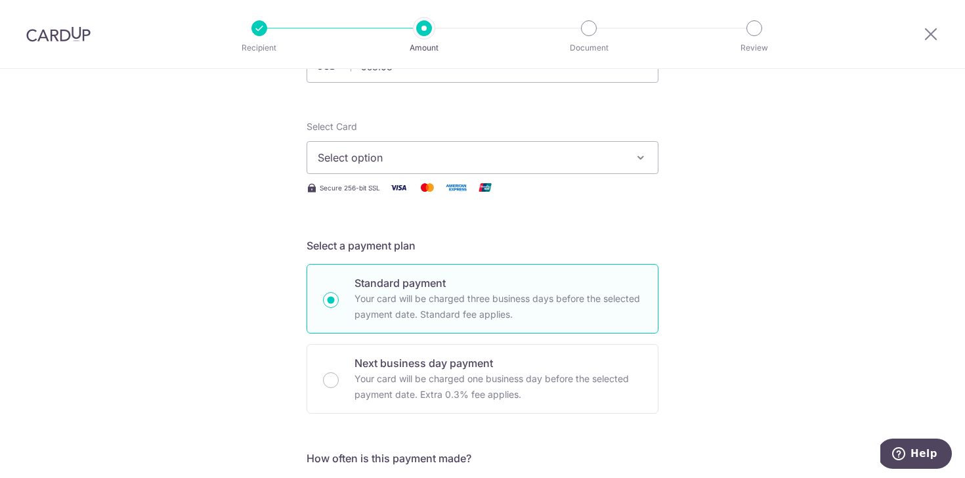
scroll to position [152, 0]
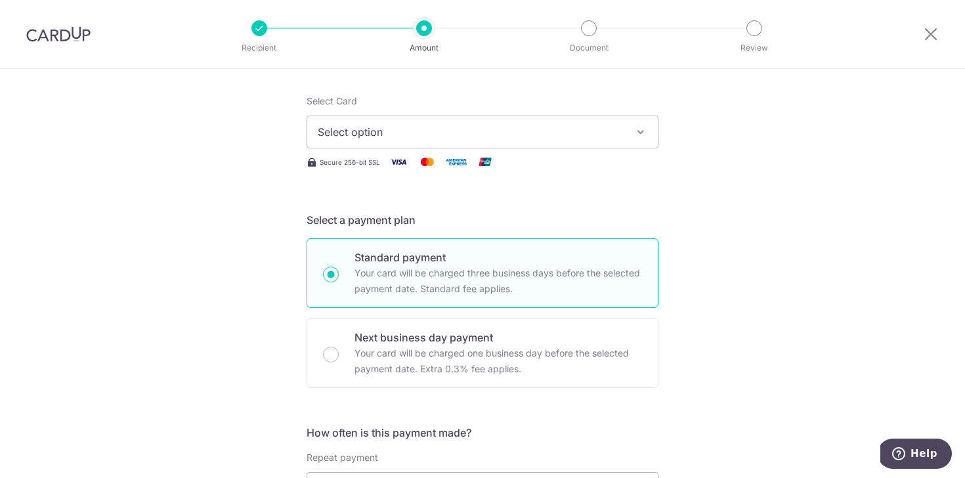
click at [402, 138] on span "Select option" at bounding box center [471, 132] width 306 height 16
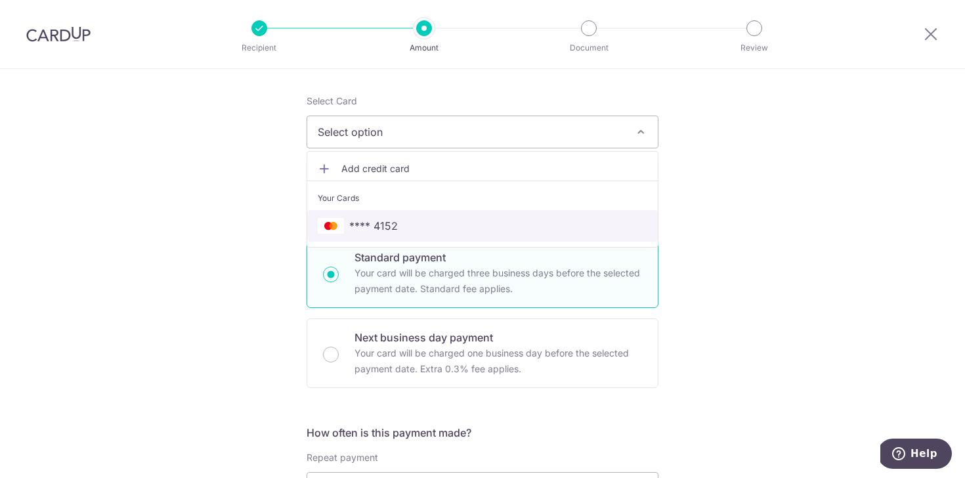
click at [401, 228] on span "**** 4152" at bounding box center [482, 226] width 329 height 16
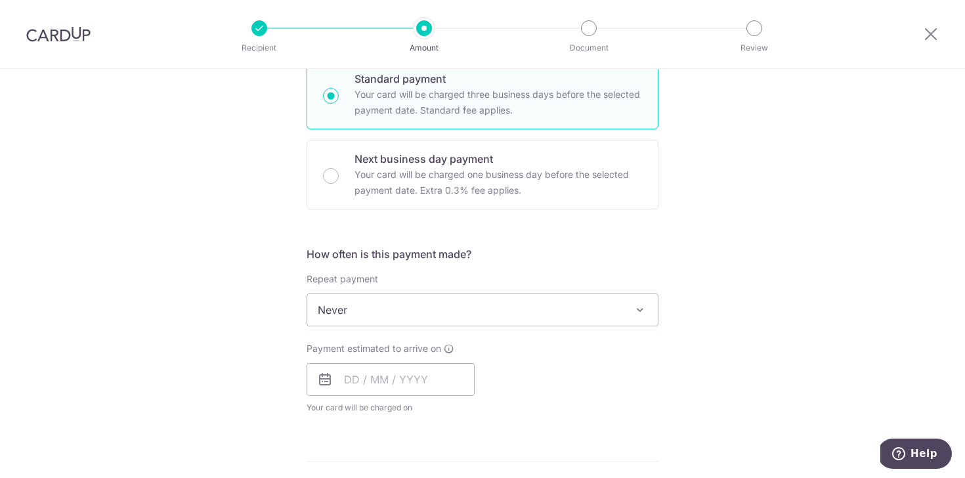
scroll to position [372, 0]
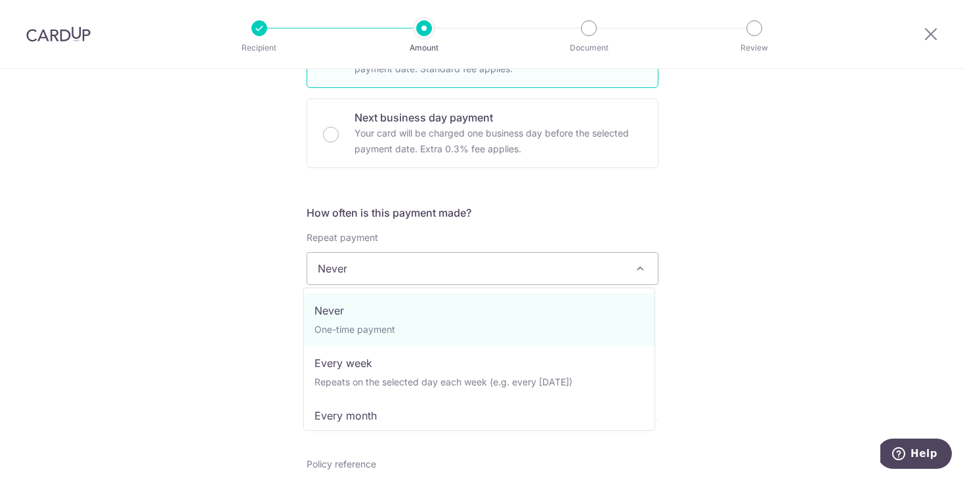
click at [353, 274] on span "Never" at bounding box center [482, 268] width 350 height 31
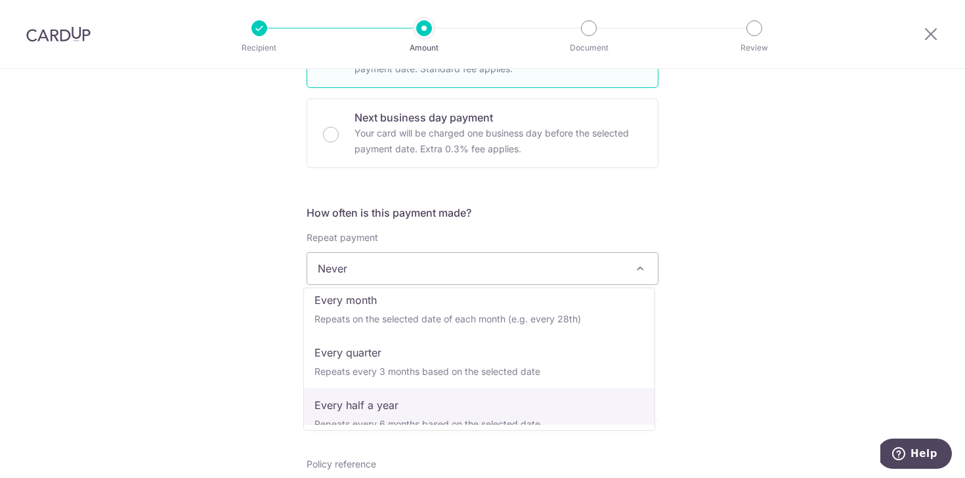
scroll to position [184, 0]
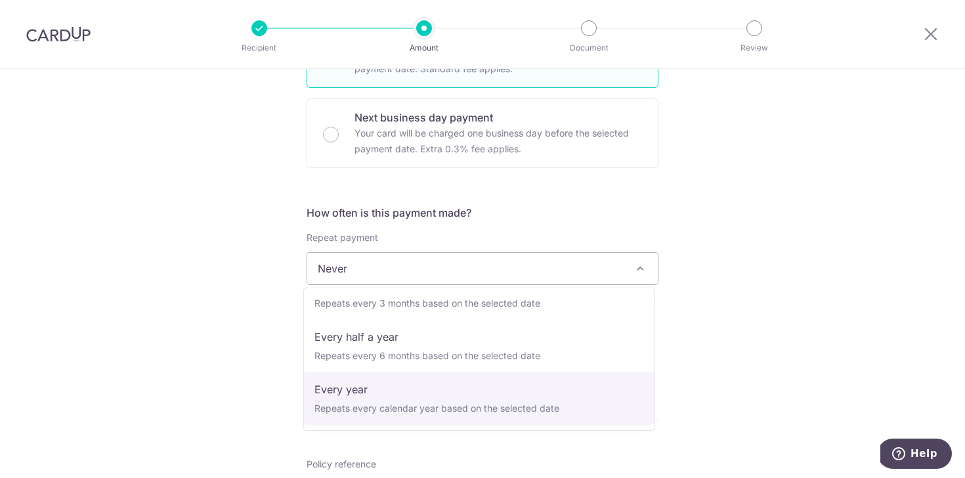
select select "6"
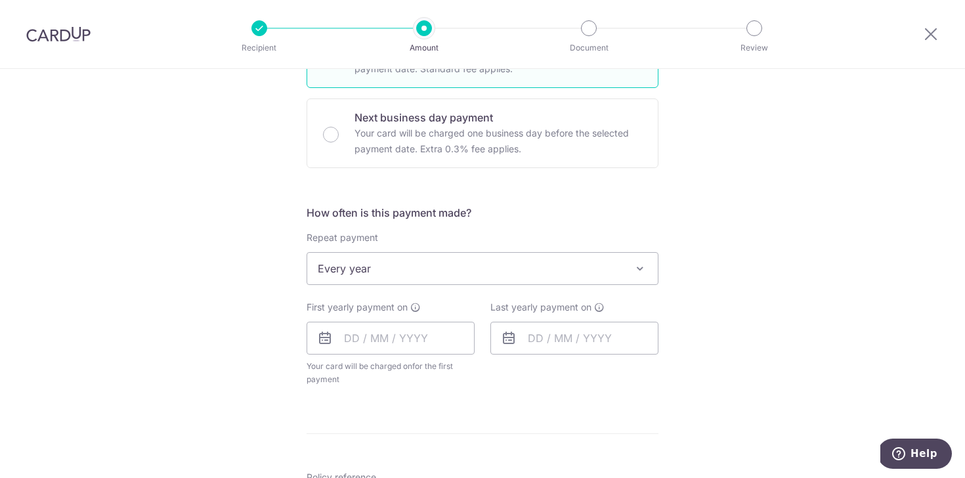
drag, startPoint x: 245, startPoint y: 291, endPoint x: 266, endPoint y: 297, distance: 21.8
click at [245, 291] on div "Tell us more about your payment Enter payment amount SGD 958.03 958.03 Select C…" at bounding box center [482, 297] width 965 height 1200
click at [371, 324] on input "text" at bounding box center [390, 338] width 168 height 33
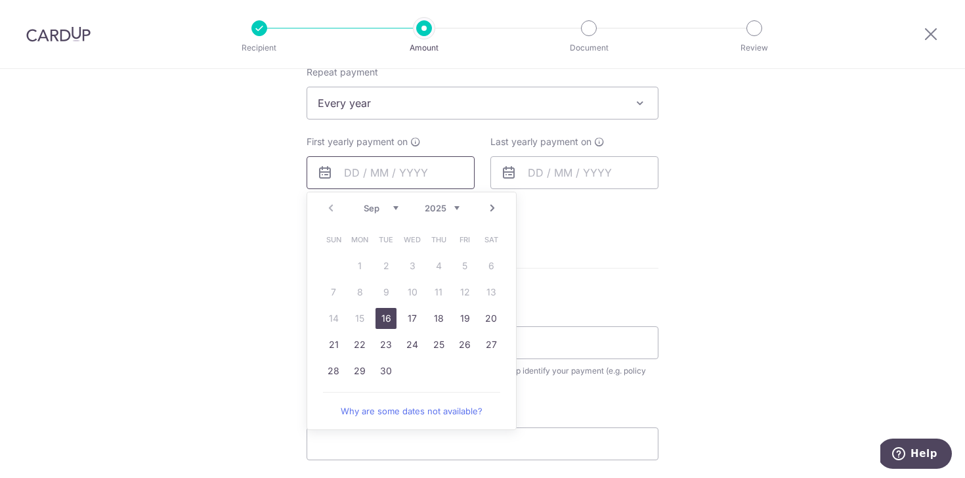
scroll to position [539, 0]
click at [493, 209] on link "Next" at bounding box center [492, 206] width 16 height 16
click at [497, 257] on td "4" at bounding box center [491, 264] width 26 height 26
type input "04/10/2025"
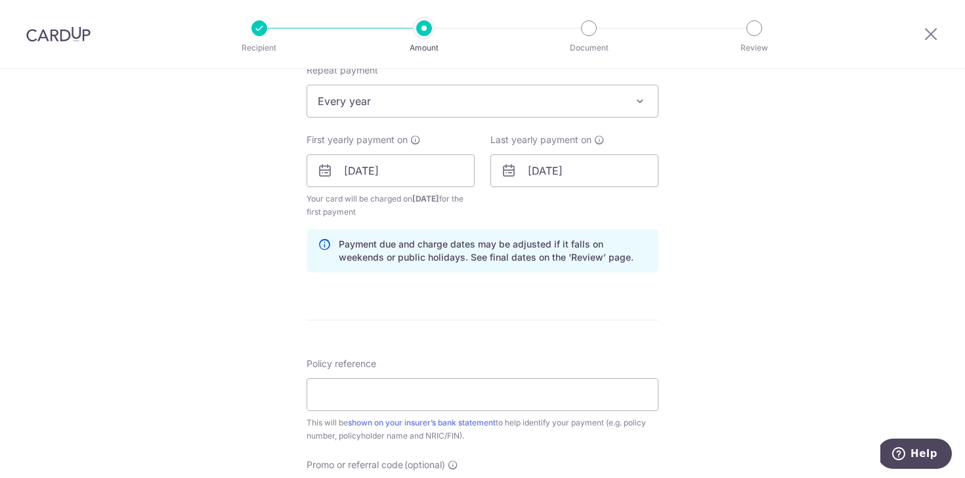
click at [484, 268] on div "Payment due and charge dates may be adjusted if it falls on weekends or public …" at bounding box center [482, 250] width 352 height 43
click at [573, 171] on input "04/10/2025" at bounding box center [574, 170] width 168 height 33
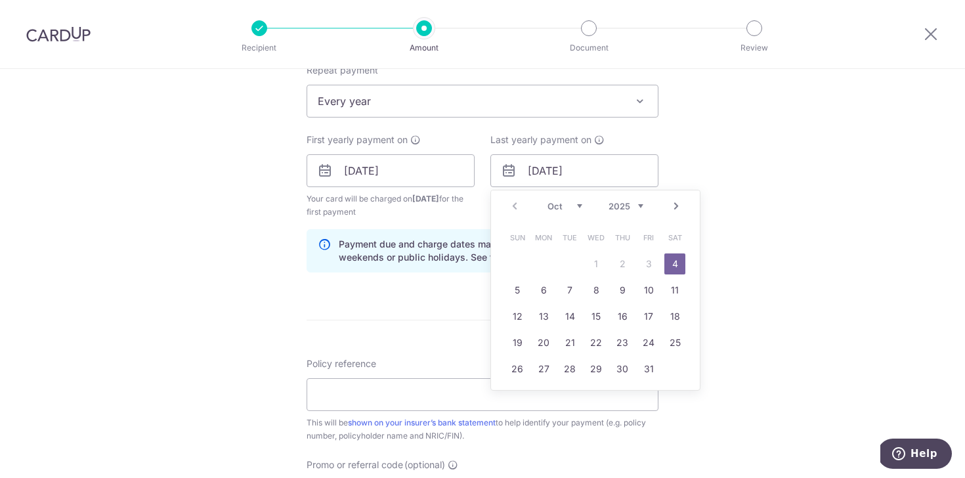
click at [639, 205] on select "2025 2026 2027 2028 2029 2030 2031 2032 2033 2034 2035" at bounding box center [625, 206] width 35 height 10
click at [622, 264] on link "4" at bounding box center [622, 263] width 21 height 21
type input "04/10/2035"
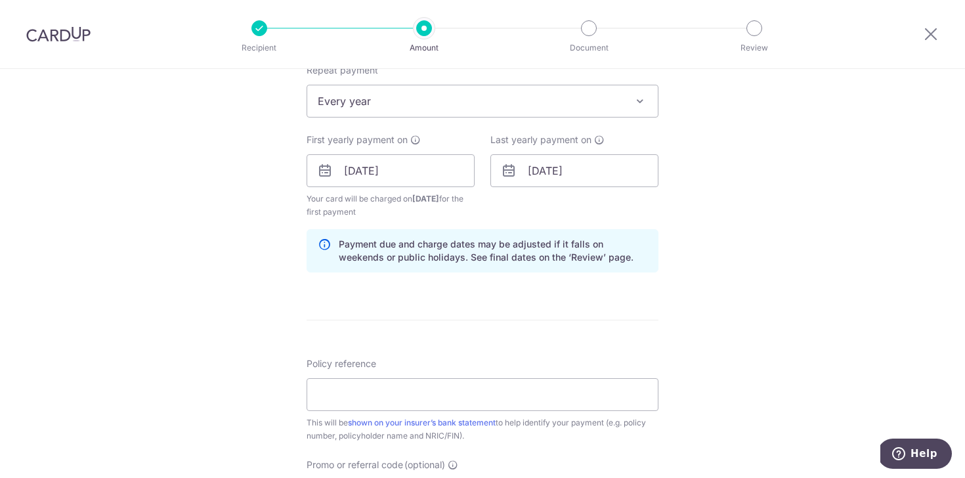
click at [493, 210] on div "Last yearly payment on 04/10/2035 Prev Next Jan Feb Mar Apr May Jun Jul Aug Sep…" at bounding box center [574, 175] width 184 height 85
click at [415, 170] on input "04/10/2025" at bounding box center [390, 170] width 168 height 33
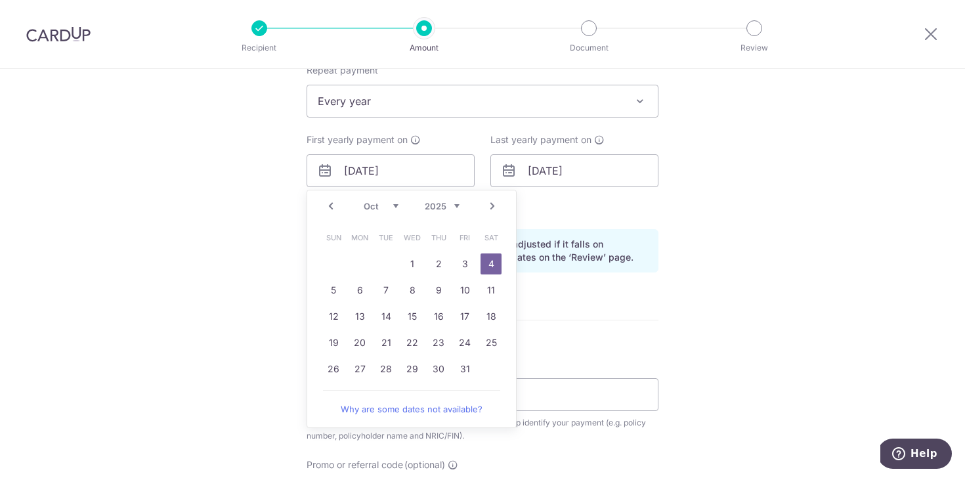
click at [490, 205] on link "Next" at bounding box center [492, 206] width 16 height 16
click at [318, 206] on div "Prev Next Sep Oct Nov Dec 2025 2026 2027 2028 2029 2030 2031 2032 2033 2034 2035" at bounding box center [411, 205] width 209 height 31
click at [327, 206] on link "Prev" at bounding box center [331, 206] width 16 height 16
click at [439, 367] on link "30" at bounding box center [438, 368] width 21 height 21
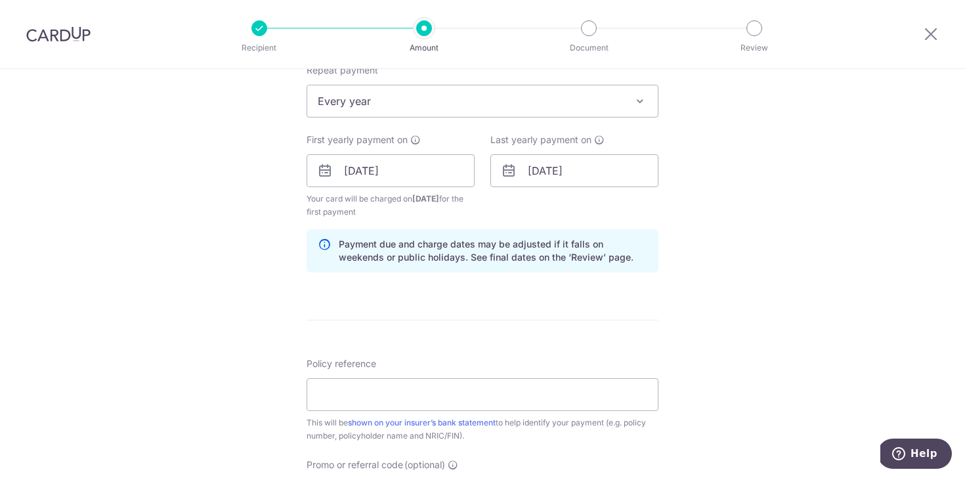
click at [570, 201] on div "Last yearly payment on 04/10/2035" at bounding box center [574, 175] width 184 height 85
click at [547, 216] on div "Last yearly payment on 04/10/2035" at bounding box center [574, 175] width 184 height 85
click at [541, 174] on input "04/10/2035" at bounding box center [574, 170] width 168 height 33
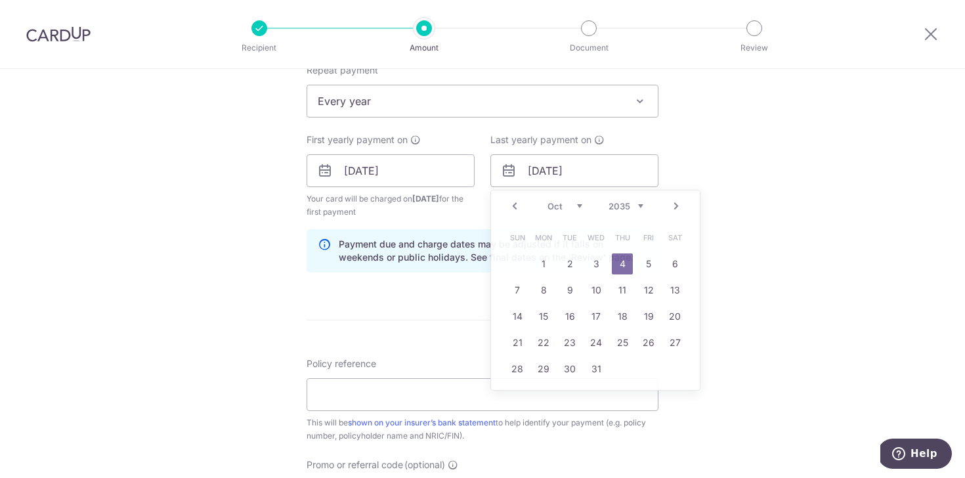
click at [711, 125] on div "Tell us more about your payment Enter payment amount SGD 958.03 958.03 Select C…" at bounding box center [482, 157] width 965 height 1254
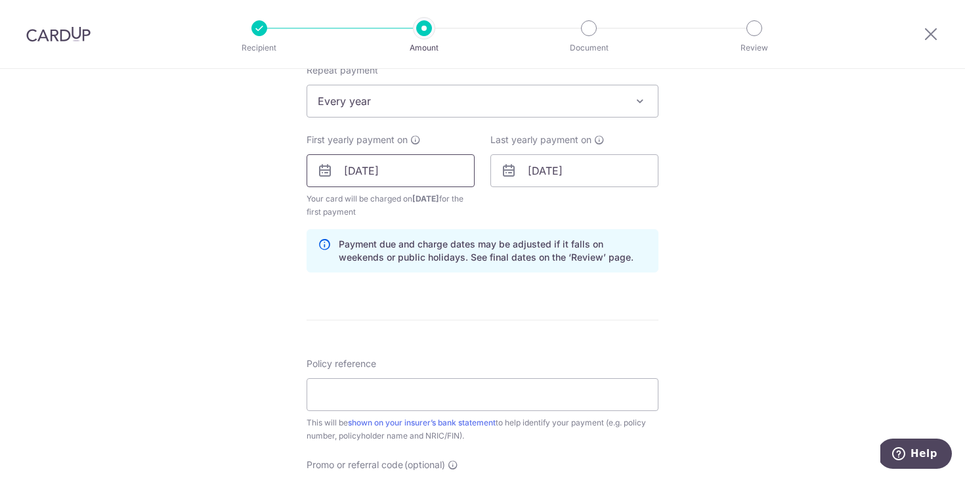
click at [364, 173] on input "30/10/2025" at bounding box center [390, 170] width 168 height 33
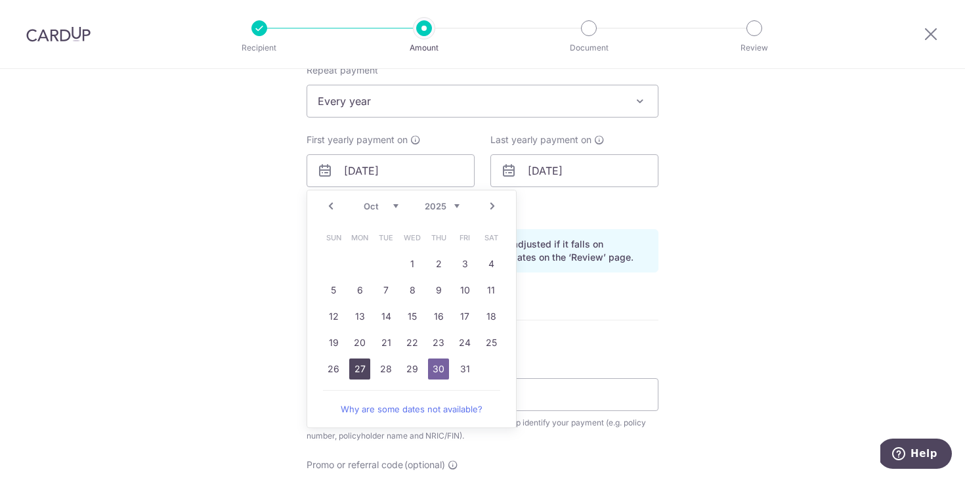
click at [355, 367] on link "27" at bounding box center [359, 368] width 21 height 21
type input "[DATE]"
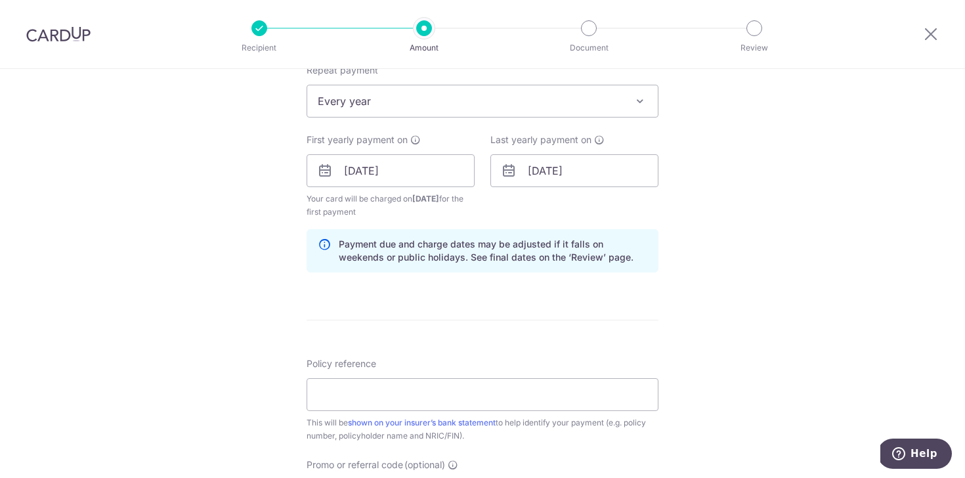
click at [619, 196] on div "Last yearly payment on 04/10/2035" at bounding box center [574, 175] width 184 height 85
click at [583, 170] on input "04/10/2035" at bounding box center [574, 170] width 168 height 33
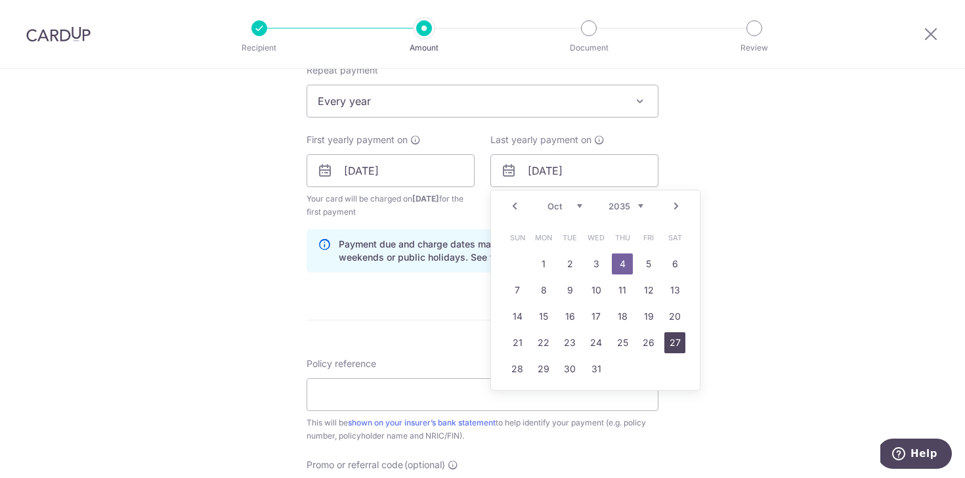
click at [668, 344] on link "27" at bounding box center [674, 342] width 21 height 21
type input "[DATE]"
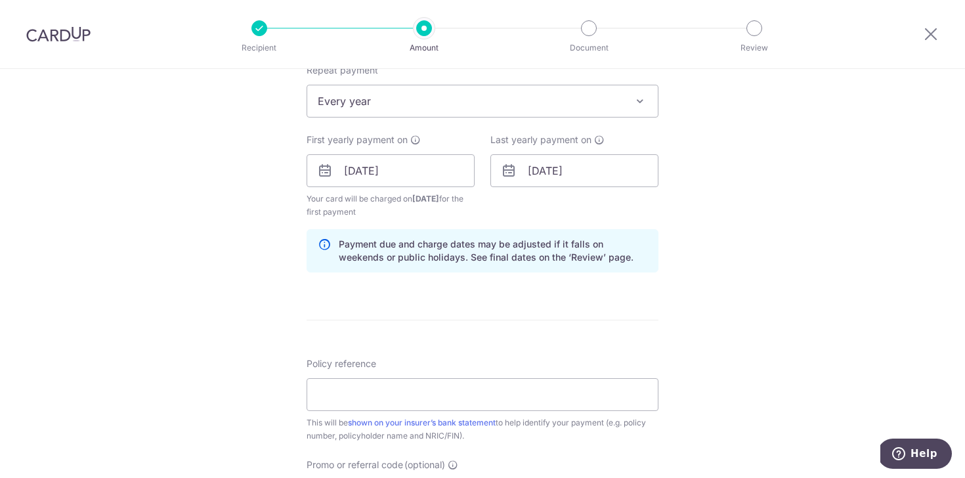
click at [748, 245] on div "Tell us more about your payment Enter payment amount SGD 958.03 958.03 Select C…" at bounding box center [482, 157] width 965 height 1254
click at [717, 243] on div "Tell us more about your payment Enter payment amount SGD 958.03 958.03 Select C…" at bounding box center [482, 157] width 965 height 1254
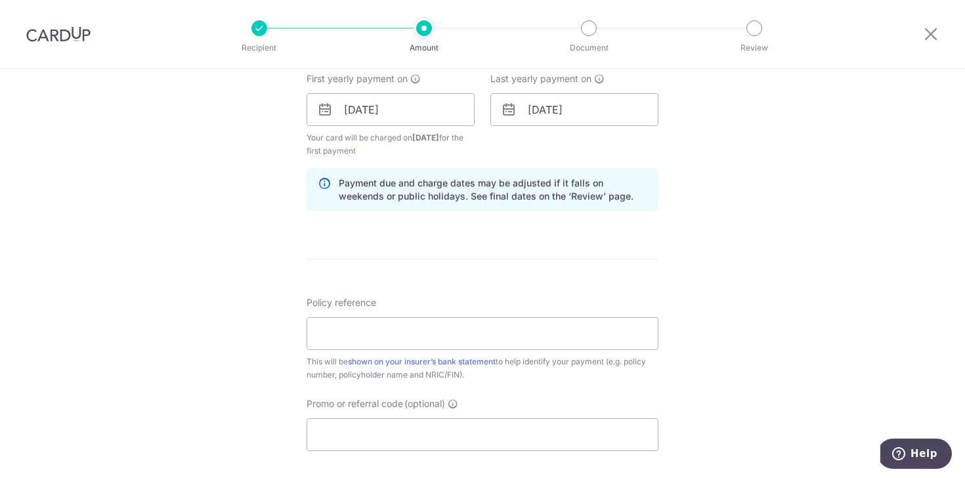
scroll to position [634, 0]
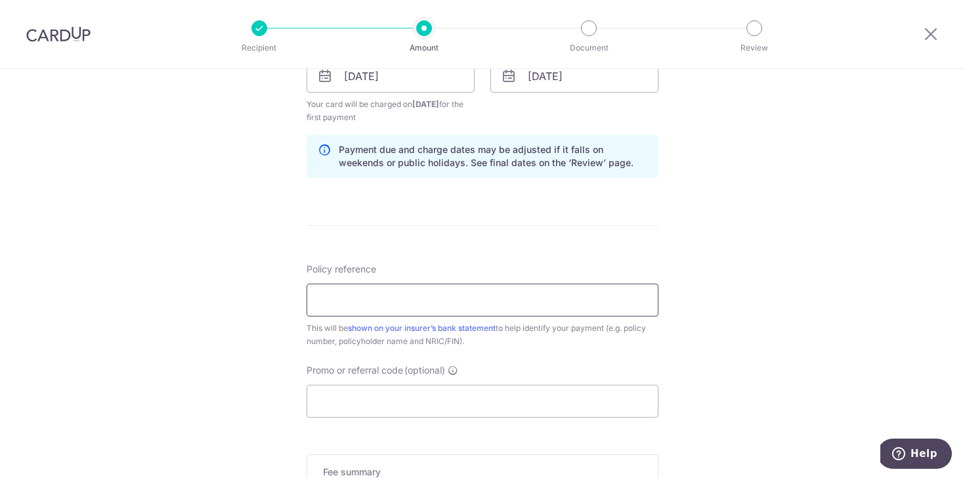
click at [520, 291] on input "Policy reference" at bounding box center [482, 299] width 352 height 33
type input "OFF225"
click at [510, 348] on div "Policy reference OFF225 6/35 This will be shown on your insurer’s bank statemen…" at bounding box center [482, 339] width 352 height 155
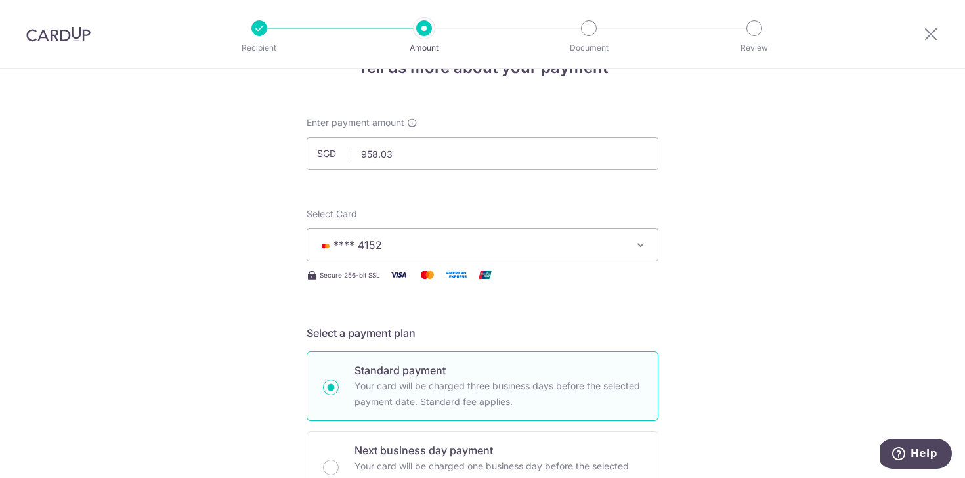
scroll to position [0, 0]
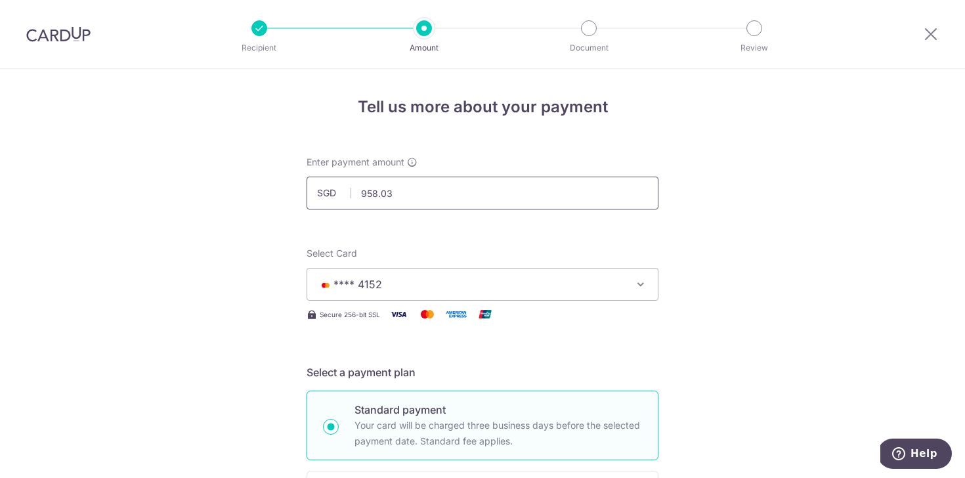
click at [439, 188] on input "958.03" at bounding box center [482, 193] width 352 height 33
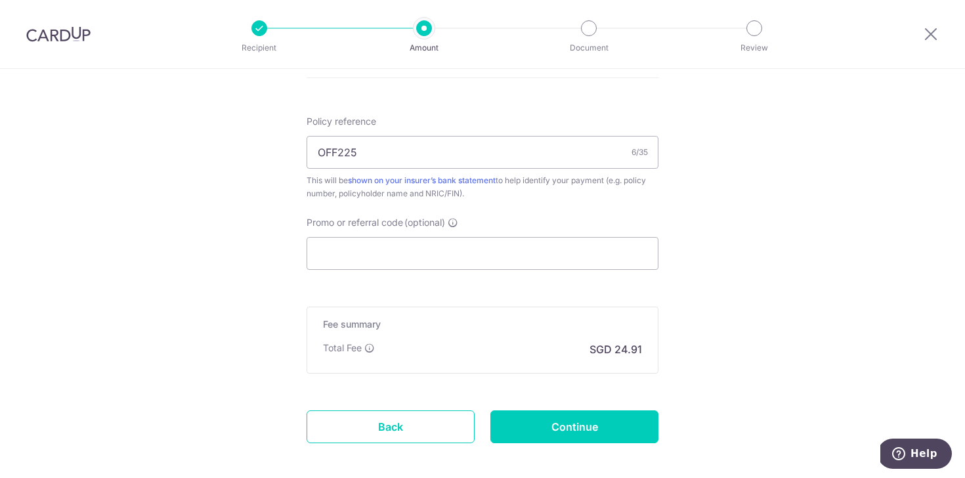
scroll to position [845, 0]
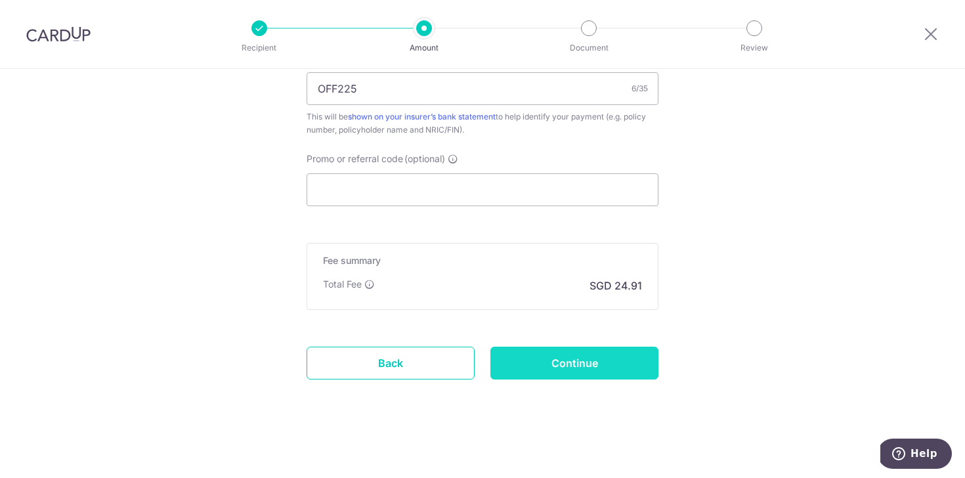
click at [549, 356] on input "Continue" at bounding box center [574, 362] width 168 height 33
type input "Create Schedule"
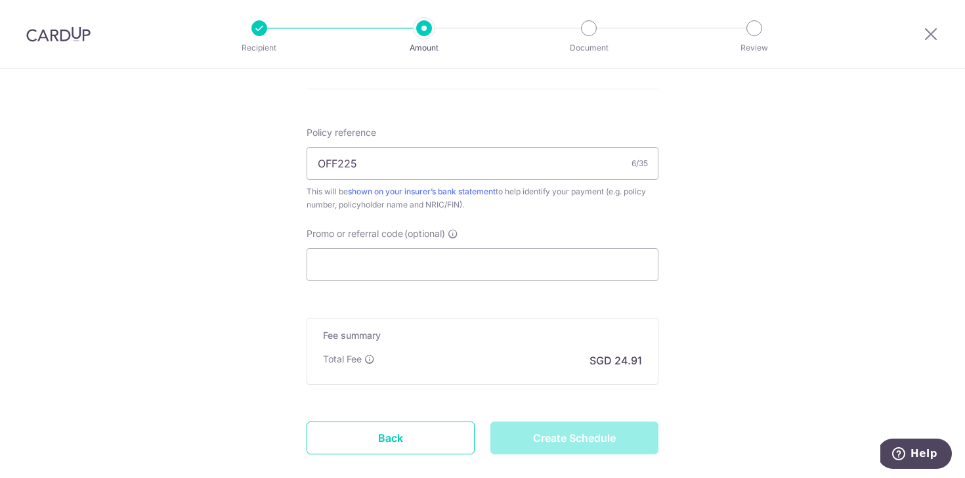
scroll to position [766, 0]
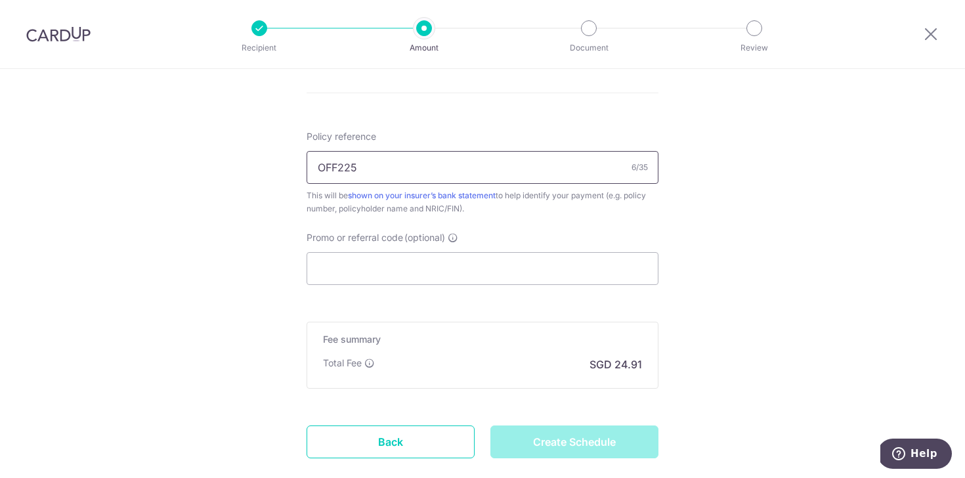
click at [415, 179] on input "OFF225" at bounding box center [482, 167] width 352 height 33
click at [396, 440] on link "Back" at bounding box center [390, 441] width 168 height 33
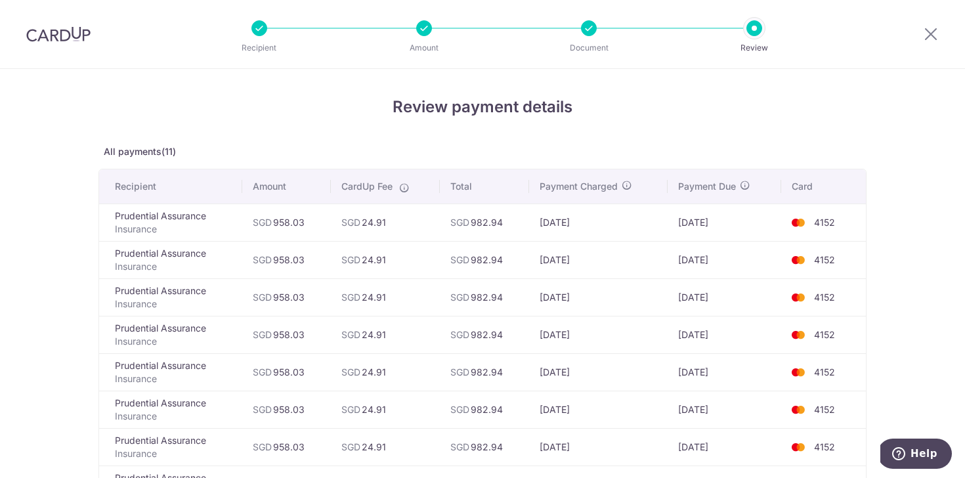
click at [925, 44] on div at bounding box center [930, 34] width 68 height 68
click at [925, 33] on icon at bounding box center [931, 34] width 16 height 16
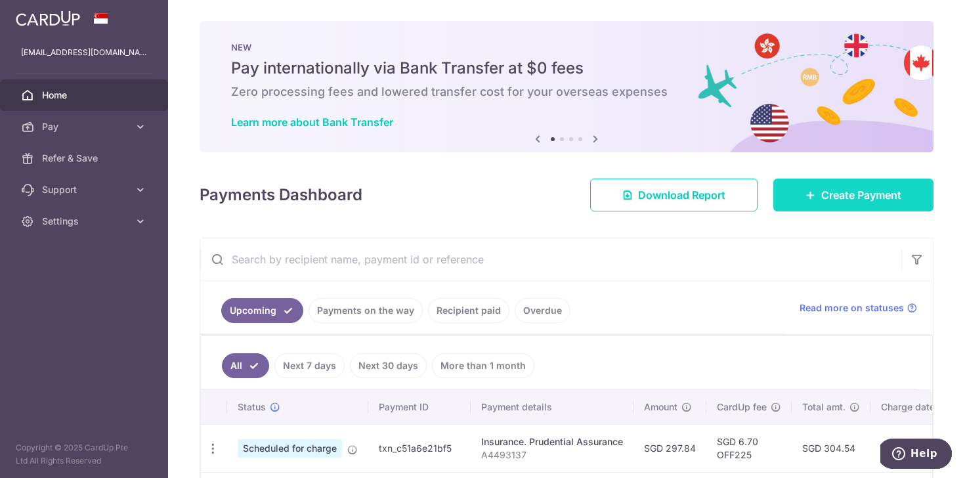
click at [808, 195] on link "Create Payment" at bounding box center [853, 194] width 160 height 33
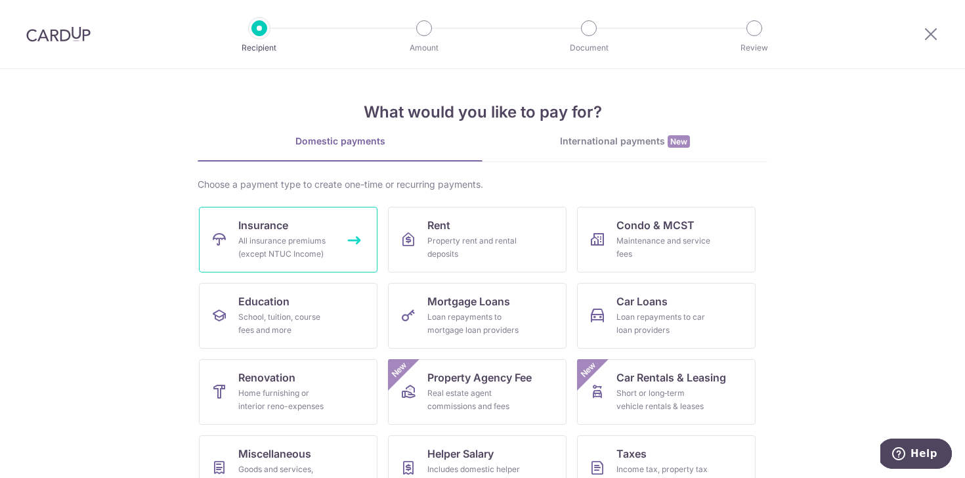
click at [274, 223] on span "Insurance" at bounding box center [263, 225] width 50 height 16
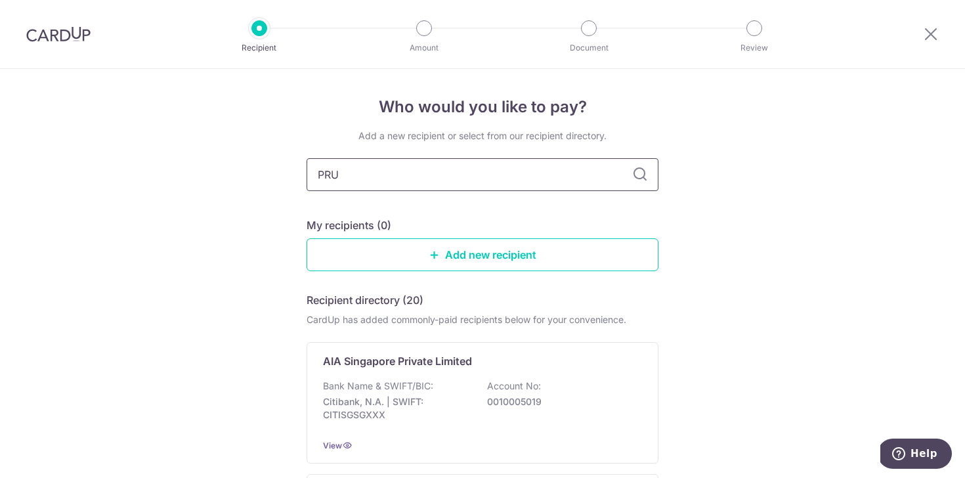
type input "prudential"
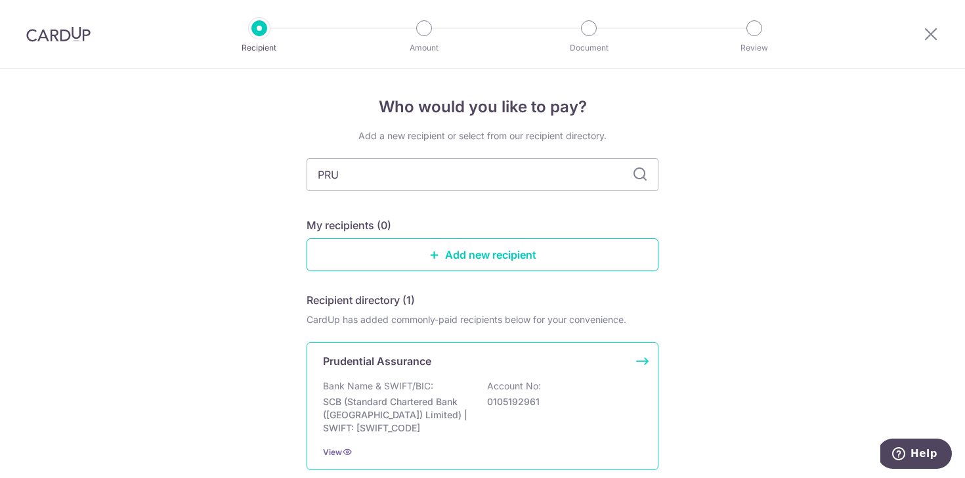
click at [425, 390] on p "Bank Name & SWIFT/BIC:" at bounding box center [378, 385] width 110 height 13
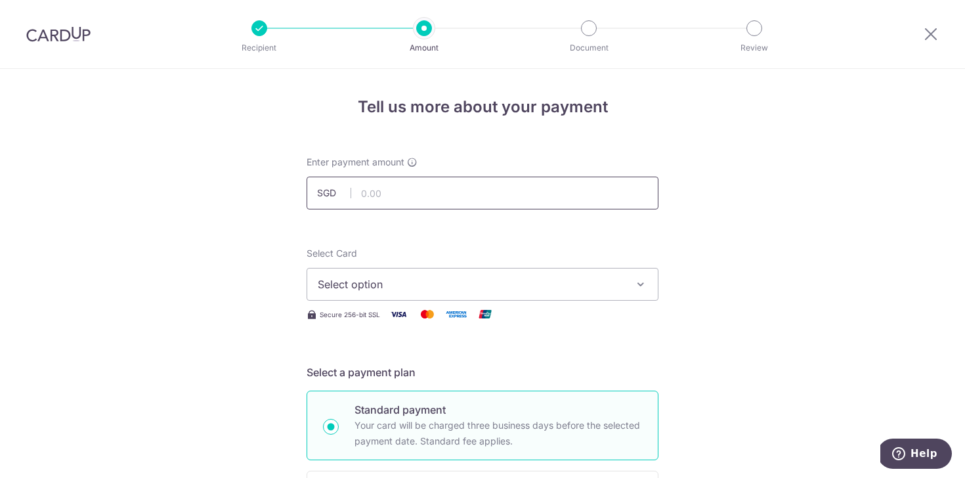
click at [386, 207] on input "text" at bounding box center [482, 193] width 352 height 33
type input "958.03"
click at [408, 286] on span "Select option" at bounding box center [471, 284] width 306 height 16
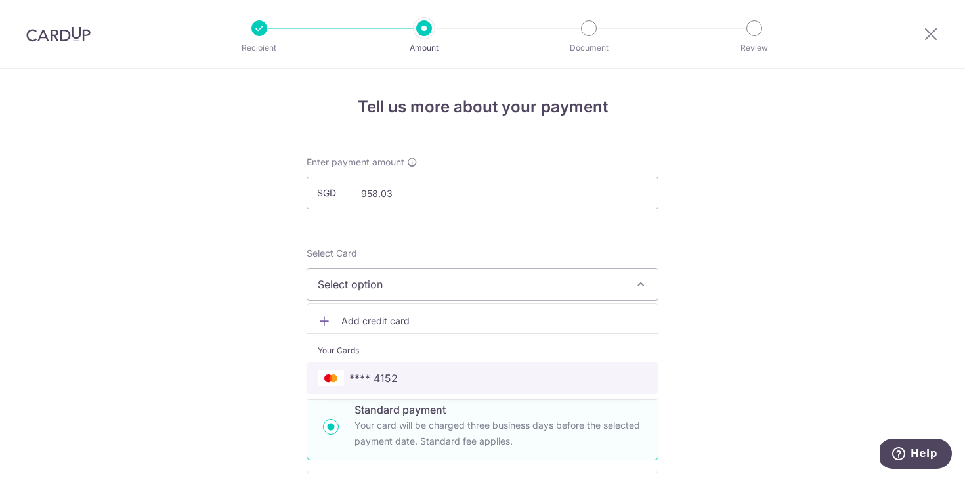
click at [398, 386] on link "**** 4152" at bounding box center [482, 377] width 350 height 31
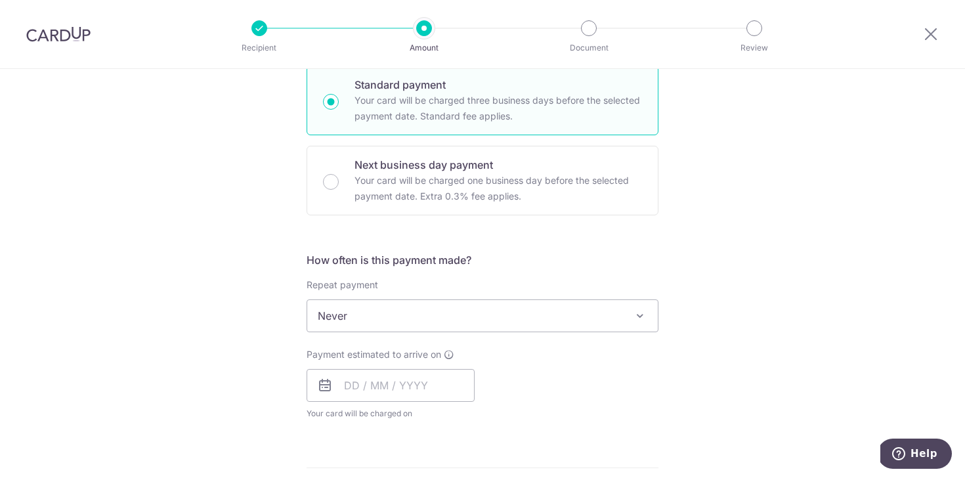
scroll to position [331, 0]
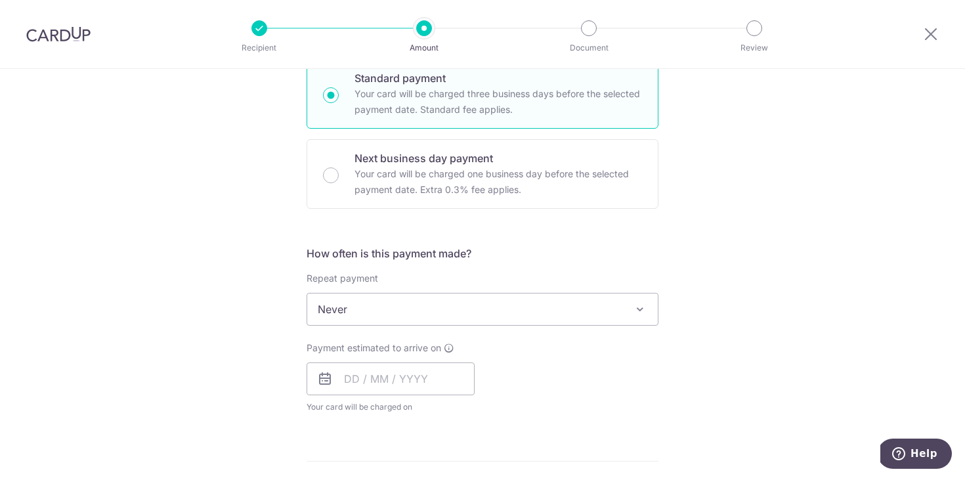
click at [356, 310] on span "Never" at bounding box center [482, 308] width 350 height 31
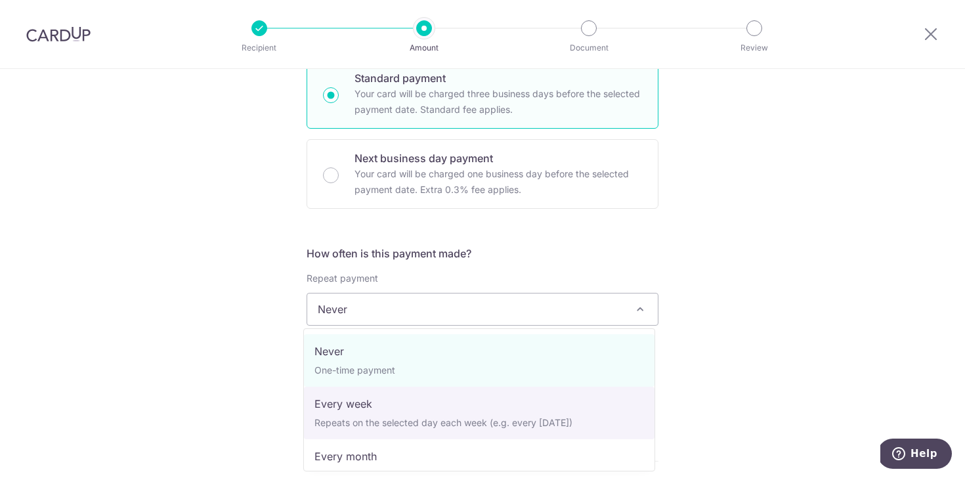
scroll to position [184, 0]
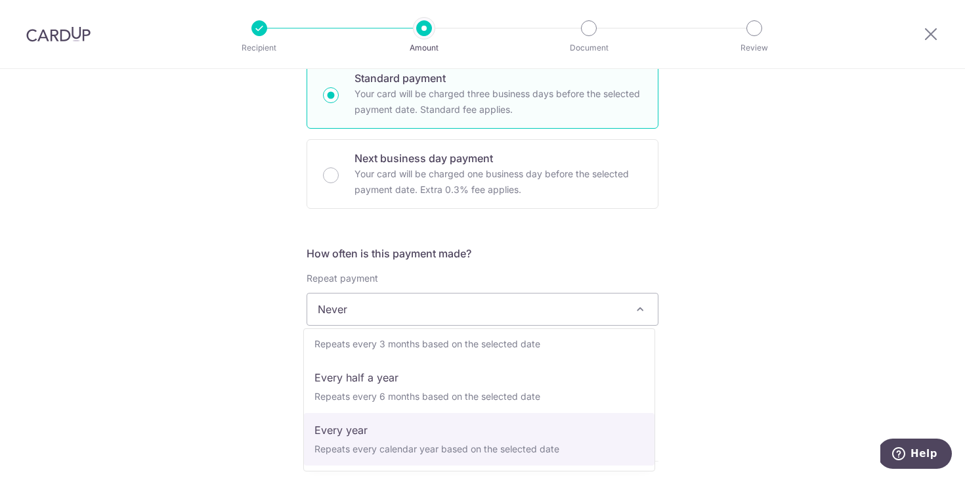
select select "6"
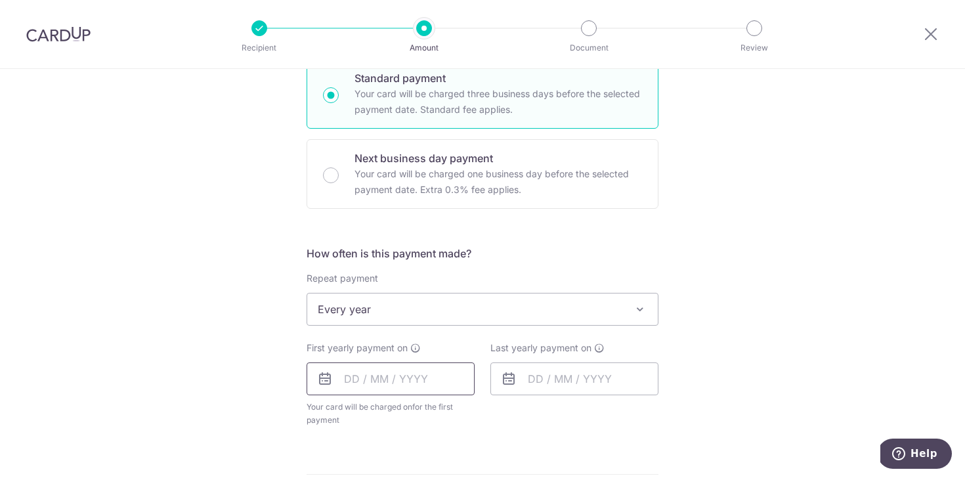
click at [380, 368] on input "text" at bounding box center [390, 378] width 168 height 33
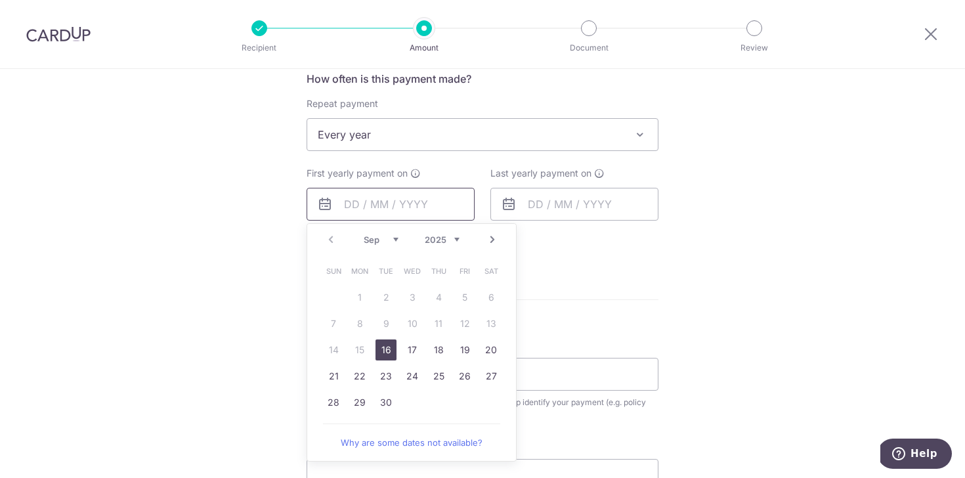
scroll to position [602, 0]
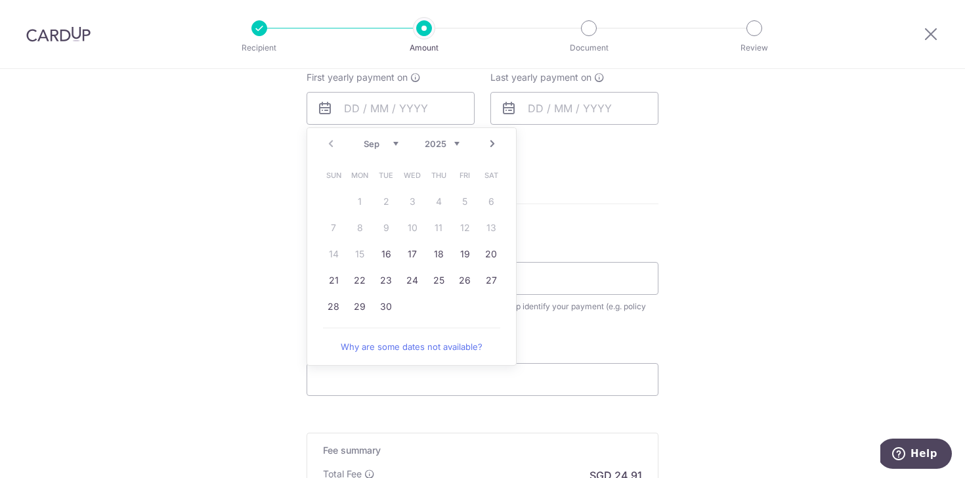
click at [492, 137] on link "Next" at bounding box center [492, 144] width 16 height 16
click at [358, 308] on link "27" at bounding box center [359, 306] width 21 height 21
type input "[DATE]"
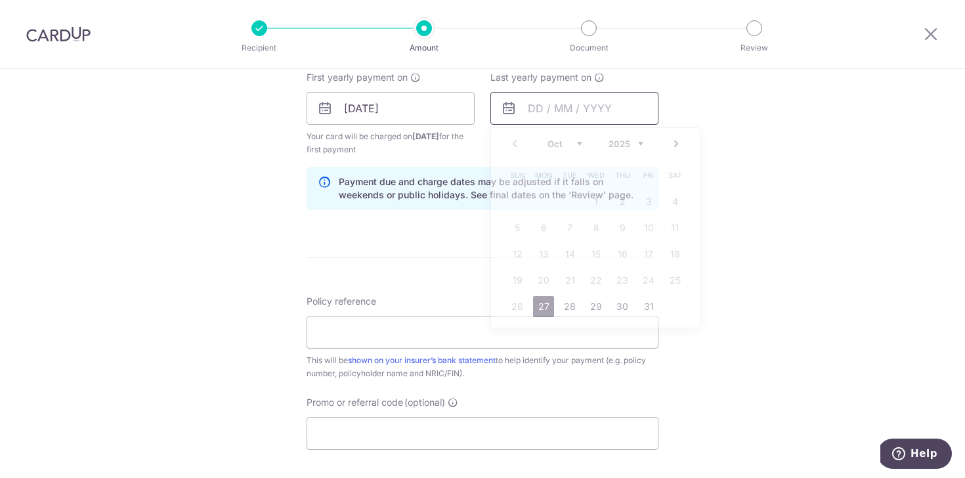
click at [520, 115] on input "text" at bounding box center [574, 108] width 168 height 33
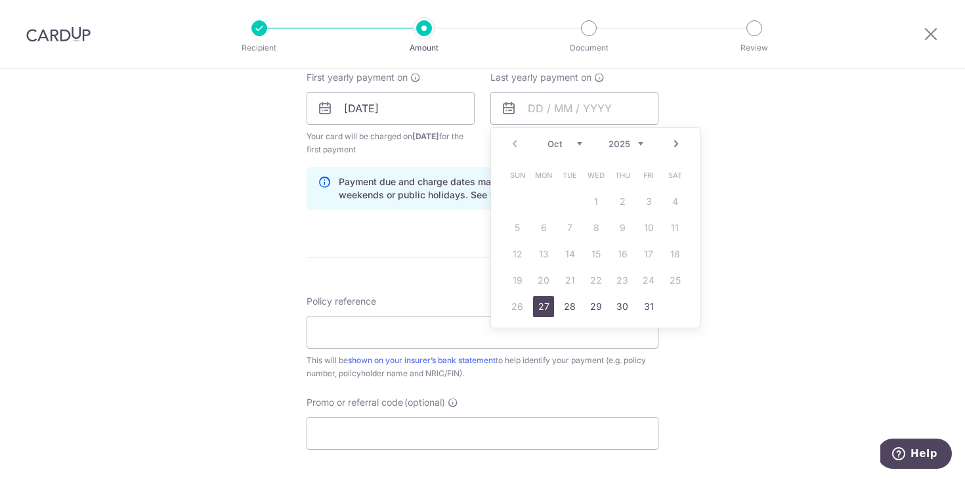
click at [539, 308] on link "27" at bounding box center [543, 306] width 21 height 21
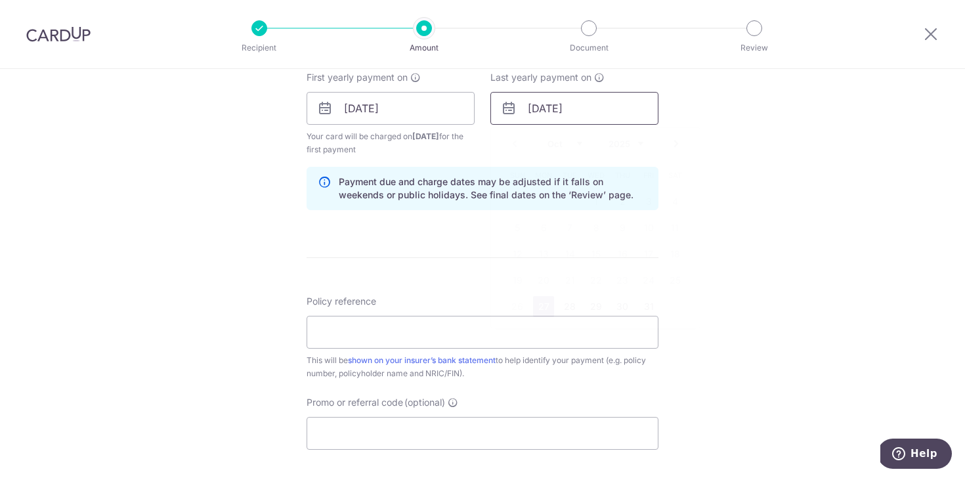
click at [571, 111] on input "27/10/2025" at bounding box center [574, 108] width 168 height 33
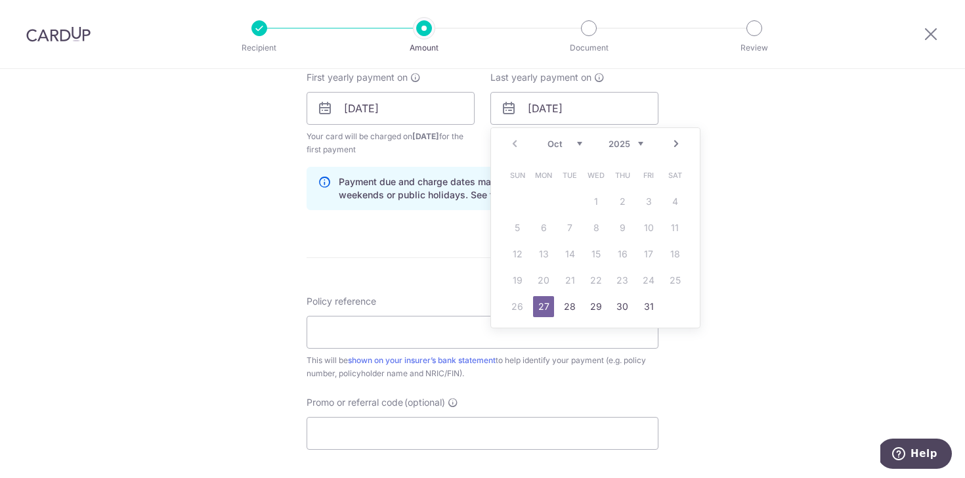
click at [638, 143] on select "2025 2026 2027 2028 2029 2030 2031 2032 2033 2034 2035" at bounding box center [625, 143] width 35 height 10
click at [748, 78] on div "Tell us more about your payment Enter payment amount SGD 958.03 958.03 Select C…" at bounding box center [482, 94] width 965 height 1254
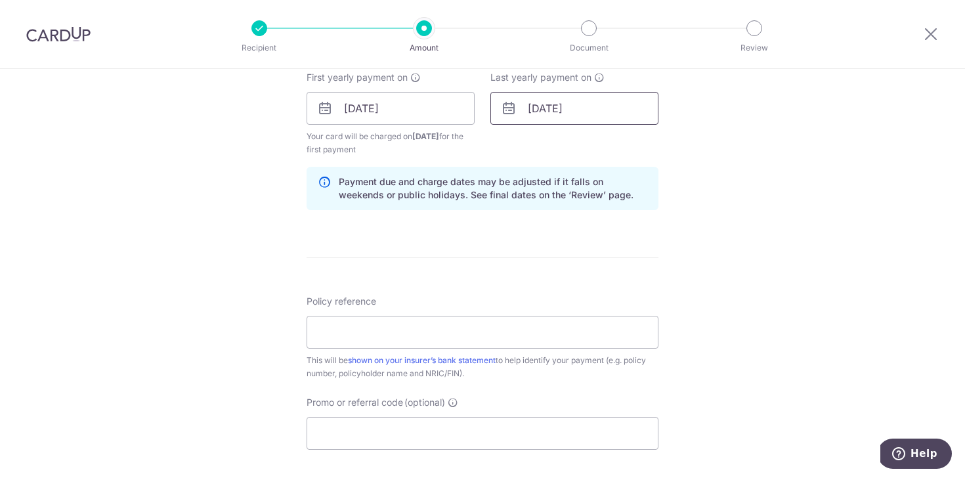
click at [578, 100] on input "27/10/2025" at bounding box center [574, 108] width 168 height 33
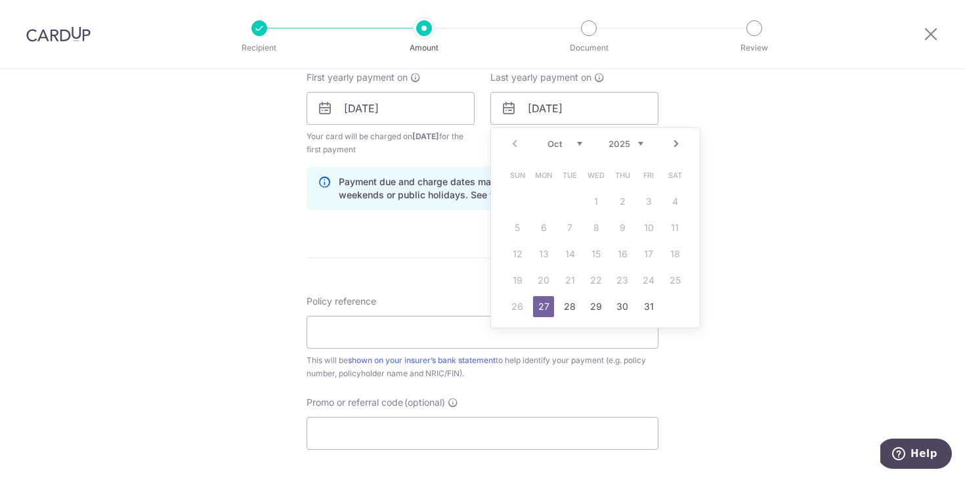
click at [610, 142] on select "2025 2026 2027 2028 2029 2030 2031 2032 2033 2034 2035" at bounding box center [625, 143] width 35 height 10
click at [671, 281] on link "27" at bounding box center [674, 280] width 21 height 21
type input "27/10/2035"
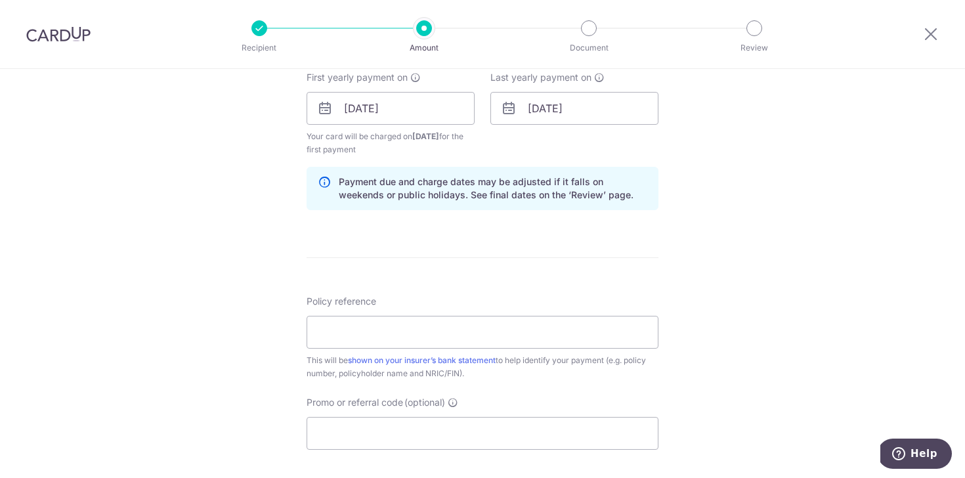
click at [754, 177] on div "Tell us more about your payment Enter payment amount SGD 958.03 958.03 Select C…" at bounding box center [482, 94] width 965 height 1254
click at [415, 340] on input "Policy reference" at bounding box center [482, 332] width 352 height 33
type input "47193273"
click at [524, 406] on div "Promo or referral code (optional) The discounted fee will be shown on the revie…" at bounding box center [482, 423] width 352 height 54
click at [510, 446] on input "Promo or referral code (optional)" at bounding box center [482, 433] width 352 height 33
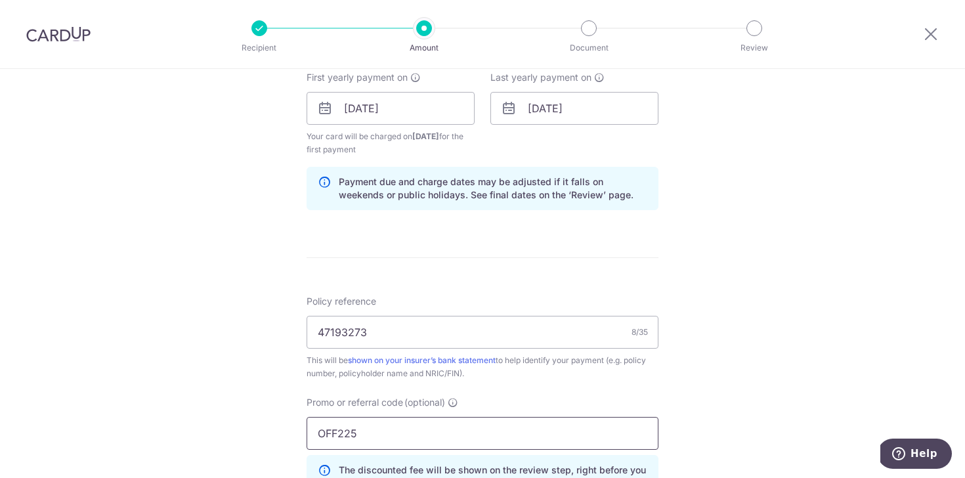
type input "OFF225"
click at [642, 405] on div "Promo or referral code (optional) OFF225 The discounted fee will be shown on th…" at bounding box center [482, 447] width 352 height 102
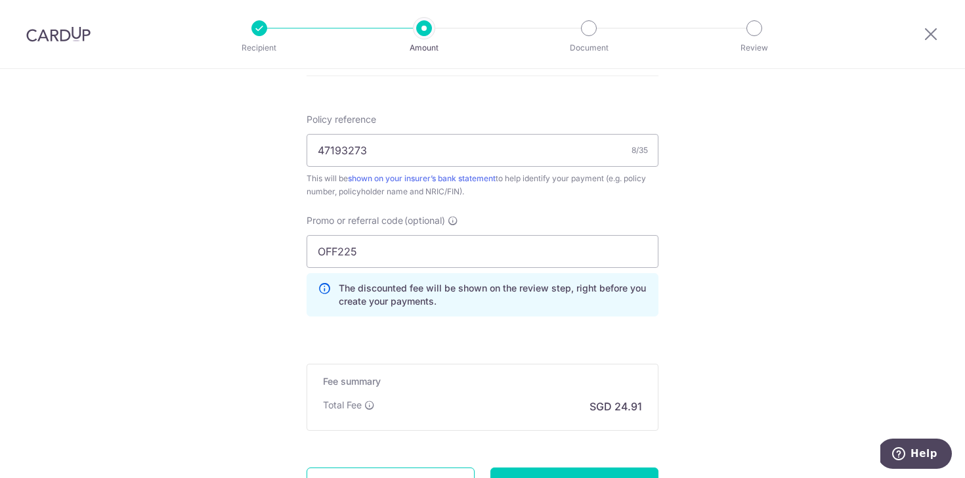
scroll to position [861, 0]
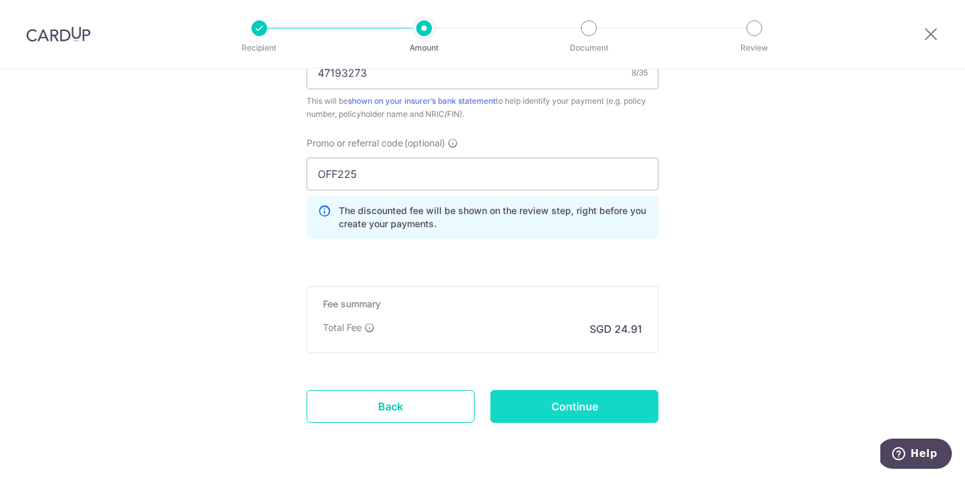
click at [567, 402] on input "Continue" at bounding box center [574, 406] width 168 height 33
type input "Create Schedule"
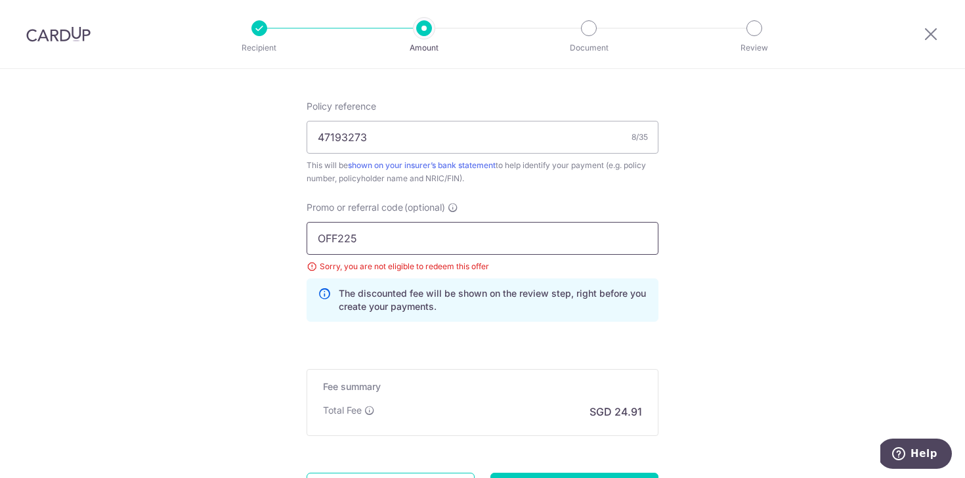
scroll to position [726, 0]
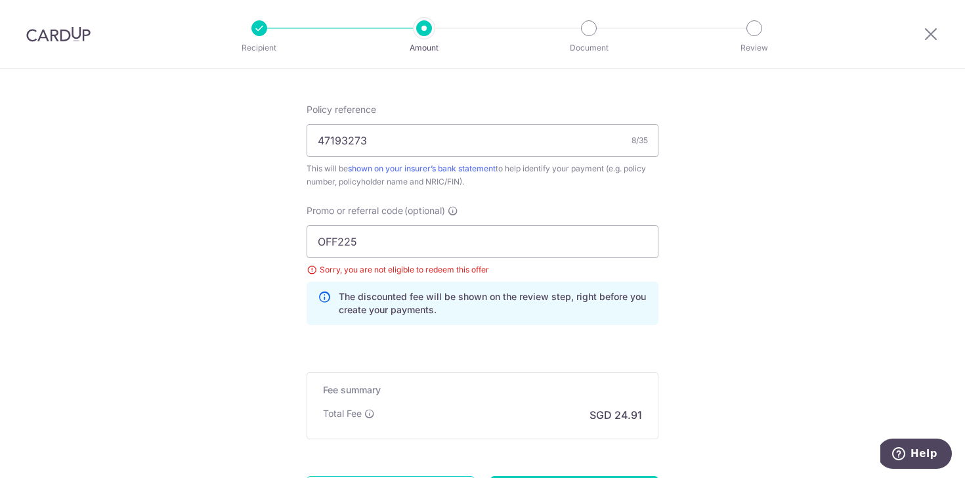
click at [457, 222] on div "Promo or referral code (optional) OFF225 Sorry, you are not eligible to redeem …" at bounding box center [482, 264] width 352 height 121
click at [457, 243] on input "OFF225" at bounding box center [482, 241] width 352 height 33
click at [434, 250] on input "OFF225" at bounding box center [482, 241] width 352 height 33
type input "FELISET226"
click at [543, 281] on div "FELISET226 Sorry, you are not eligible to redeem this offer The discounted fee …" at bounding box center [482, 275] width 352 height 100
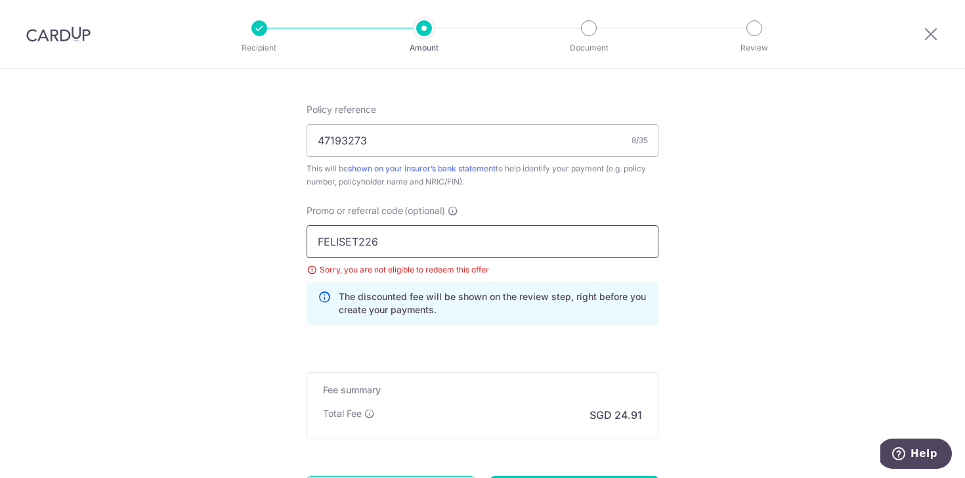
click at [545, 252] on input "FELISET226" at bounding box center [482, 241] width 352 height 33
click at [445, 329] on div "Promo or referral code (optional) FELISET226 Sorry, you are not eligible to red…" at bounding box center [482, 269] width 367 height 131
click at [399, 306] on p "The discounted fee will be shown on the review step, right before you create yo…" at bounding box center [493, 303] width 308 height 26
click at [400, 307] on p "The discounted fee will be shown on the review step, right before you create yo…" at bounding box center [493, 303] width 308 height 26
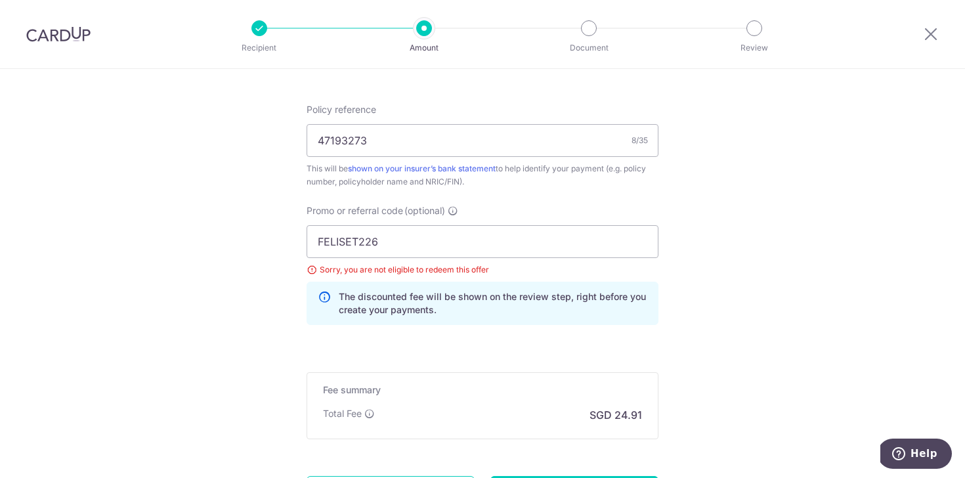
click at [510, 421] on div "Total Fee SGD 24.91" at bounding box center [482, 415] width 319 height 16
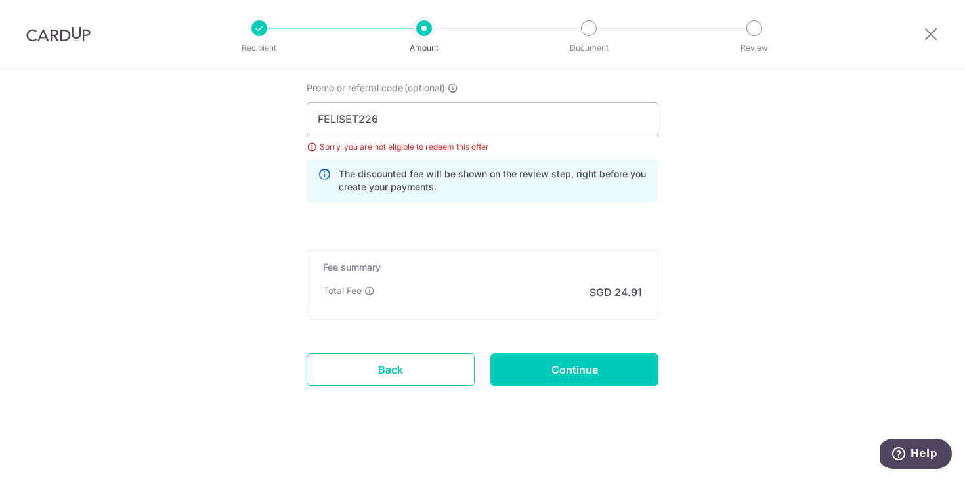
scroll to position [851, 0]
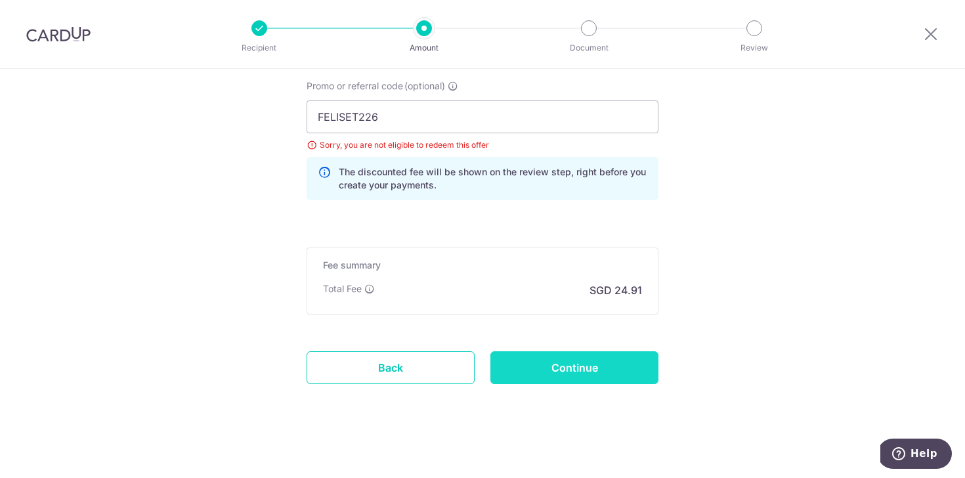
click at [575, 362] on input "Continue" at bounding box center [574, 367] width 168 height 33
type input "Update Schedule"
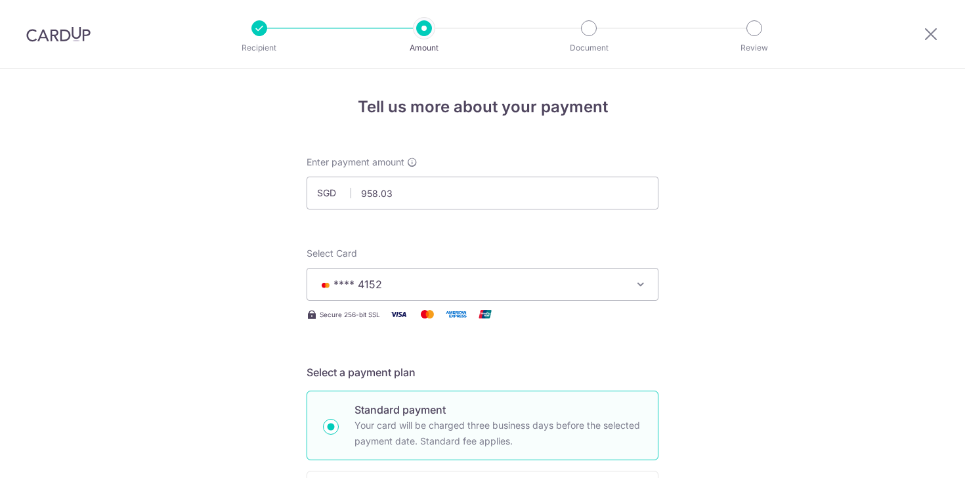
scroll to position [856, 0]
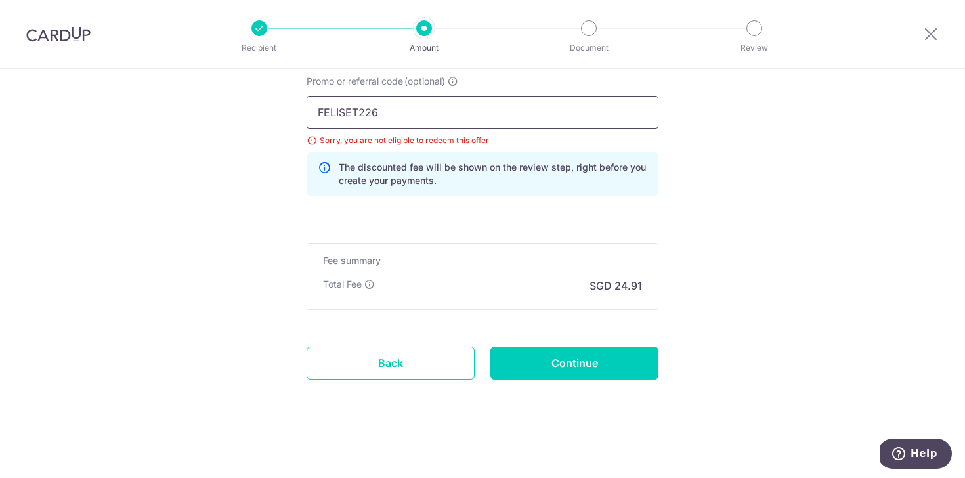
click at [440, 120] on input "FELISET226" at bounding box center [482, 112] width 352 height 33
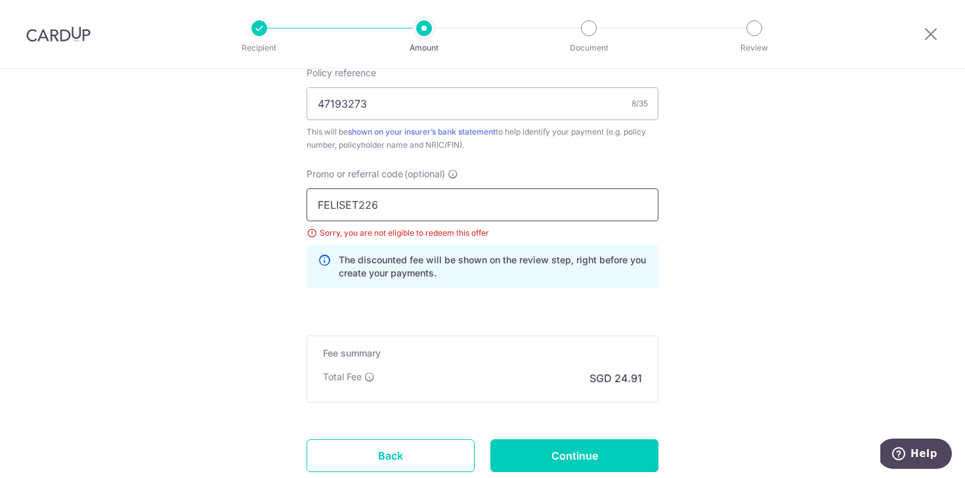
scroll to position [762, 0]
click at [381, 198] on input "FELISET226" at bounding box center [482, 205] width 352 height 33
click at [489, 163] on div "Policy reference 47193273 8/35 This will be shown on your insurer’s bank statem…" at bounding box center [482, 183] width 352 height 232
click at [459, 202] on input "FELISET226" at bounding box center [482, 205] width 352 height 33
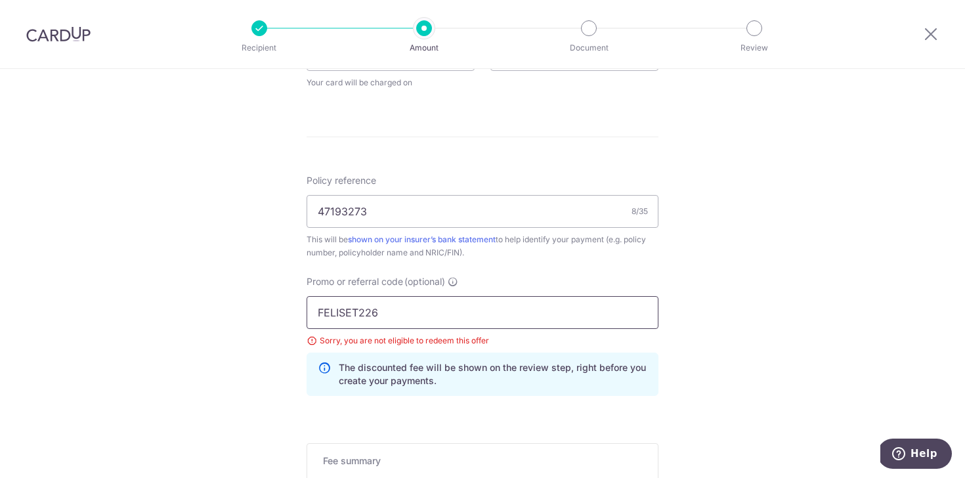
scroll to position [681, 0]
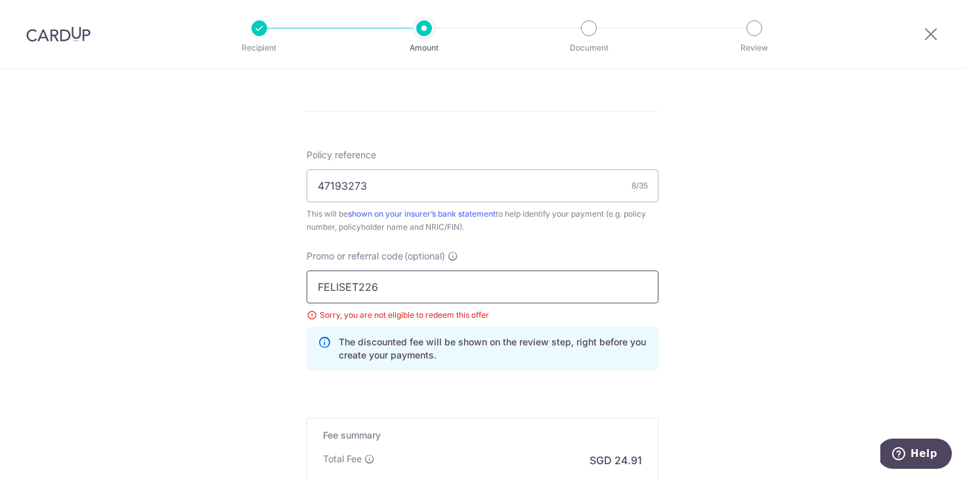
click at [362, 290] on input "FELISET226" at bounding box center [482, 286] width 352 height 33
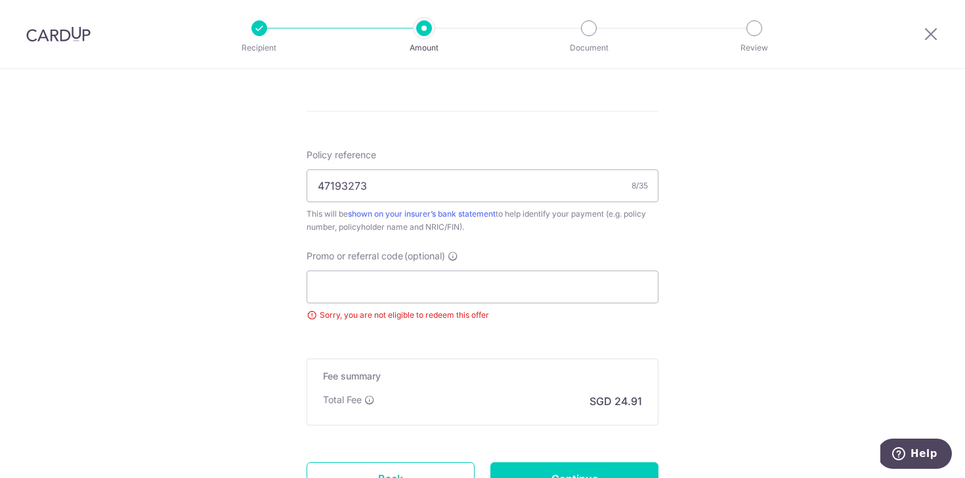
click at [428, 323] on form "Enter payment amount SGD 958.03 958.03 Select Card **** 4152 Add credit card Yo…" at bounding box center [482, 2] width 352 height 1057
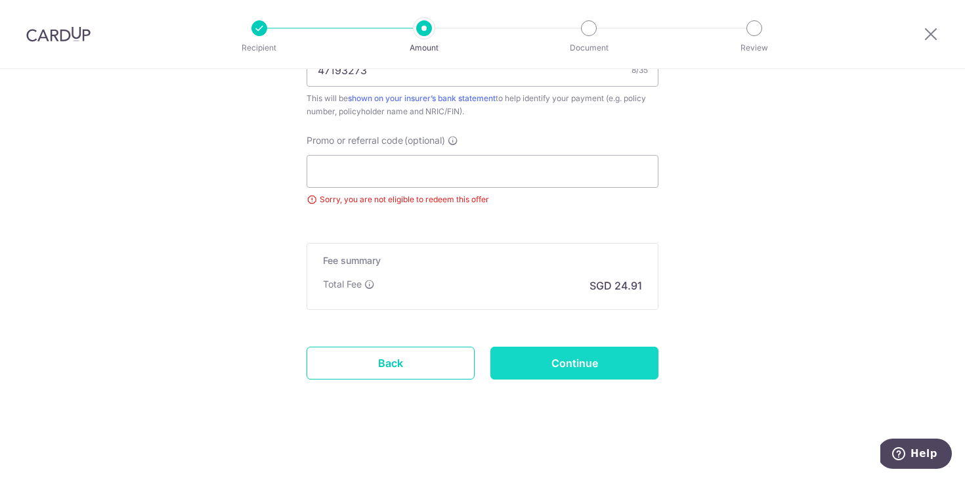
click at [553, 360] on input "Continue" at bounding box center [574, 362] width 168 height 33
type input "Update Schedule"
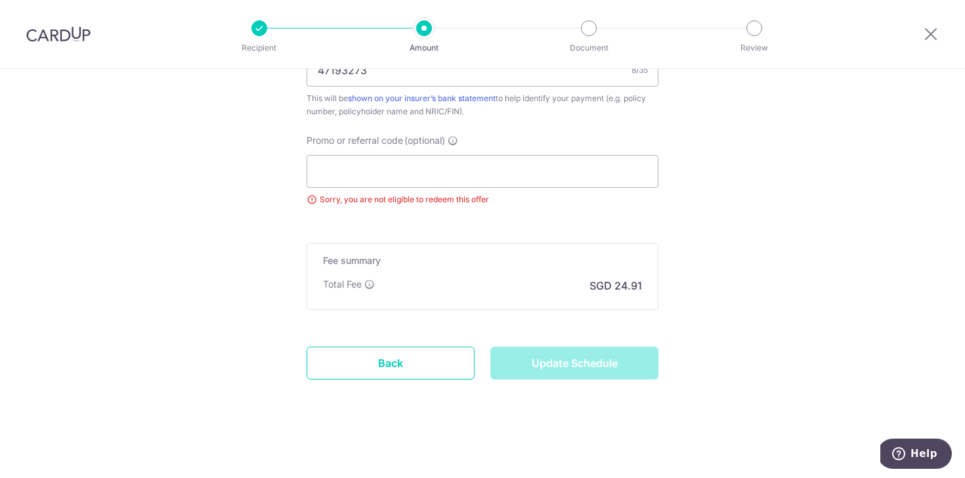
scroll to position [0, 0]
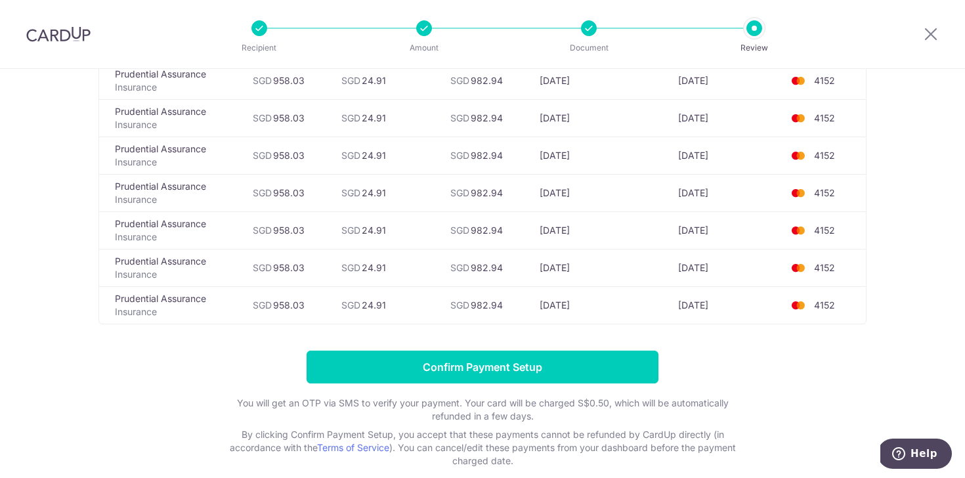
scroll to position [358, 0]
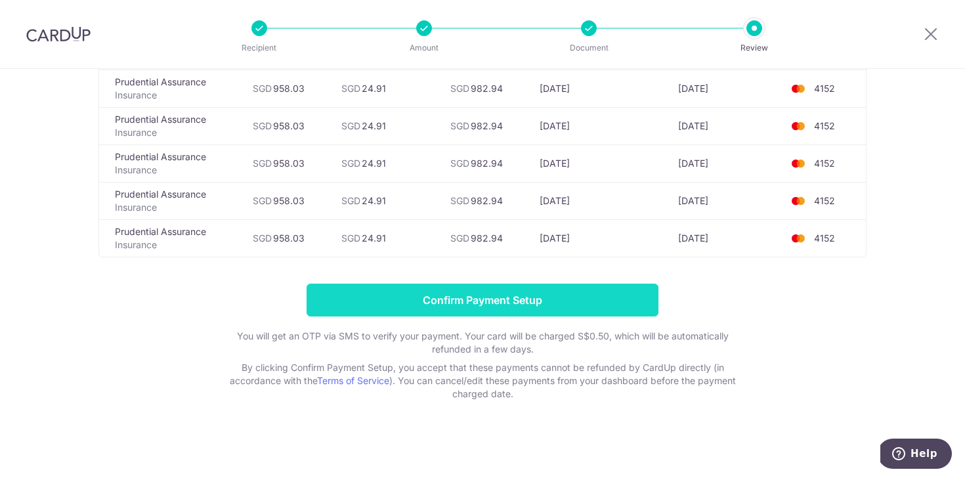
click at [510, 302] on input "Confirm Payment Setup" at bounding box center [482, 299] width 352 height 33
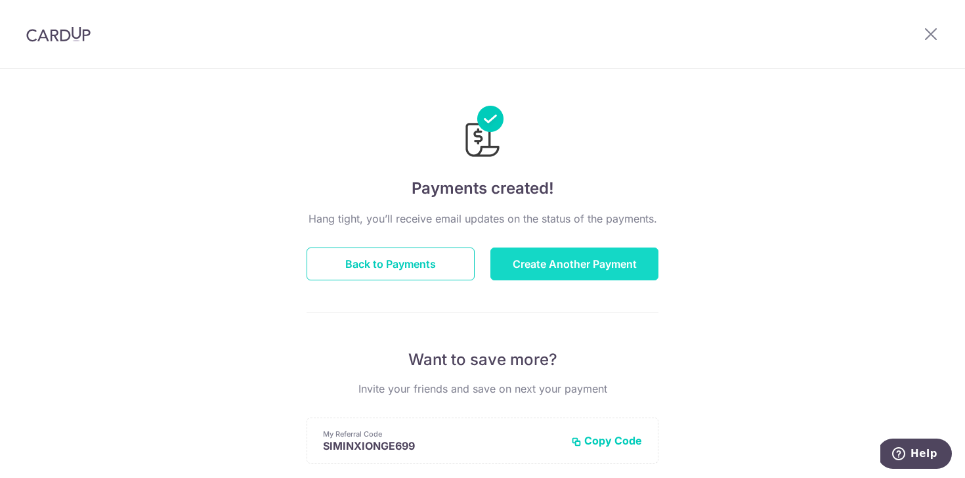
click at [527, 266] on button "Create Another Payment" at bounding box center [574, 263] width 168 height 33
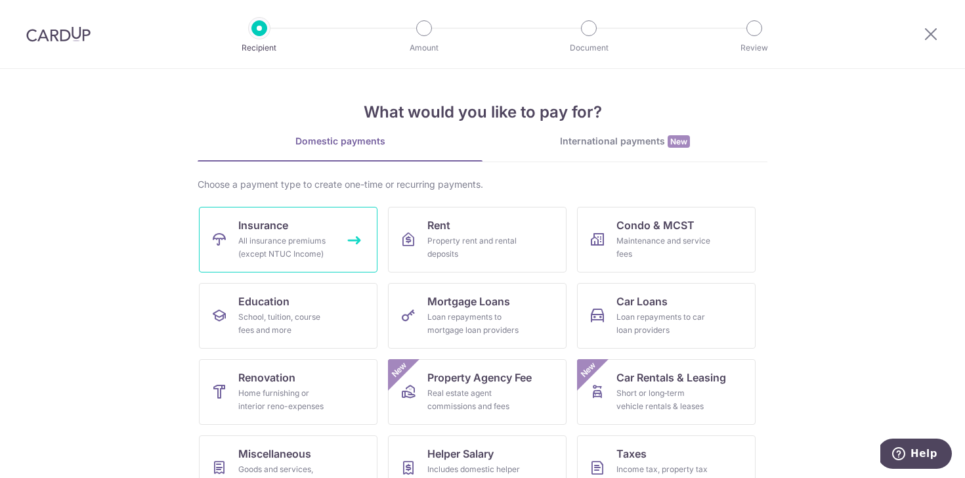
click at [310, 232] on link "Insurance All insurance premiums (except NTUC Income)" at bounding box center [288, 240] width 178 height 66
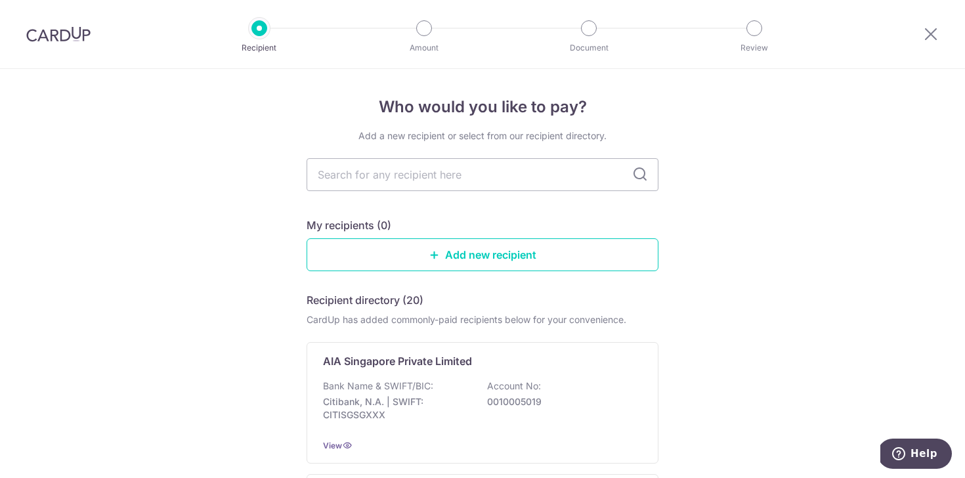
type input "r"
type input "prudential"
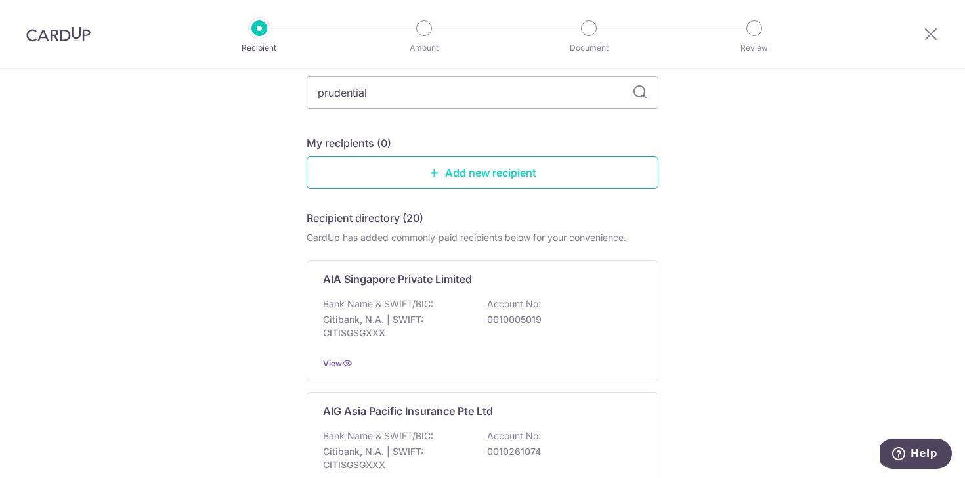
scroll to position [83, 0]
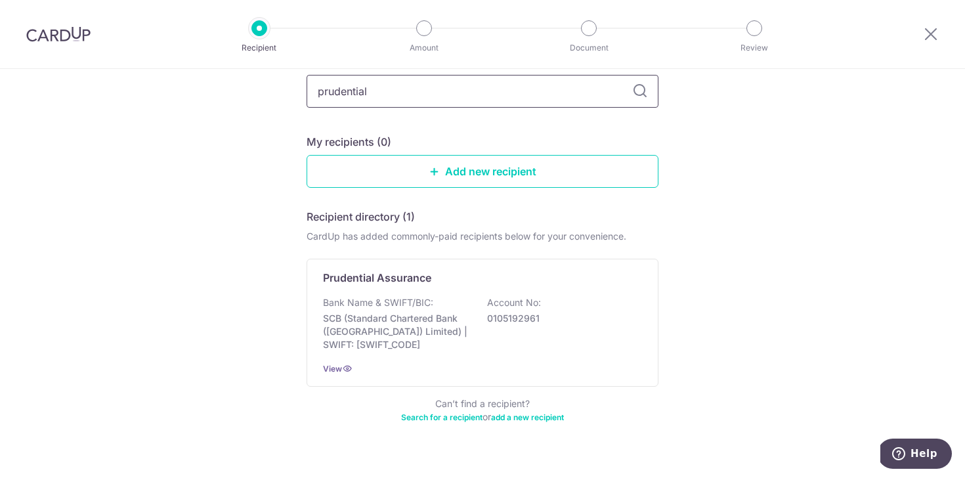
click at [430, 93] on input "prudential" at bounding box center [482, 91] width 352 height 33
type input "prudent"
click at [415, 312] on p "SCB (Standard Chartered Bank (Singapore) Limited) | SWIFT: SCBLSG22XXX" at bounding box center [396, 331] width 147 height 39
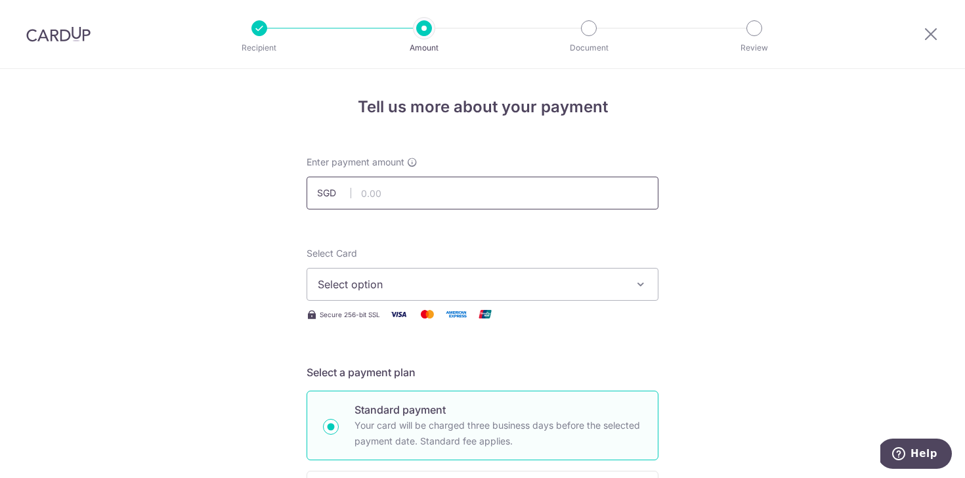
click at [517, 196] on input "text" at bounding box center [482, 193] width 352 height 33
type input "1,033.14"
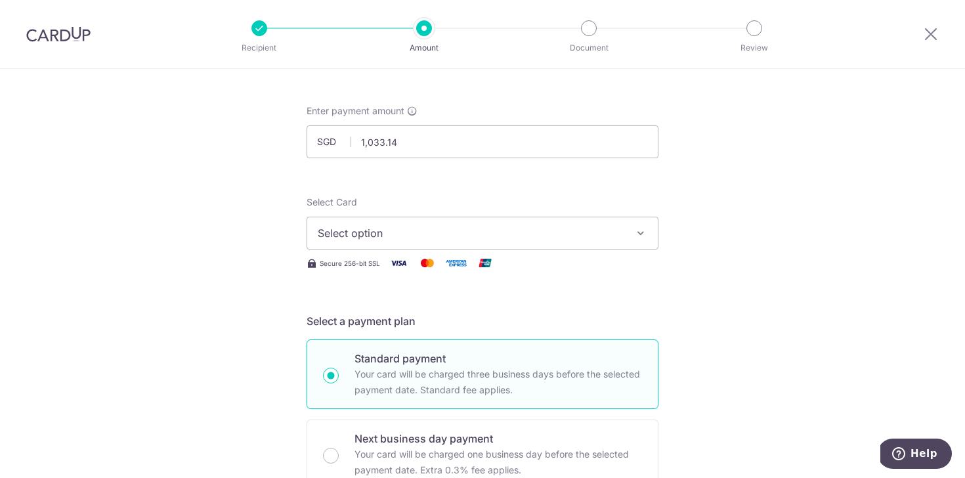
scroll to position [56, 0]
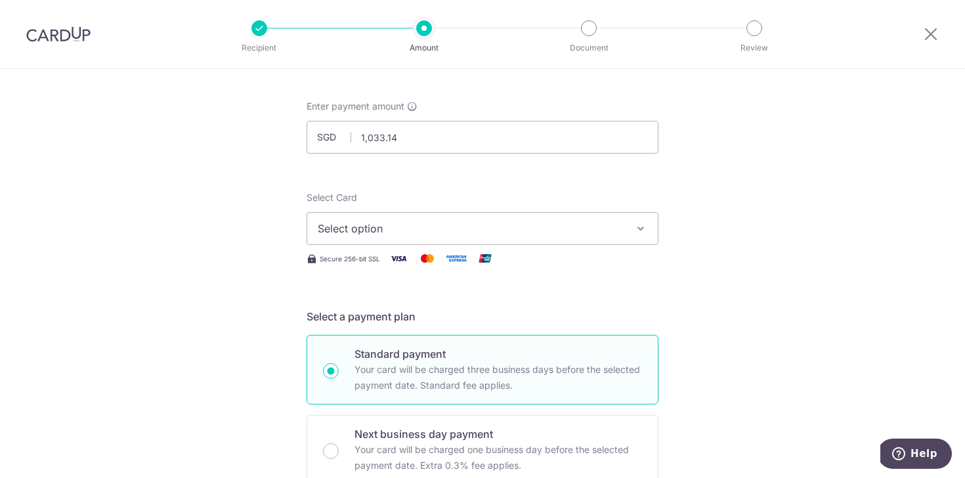
click at [391, 222] on span "Select option" at bounding box center [471, 228] width 306 height 16
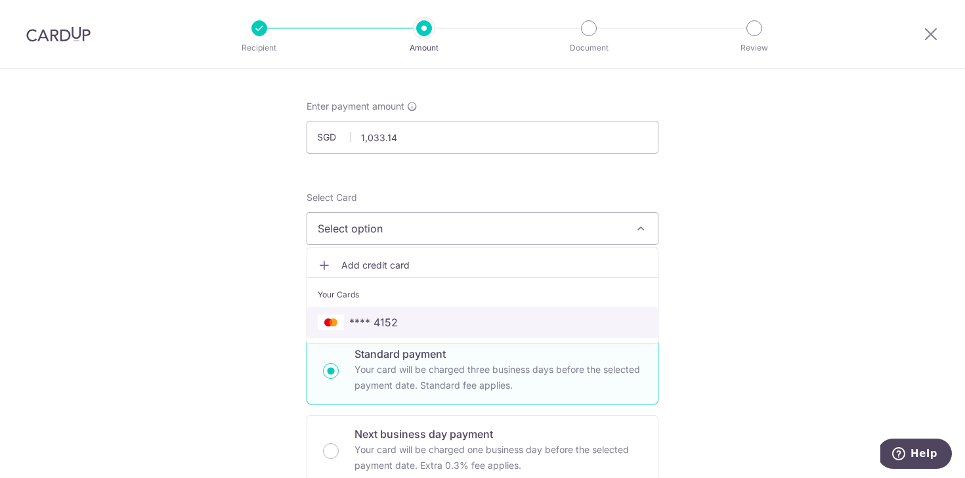
click at [388, 321] on span "**** 4152" at bounding box center [373, 322] width 49 height 16
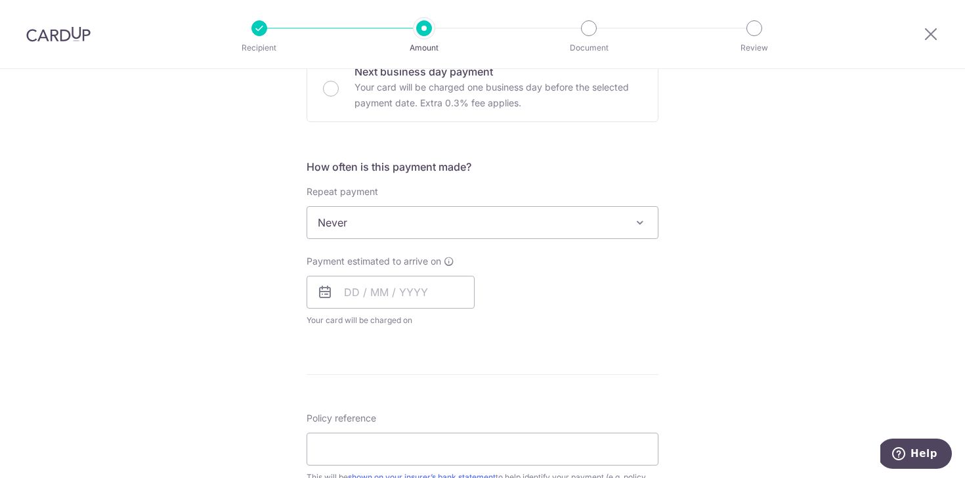
scroll to position [446, 0]
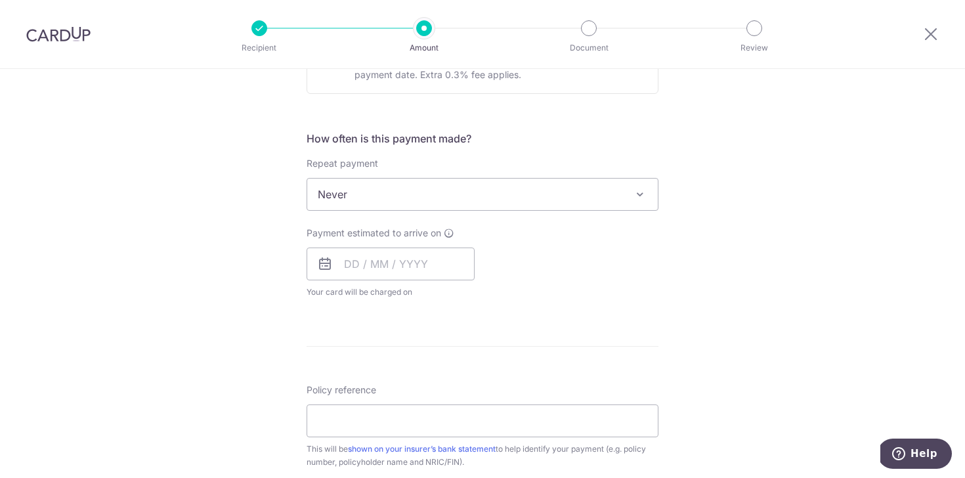
click at [369, 194] on span "Never" at bounding box center [482, 193] width 350 height 31
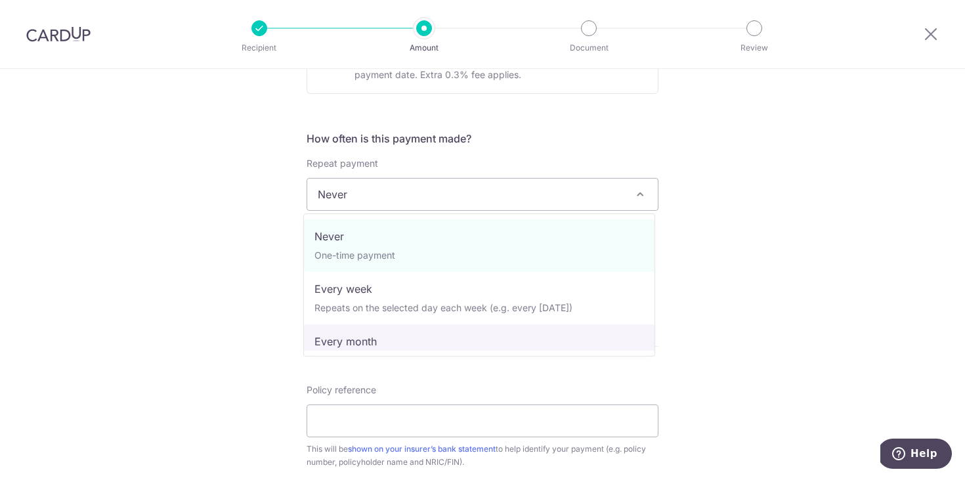
select select "3"
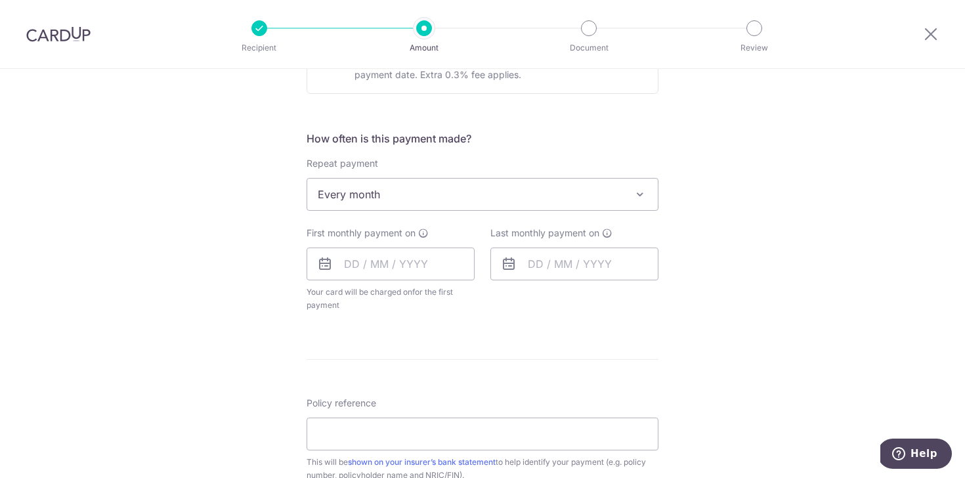
click at [217, 318] on div "Tell us more about your payment Enter payment amount SGD 1,033.14 1033.14 Selec…" at bounding box center [482, 223] width 965 height 1200
click at [362, 278] on input "text" at bounding box center [390, 263] width 168 height 33
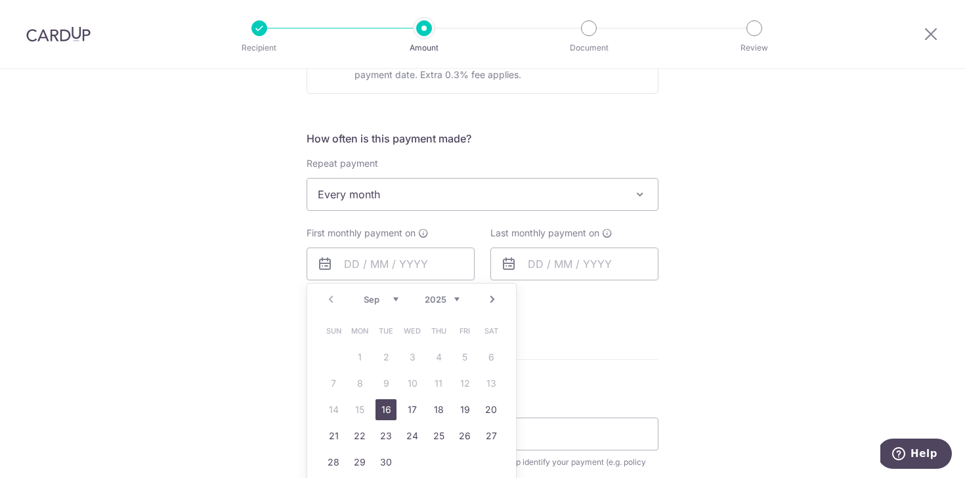
click at [380, 409] on link "16" at bounding box center [385, 409] width 21 height 21
type input "[DATE]"
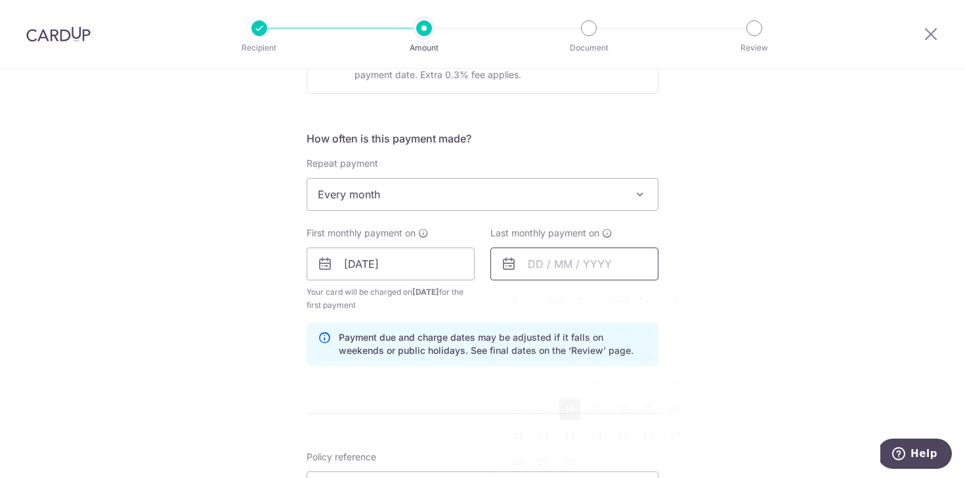
click at [567, 259] on input "text" at bounding box center [574, 263] width 168 height 33
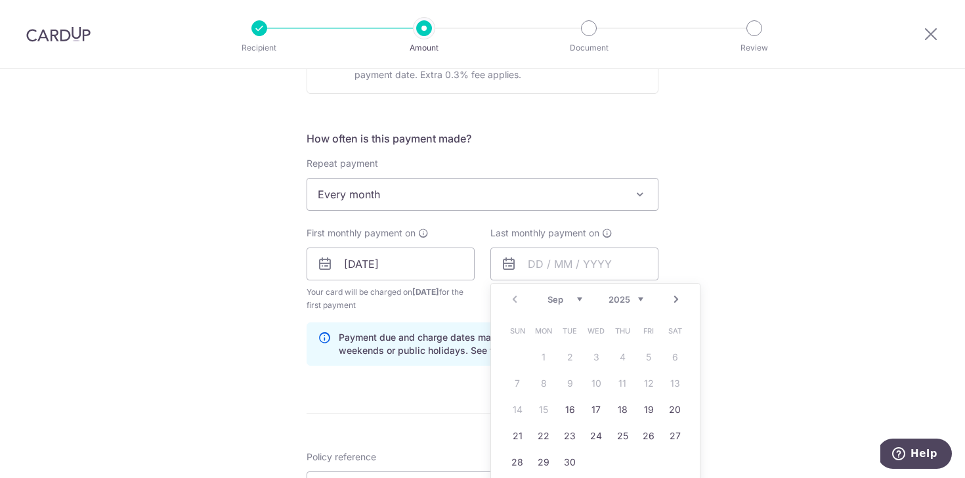
click at [637, 289] on div "Prev Next Sep Oct Nov Dec 2025 2026 2027 2028 2029 2030 2031 2032 2033 2034 2035" at bounding box center [595, 298] width 209 height 31
click at [637, 293] on div "Prev Next Sep Oct Nov Dec 2025 2026 2027 2028 2029 2030 2031 2032 2033 2034 2035" at bounding box center [595, 298] width 209 height 31
click at [637, 296] on select "2025 2026 2027 2028 2029 2030 2031 2032 2033 2034 2035" at bounding box center [625, 299] width 35 height 10
click at [540, 439] on link "17" at bounding box center [543, 435] width 21 height 21
type input "17/09/2035"
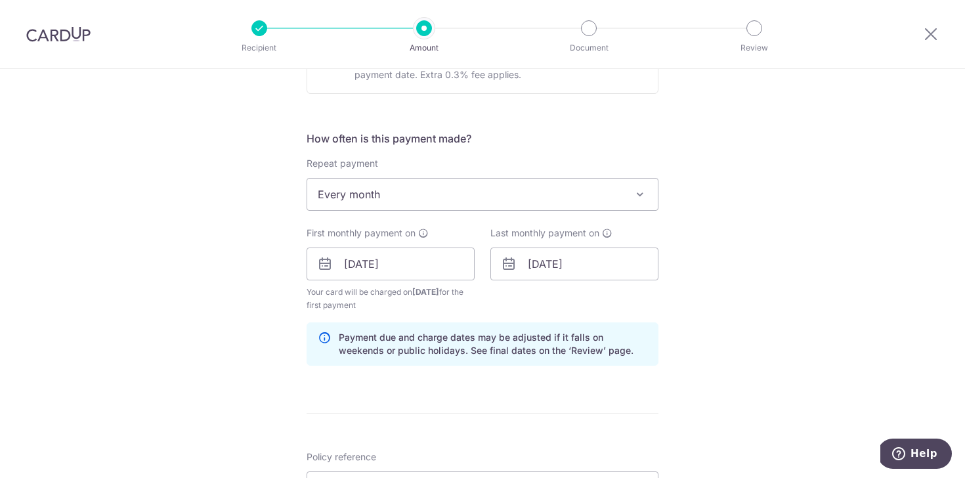
click at [512, 300] on div "Last monthly payment on 17/09/2035 Prev Next Jan Feb Mar Apr May Jun Jul Aug Se…" at bounding box center [574, 268] width 184 height 85
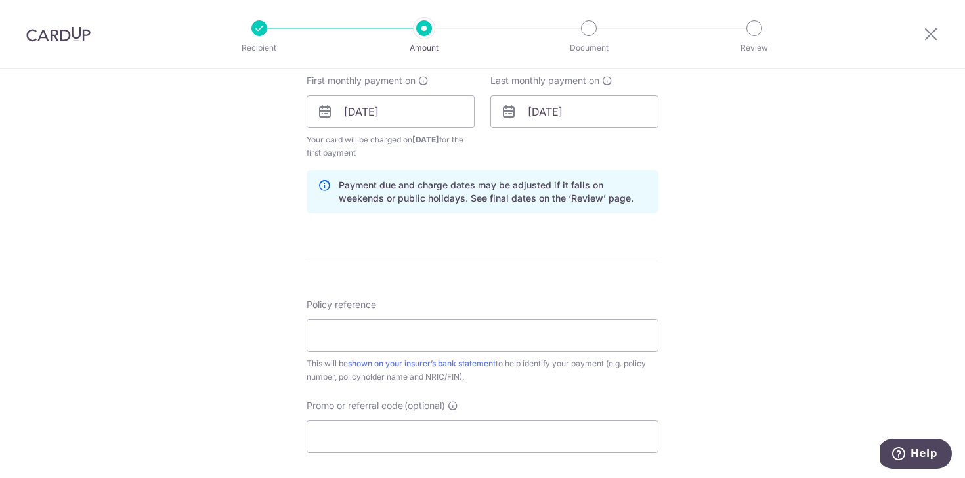
scroll to position [604, 0]
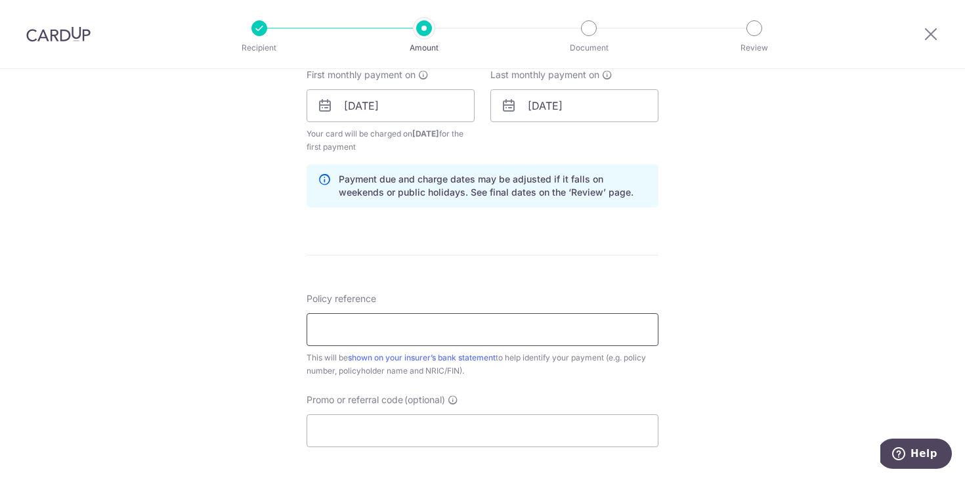
click at [492, 317] on input "Policy reference" at bounding box center [482, 329] width 352 height 33
click at [444, 331] on input "Policy reference" at bounding box center [482, 329] width 352 height 33
click at [362, 430] on input "Promo or referral code (optional)" at bounding box center [482, 430] width 352 height 33
click at [337, 333] on input "Policy reference" at bounding box center [482, 329] width 352 height 33
type input "A3471423"
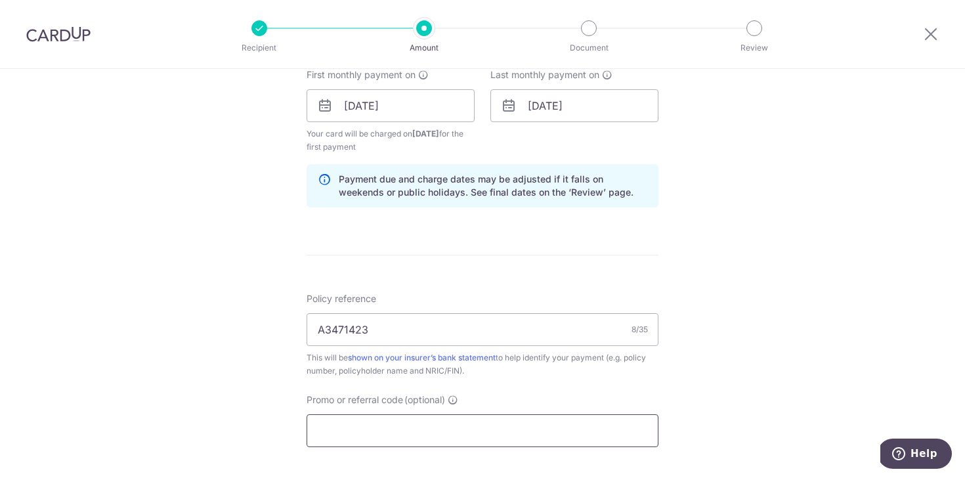
click at [333, 429] on input "Promo or referral code (optional)" at bounding box center [482, 430] width 352 height 33
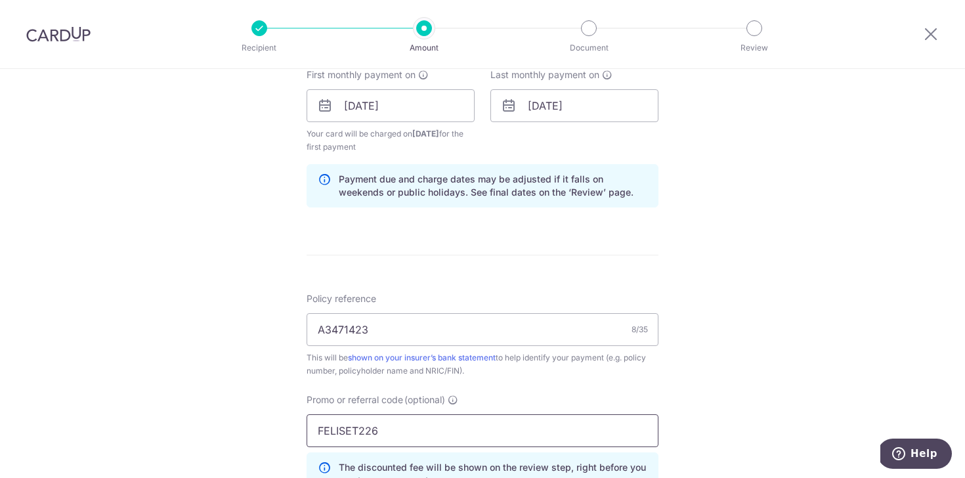
type input "FELISET226"
click at [552, 404] on div "Promo or referral code (optional) FELISET226 The discounted fee will be shown o…" at bounding box center [482, 444] width 352 height 102
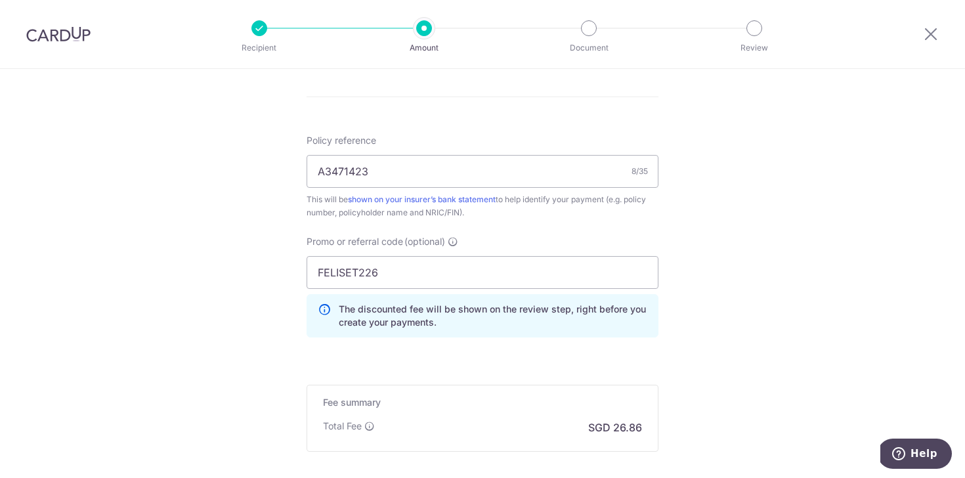
scroll to position [783, 0]
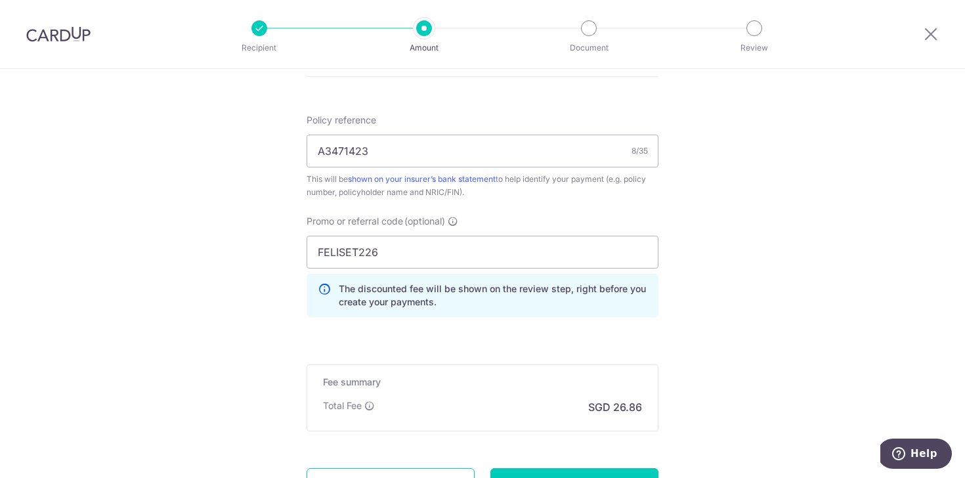
click at [580, 380] on h5 "Fee summary" at bounding box center [482, 381] width 319 height 13
click at [612, 392] on div "Fee summary Base fee Extend fee Next-day fee Total Fee SGD 26.86" at bounding box center [482, 397] width 352 height 67
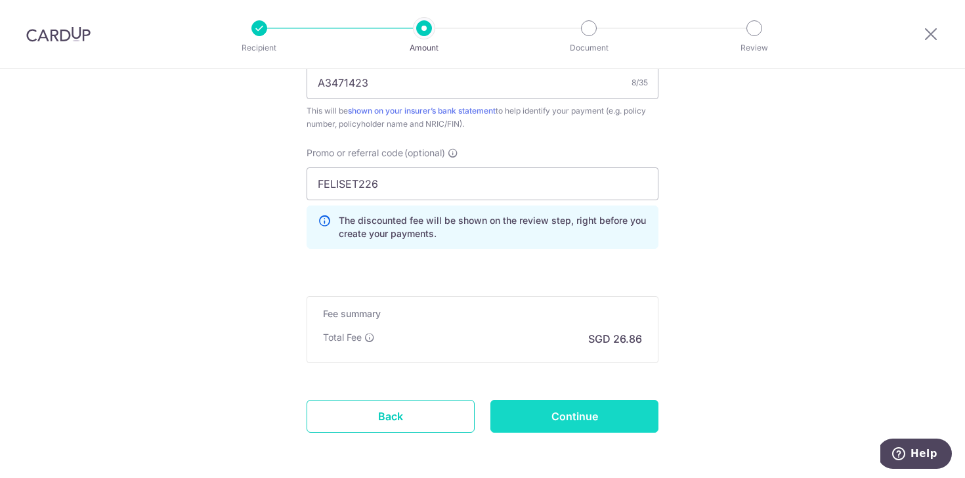
click at [589, 411] on input "Continue" at bounding box center [574, 416] width 168 height 33
type input "Create Schedule"
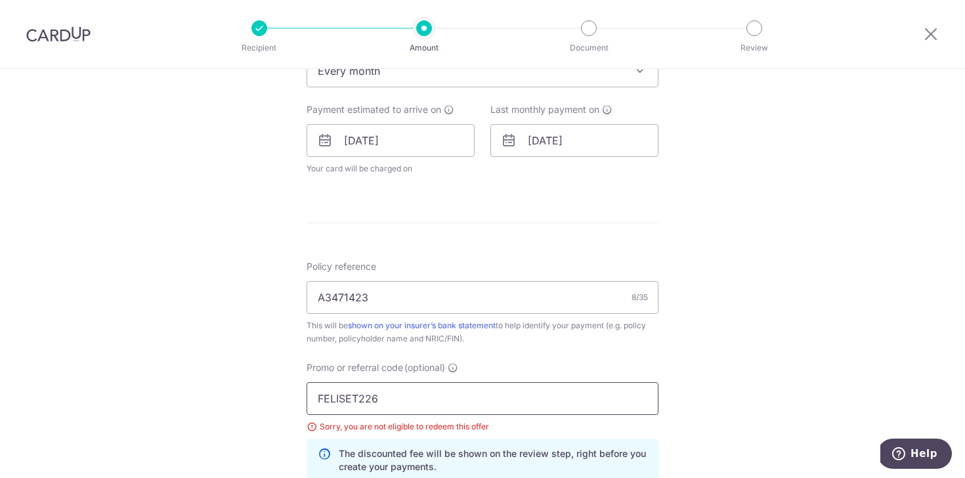
scroll to position [682, 0]
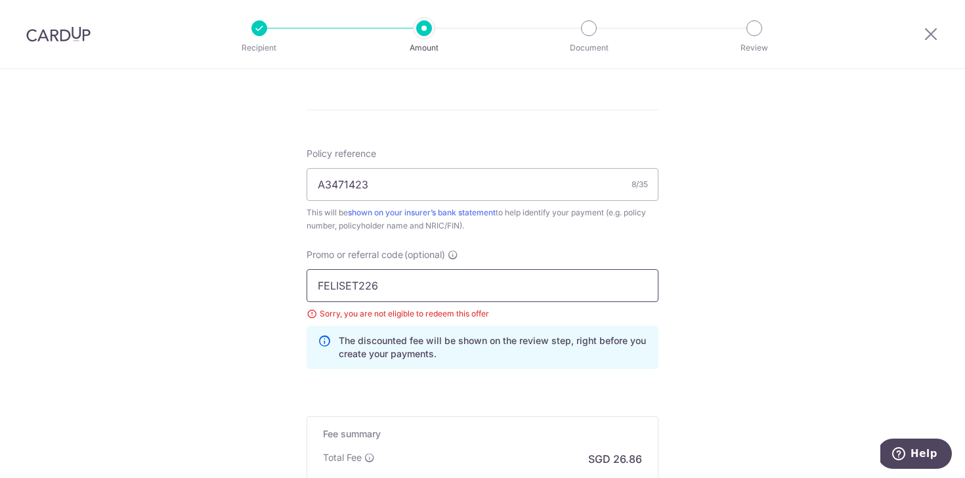
click at [378, 295] on input "FELISET226" at bounding box center [482, 285] width 352 height 33
type input "OFF225"
click at [437, 341] on p "The discounted fee will be shown on the review step, right before you create yo…" at bounding box center [493, 347] width 308 height 26
click at [435, 316] on div "Sorry, you are not eligible to redeem this offer" at bounding box center [482, 313] width 352 height 13
click at [436, 280] on input "OFF225" at bounding box center [482, 285] width 352 height 33
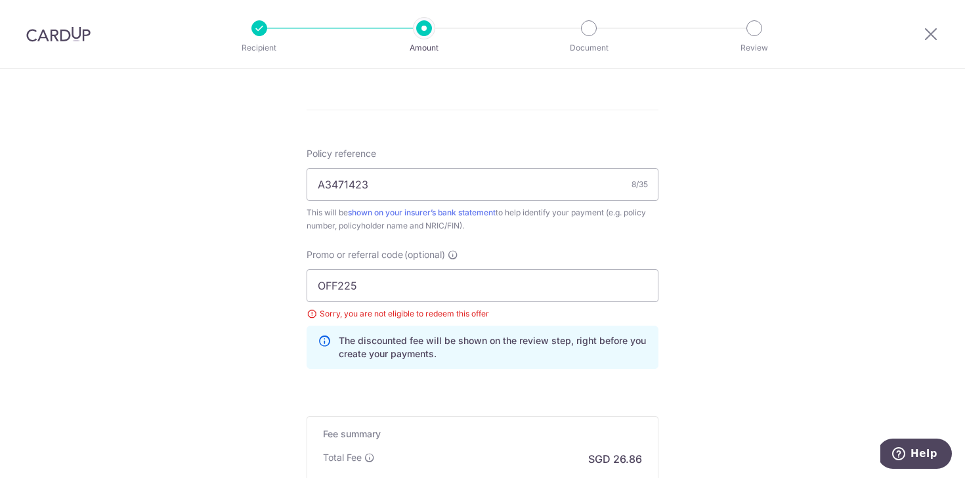
click at [449, 339] on p "The discounted fee will be shown on the review step, right before you create yo…" at bounding box center [493, 347] width 308 height 26
click at [474, 406] on form "Enter payment amount SGD 1,033.14 1033.14 Select Card **** 4152 Add credit card…" at bounding box center [482, 31] width 352 height 1116
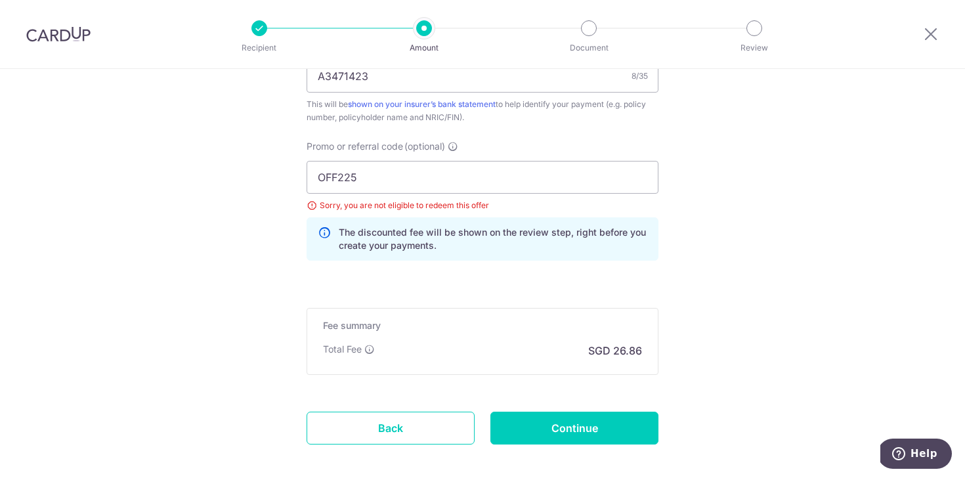
scroll to position [831, 0]
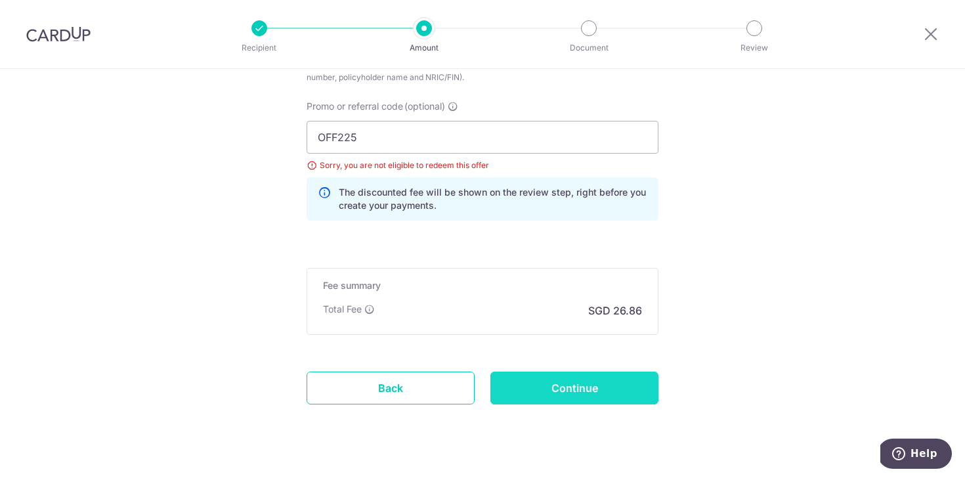
click at [587, 384] on input "Continue" at bounding box center [574, 387] width 168 height 33
type input "Update Schedule"
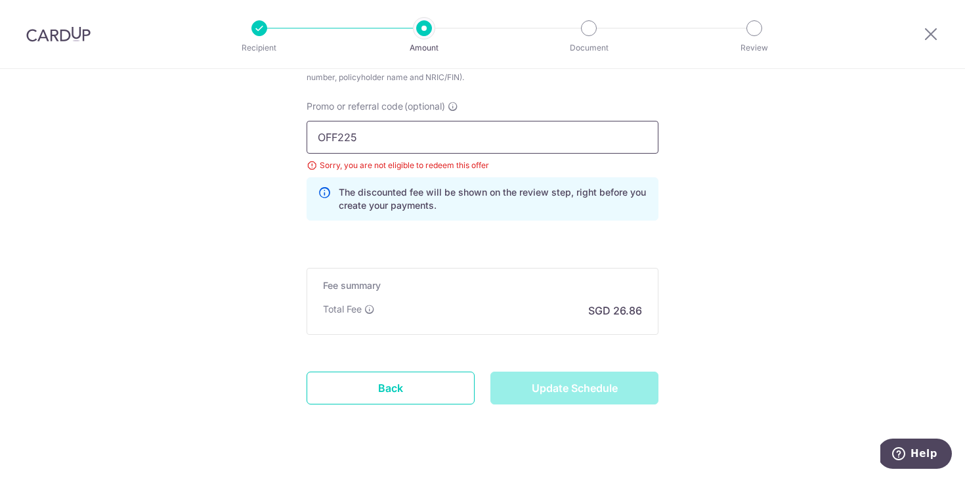
click at [410, 135] on input "OFF225" at bounding box center [482, 137] width 352 height 33
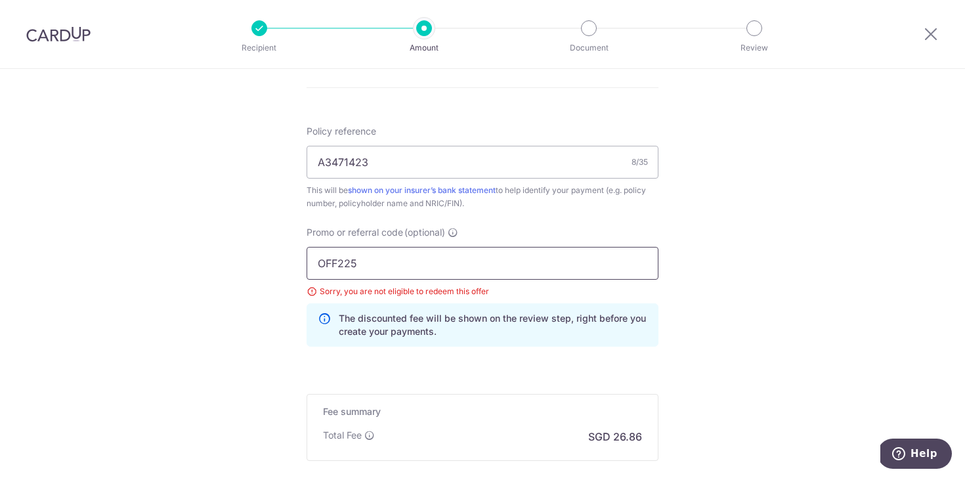
scroll to position [685, 0]
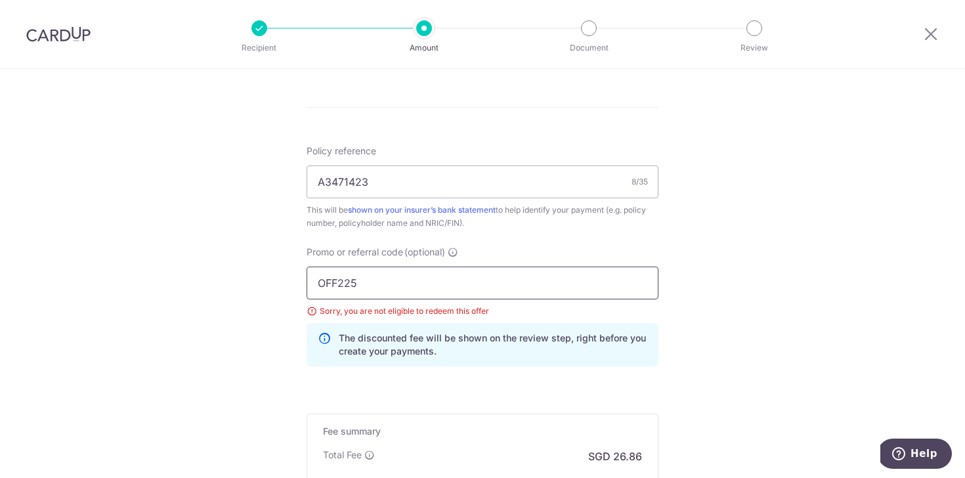
click at [379, 281] on input "OFF225" at bounding box center [482, 282] width 352 height 33
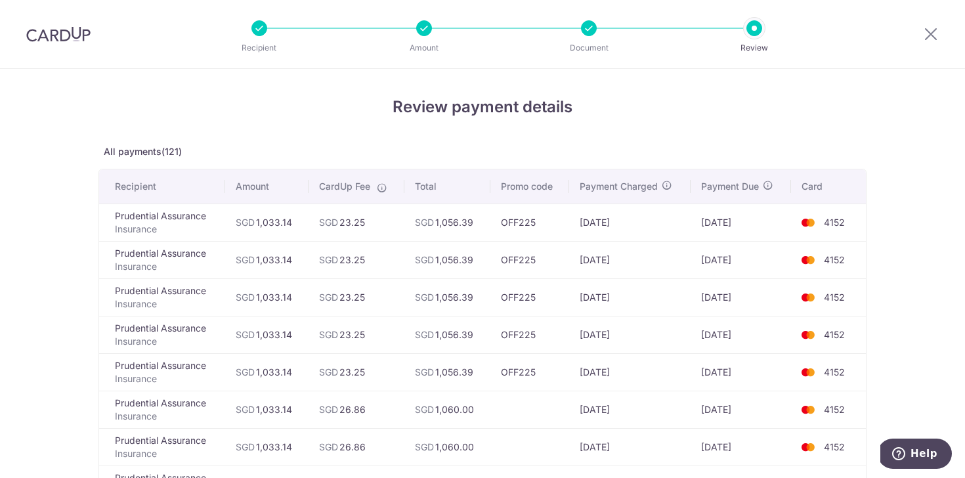
click at [556, 219] on td "OFF225" at bounding box center [529, 221] width 78 height 37
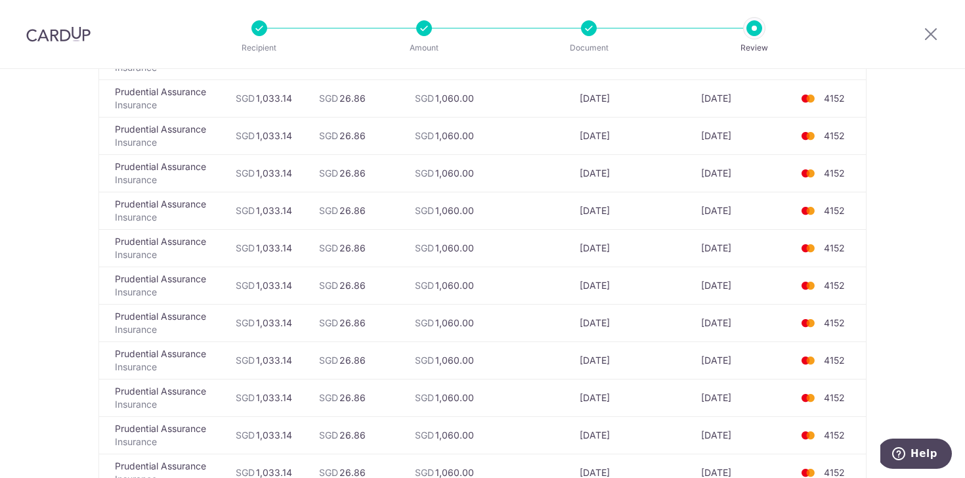
scroll to position [4472, 0]
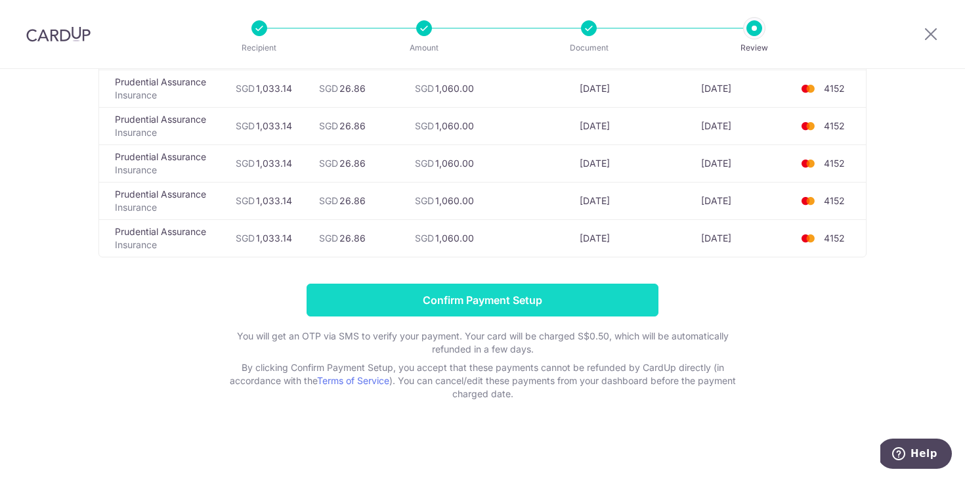
click at [510, 299] on input "Confirm Payment Setup" at bounding box center [482, 299] width 352 height 33
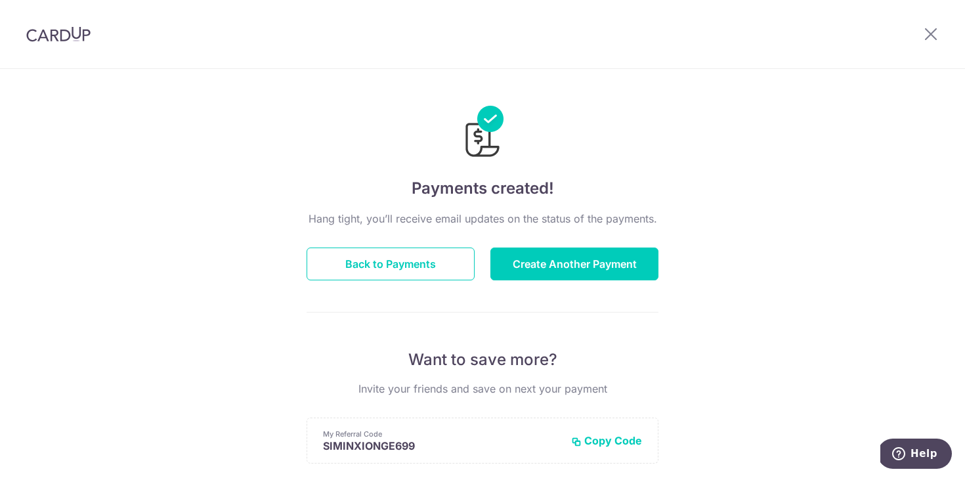
click at [59, 32] on img at bounding box center [58, 34] width 64 height 16
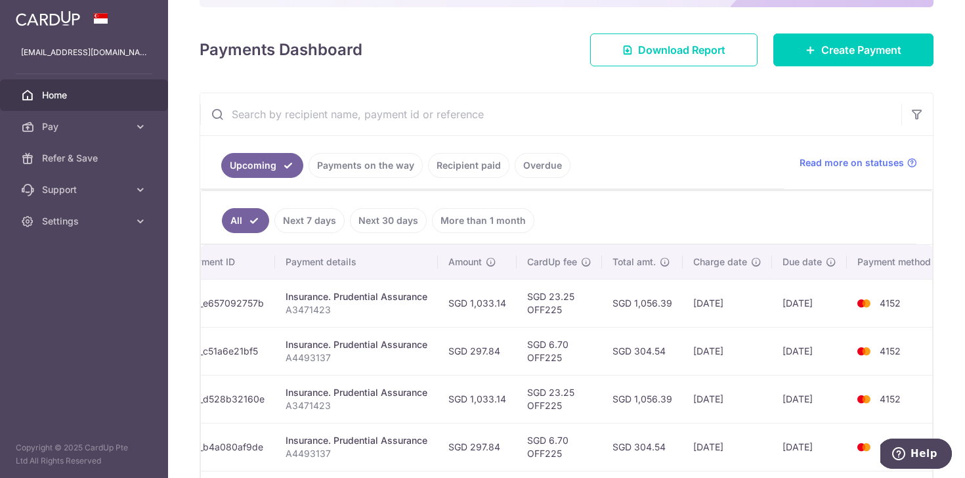
scroll to position [150, 0]
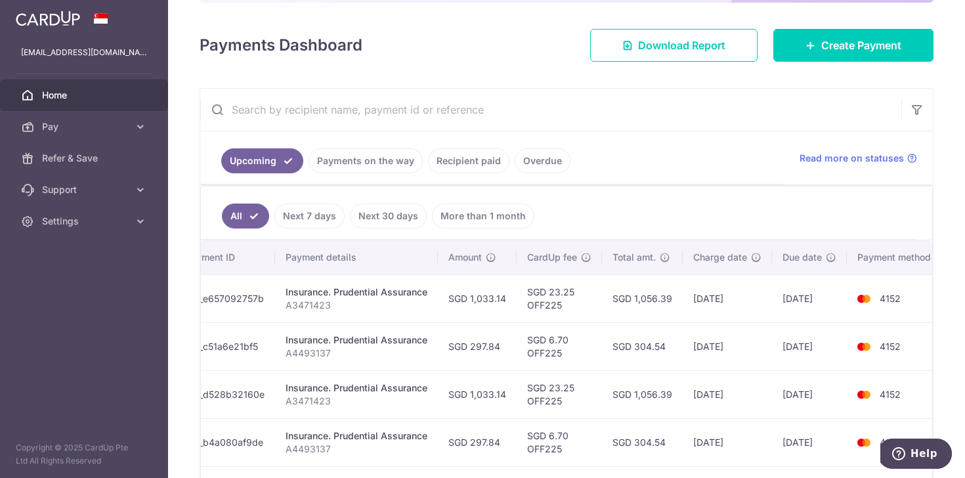
click at [371, 165] on link "Payments on the way" at bounding box center [365, 160] width 114 height 25
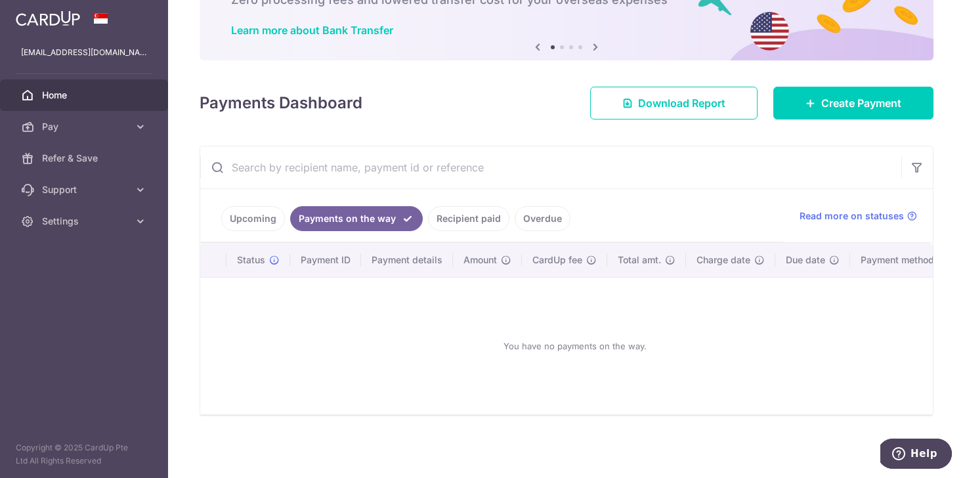
click at [244, 219] on link "Upcoming" at bounding box center [253, 218] width 64 height 25
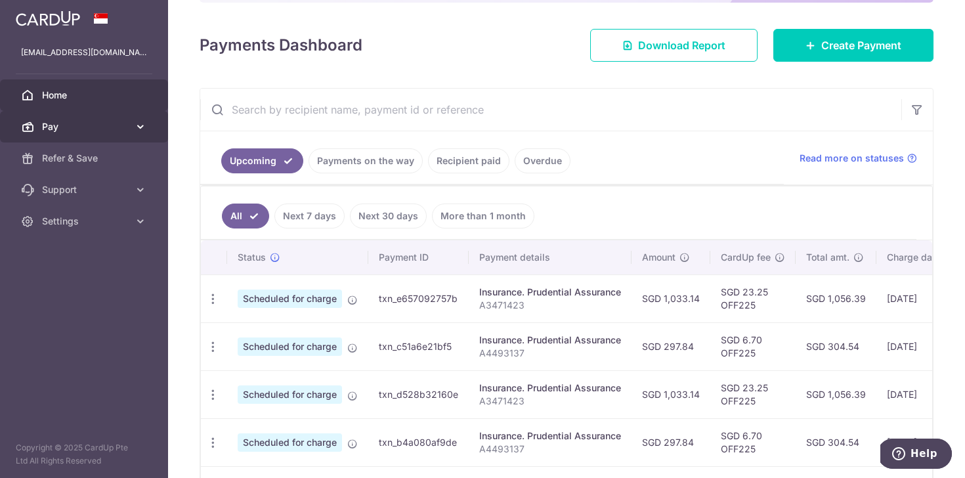
click at [93, 131] on span "Pay" at bounding box center [85, 126] width 87 height 13
click at [83, 128] on span "Pay" at bounding box center [85, 126] width 87 height 13
click at [423, 52] on div "Payments Dashboard Download Report Create Payment" at bounding box center [566, 43] width 734 height 38
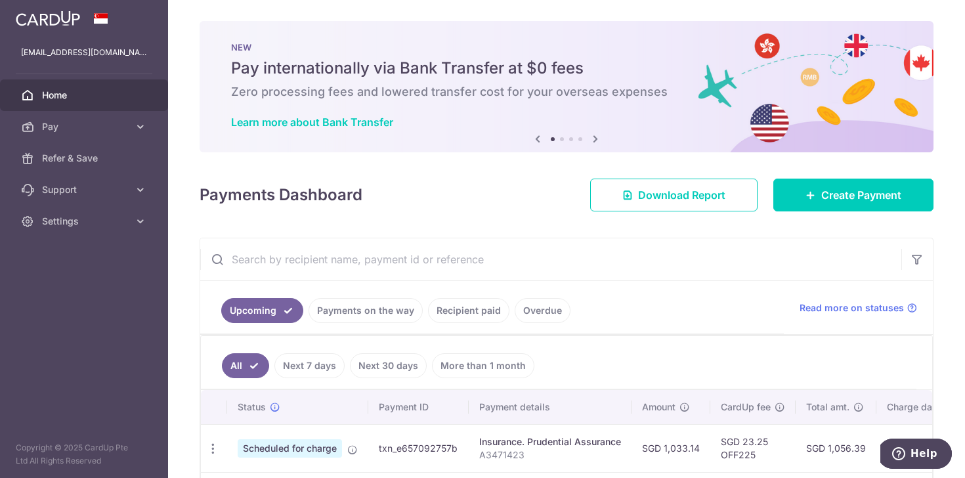
click at [595, 139] on icon at bounding box center [595, 139] width 16 height 16
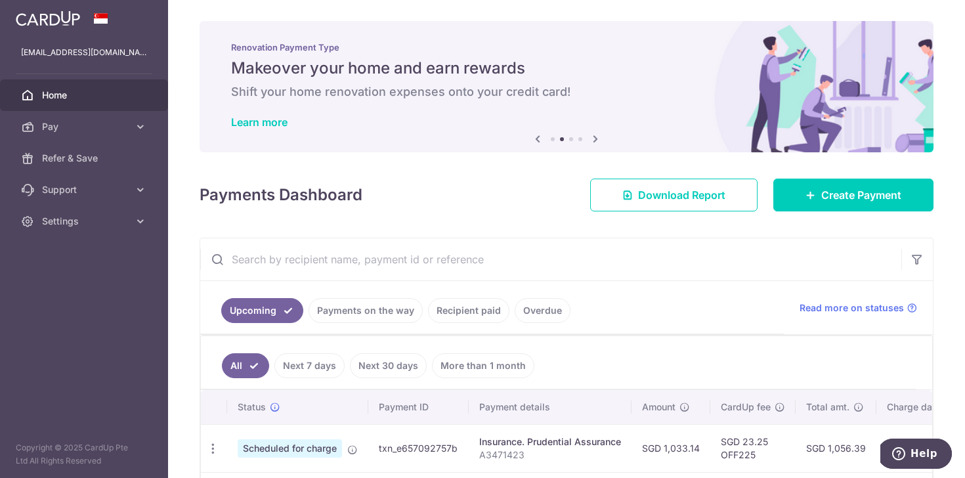
click at [595, 139] on icon at bounding box center [595, 139] width 16 height 16
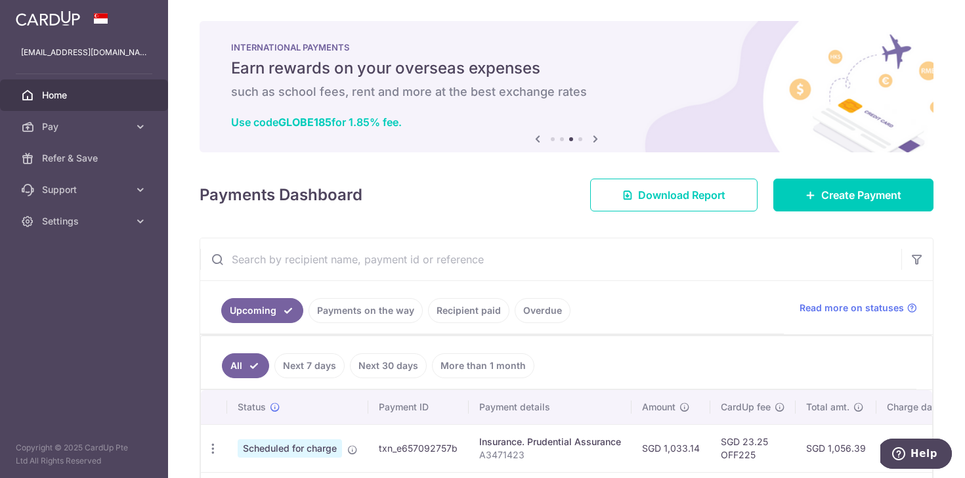
click at [548, 167] on div "× Pause Schedule Pause all future payments in this series Pause just this one p…" at bounding box center [566, 239] width 797 height 478
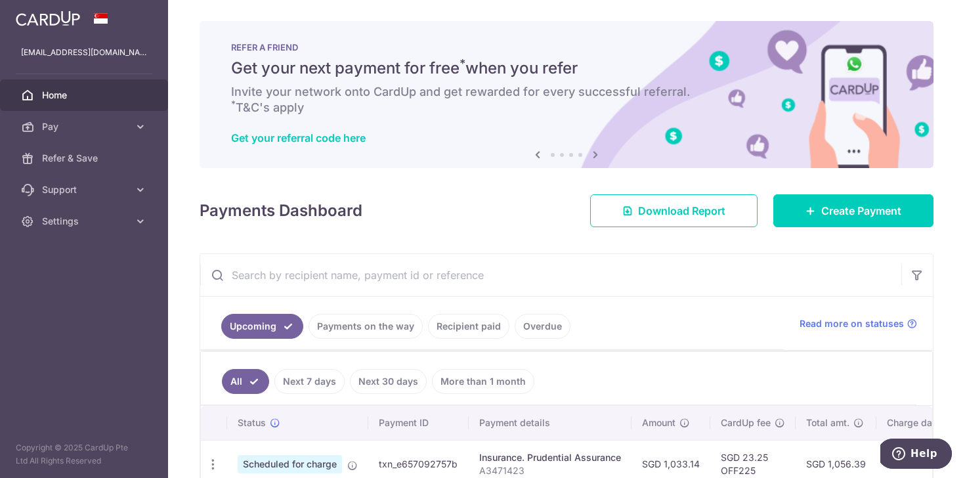
click at [509, 228] on div "× Pause Schedule Pause all future payments in this series Pause just this one p…" at bounding box center [566, 239] width 797 height 478
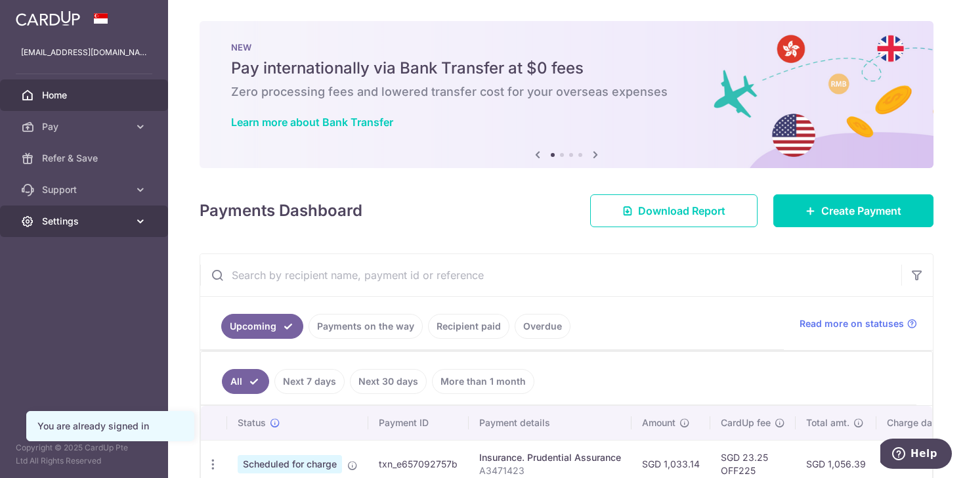
click at [86, 213] on link "Settings" at bounding box center [84, 220] width 168 height 31
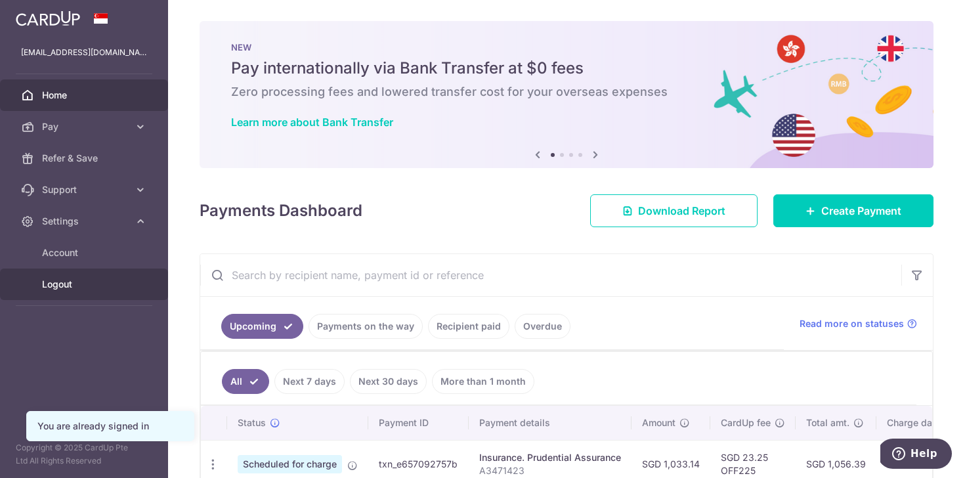
click at [76, 285] on span "Logout" at bounding box center [85, 284] width 87 height 13
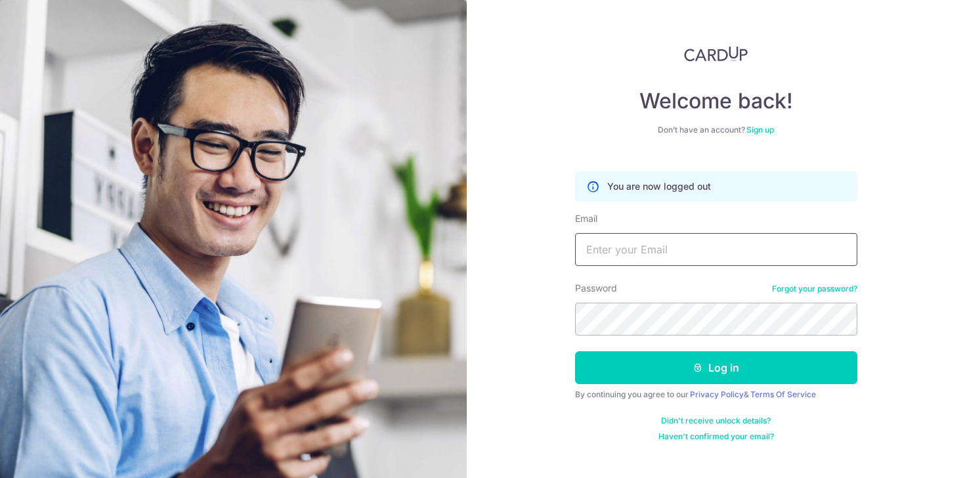
type input "[EMAIL_ADDRESS][DOMAIN_NAME]"
click at [767, 130] on link "Sign up" at bounding box center [760, 130] width 28 height 10
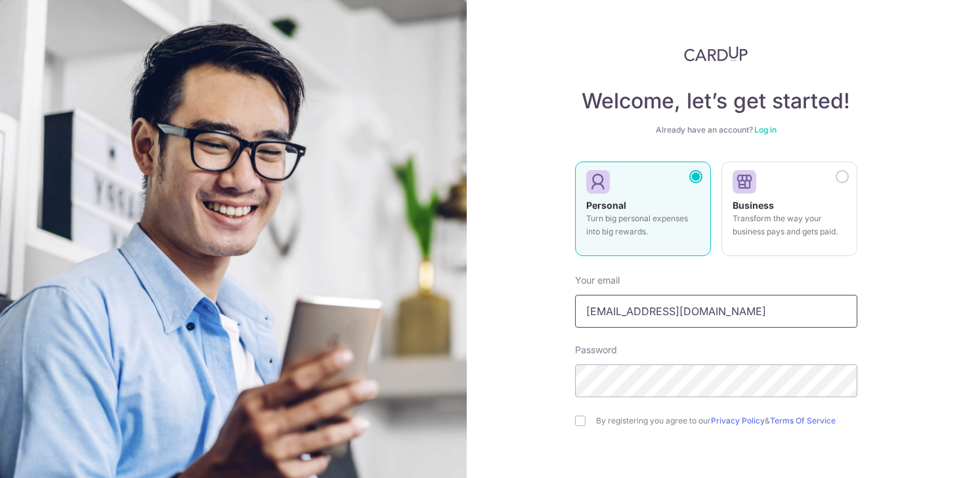
click at [631, 314] on input "[EMAIL_ADDRESS][DOMAIN_NAME]" at bounding box center [716, 311] width 282 height 33
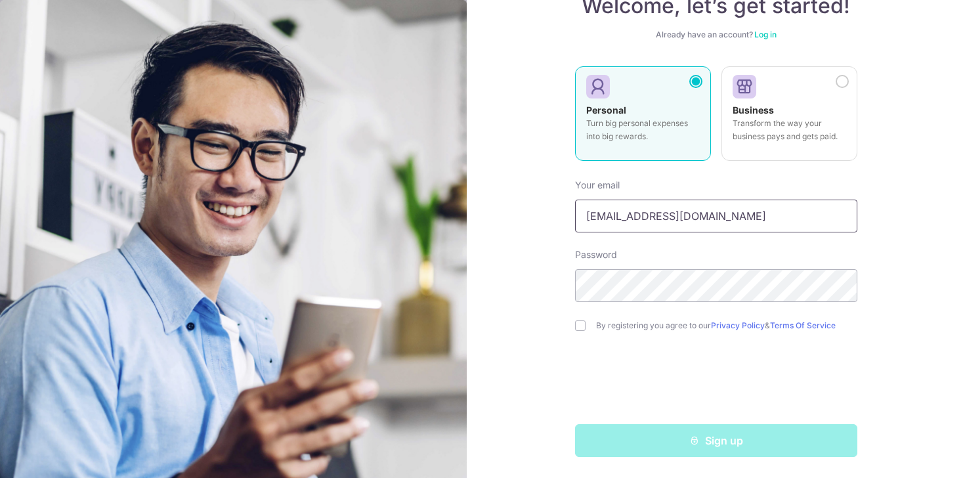
click at [594, 219] on input "[EMAIL_ADDRESS][DOMAIN_NAME]" at bounding box center [716, 215] width 282 height 33
type input "[EMAIL_ADDRESS][DOMAIN_NAME]"
click at [557, 229] on div "Welcome, let’s get started! Already have an account? Log in Personal Turn big p…" at bounding box center [716, 239] width 498 height 478
click at [576, 348] on form "Your email [EMAIL_ADDRESS][DOMAIN_NAME] Password By registering you agree to ou…" at bounding box center [716, 313] width 282 height 288
click at [579, 325] on input "checkbox" at bounding box center [580, 325] width 10 height 10
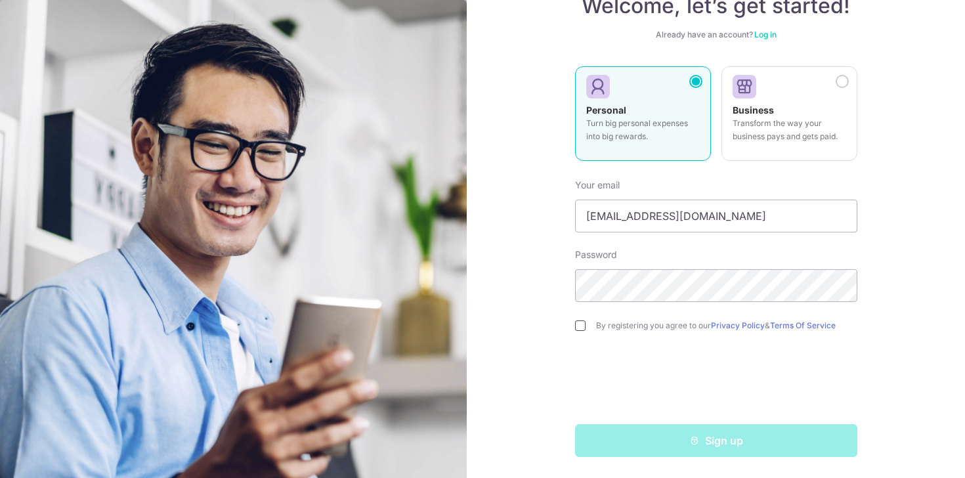
checkbox input "true"
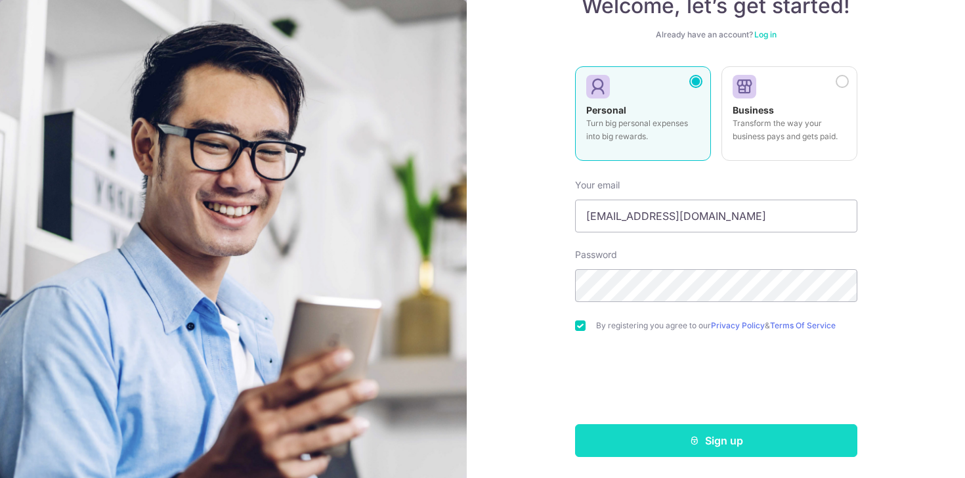
click at [671, 432] on button "Sign up" at bounding box center [716, 440] width 282 height 33
